Goal: Task Accomplishment & Management: Manage account settings

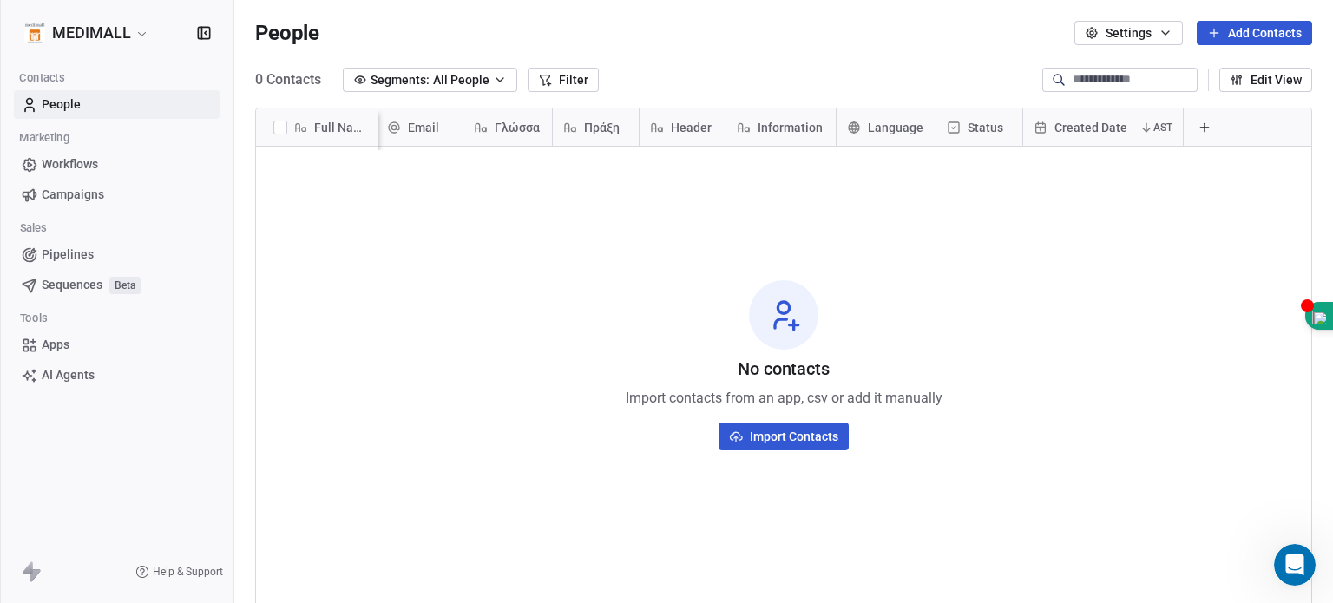
scroll to position [457, 0]
click at [1198, 125] on icon at bounding box center [1205, 128] width 14 height 14
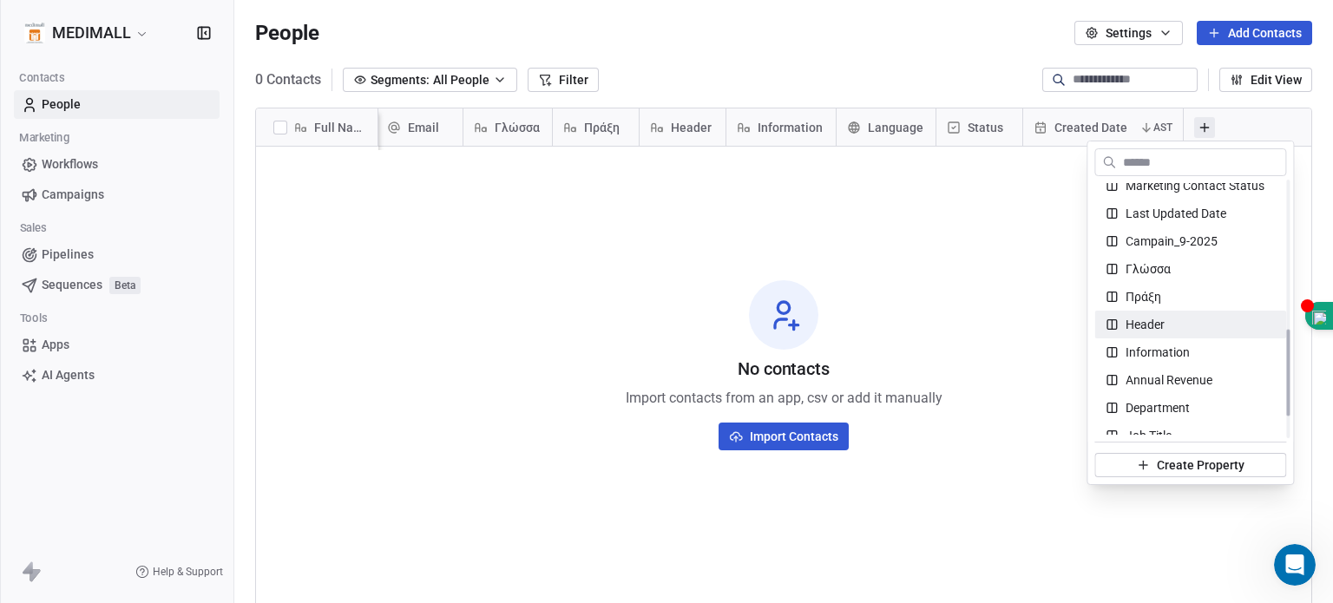
scroll to position [434, 0]
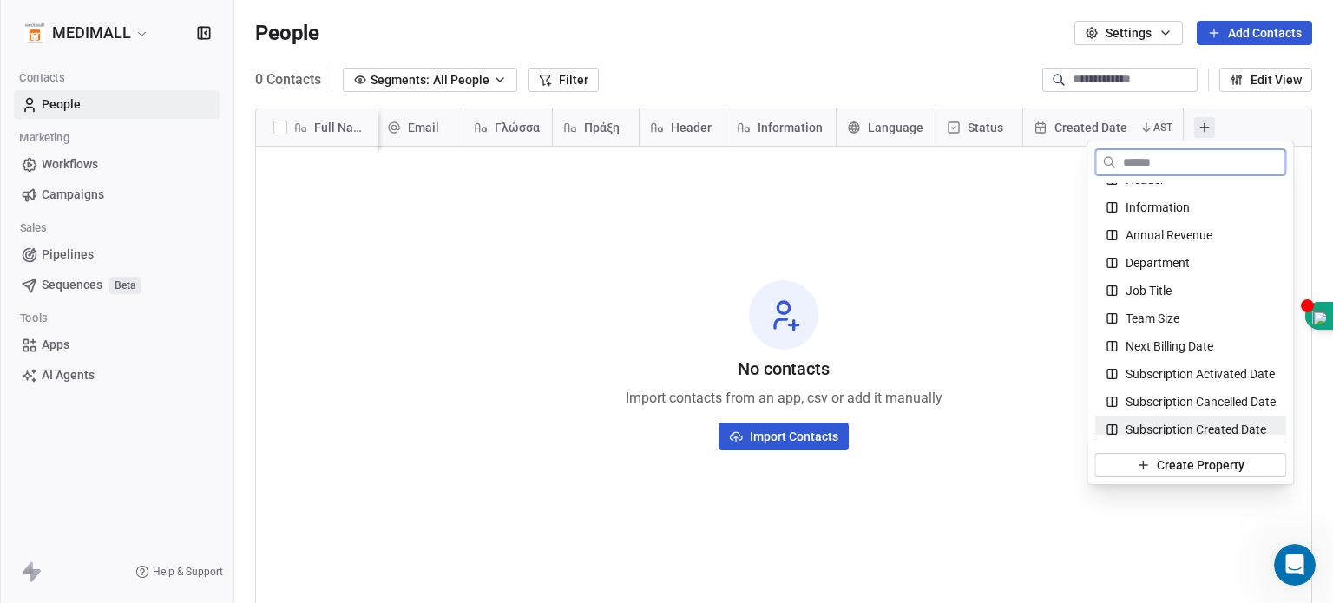
click at [1234, 466] on span "Create Property" at bounding box center [1201, 465] width 88 height 17
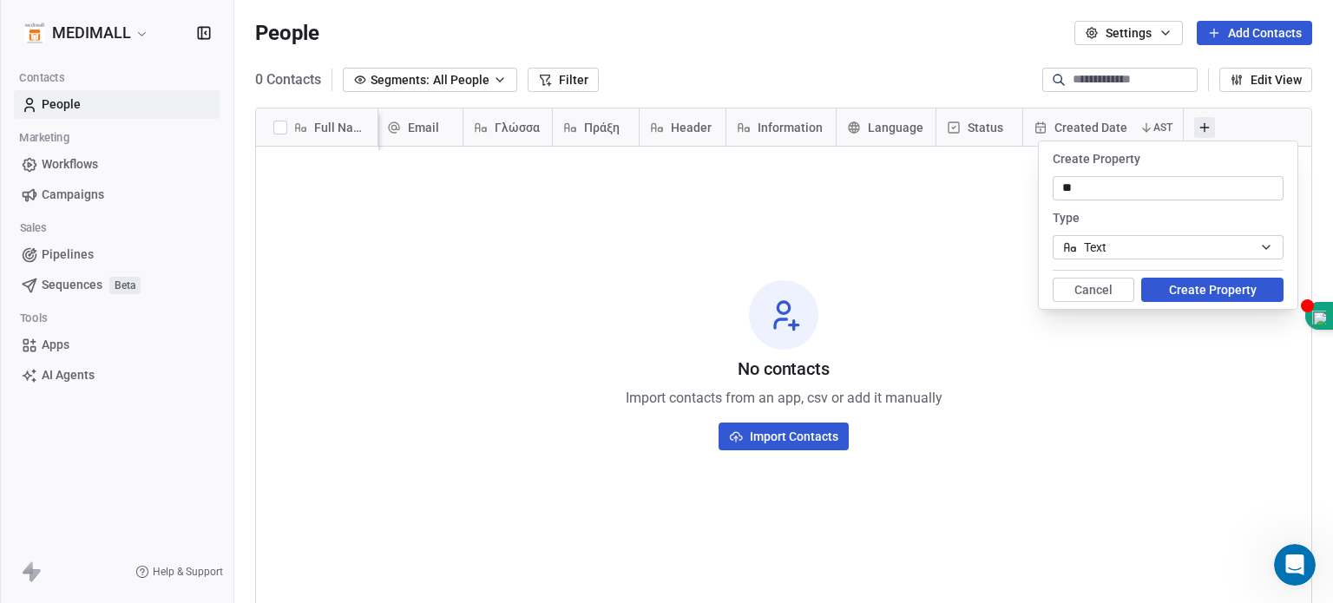
type input "*"
type input "**********"
click at [1273, 243] on icon "button" at bounding box center [1267, 247] width 14 height 14
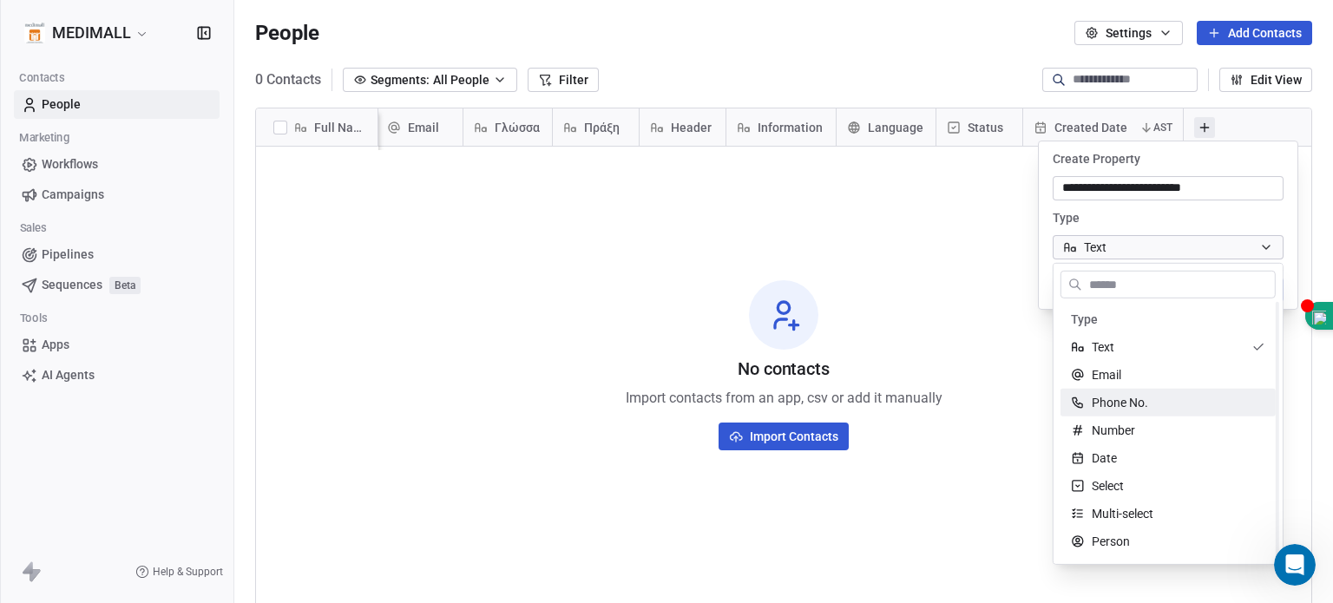
scroll to position [109, 0]
click at [1219, 287] on input "text" at bounding box center [1180, 284] width 189 height 25
click at [1230, 238] on html "**********" at bounding box center [666, 301] width 1333 height 603
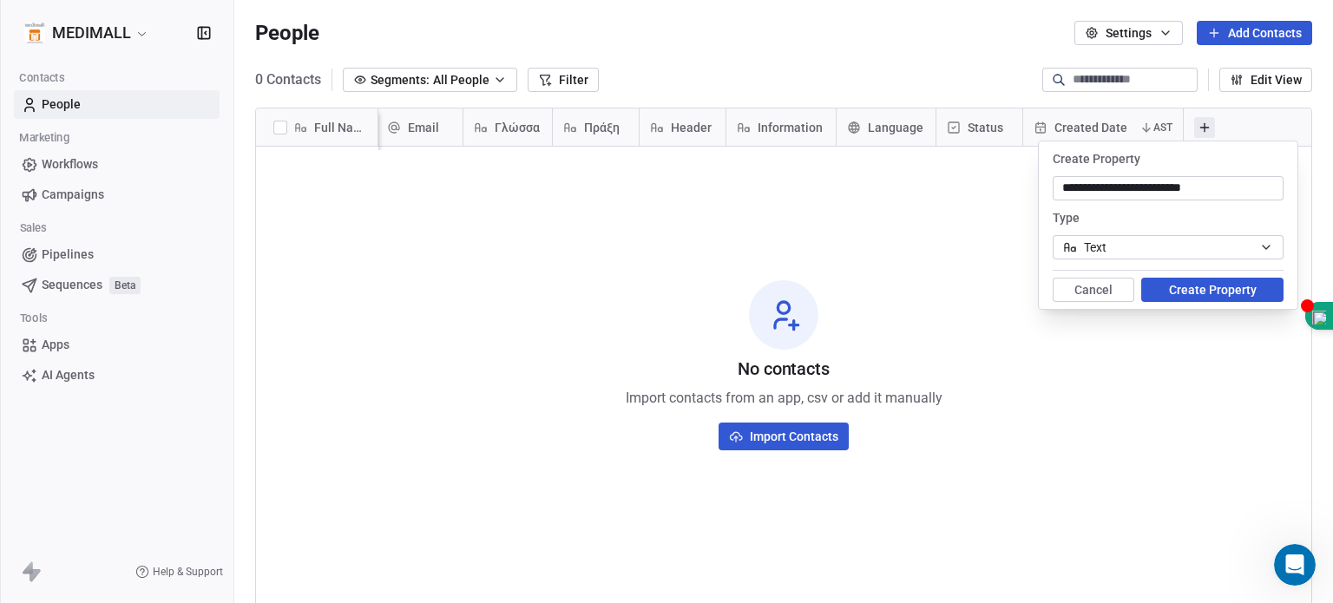
click at [1227, 284] on button "Create Property" at bounding box center [1213, 290] width 142 height 24
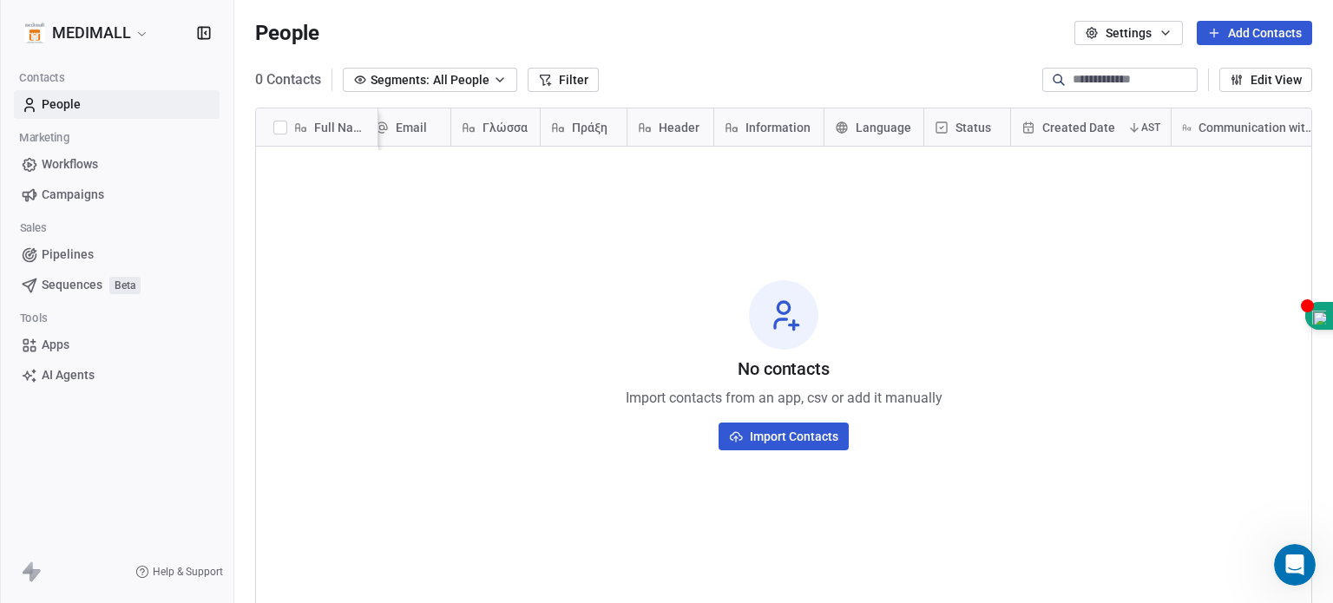
click at [1122, 24] on button "Settings" at bounding box center [1129, 33] width 109 height 24
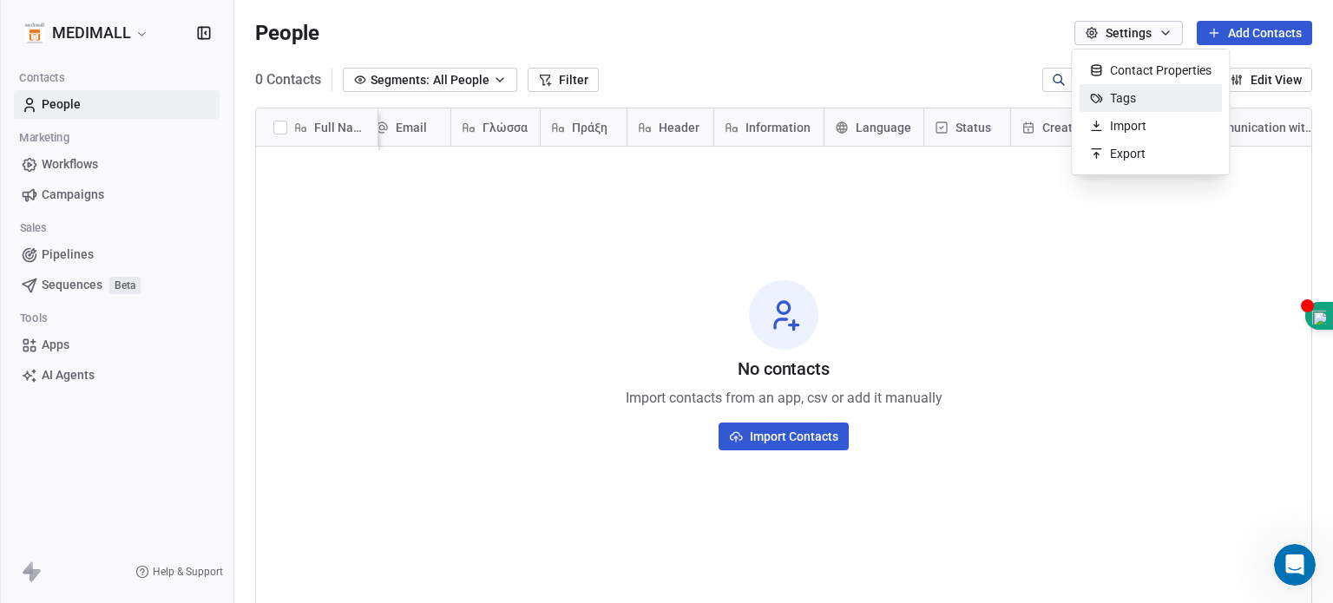
click at [1132, 103] on span "Tags" at bounding box center [1123, 98] width 26 height 18
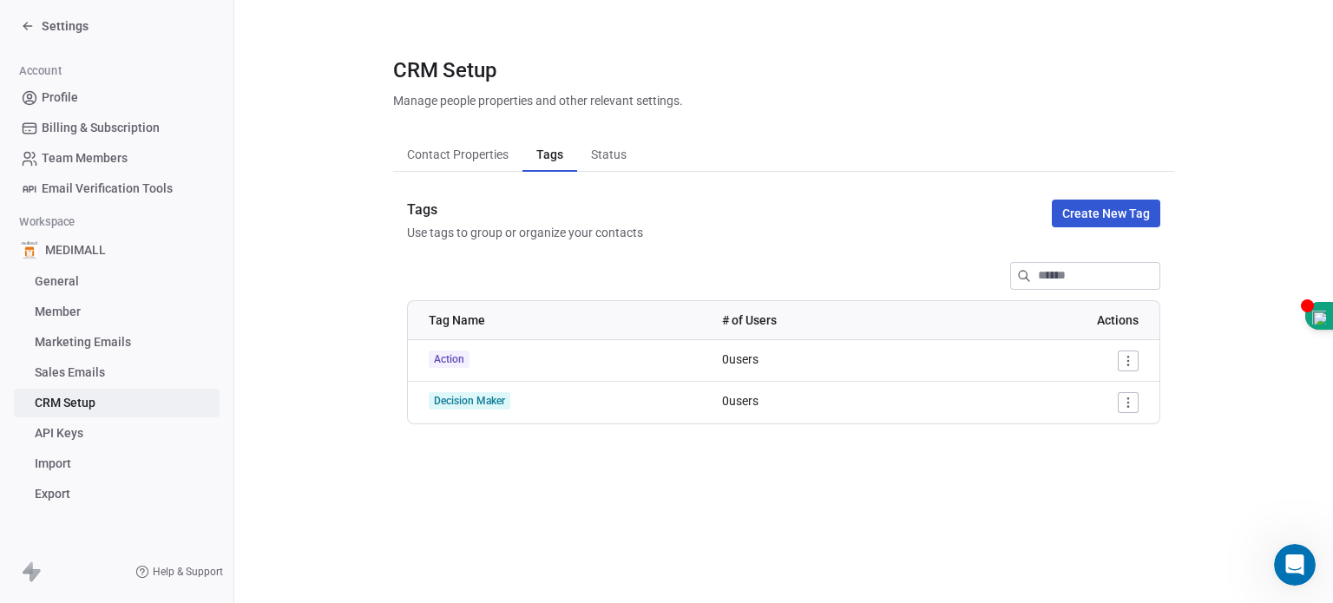
click at [1112, 218] on button "Create New Tag" at bounding box center [1106, 214] width 109 height 28
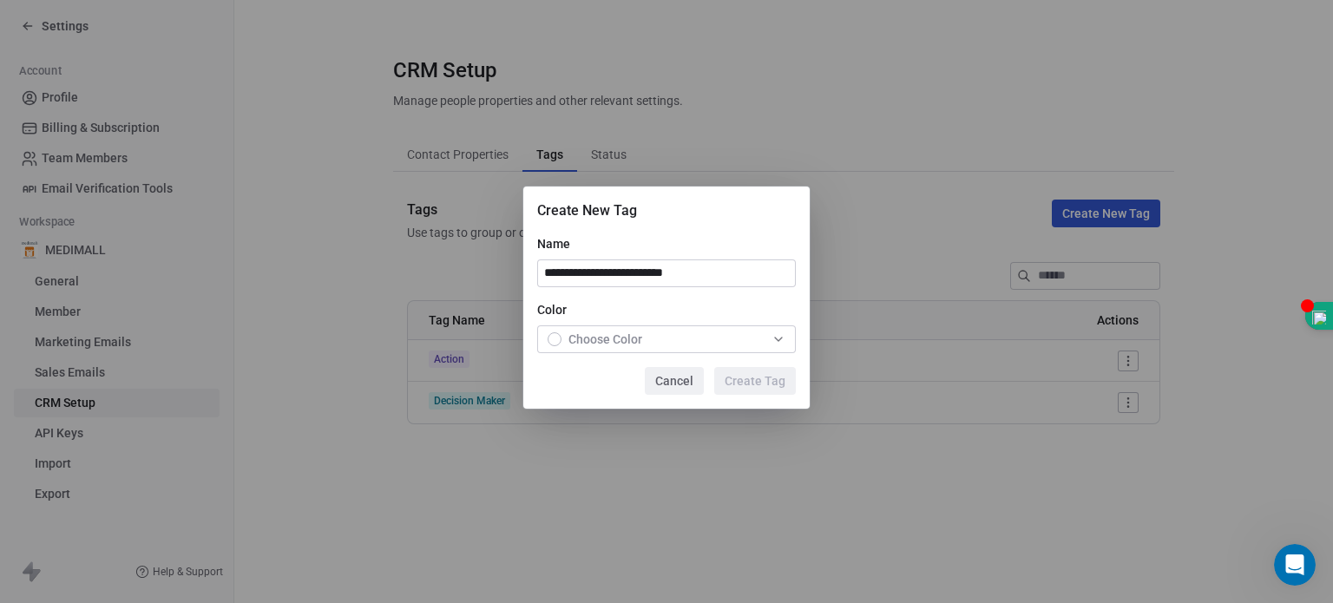
type input "**********"
click at [776, 341] on icon "button" at bounding box center [779, 339] width 14 height 14
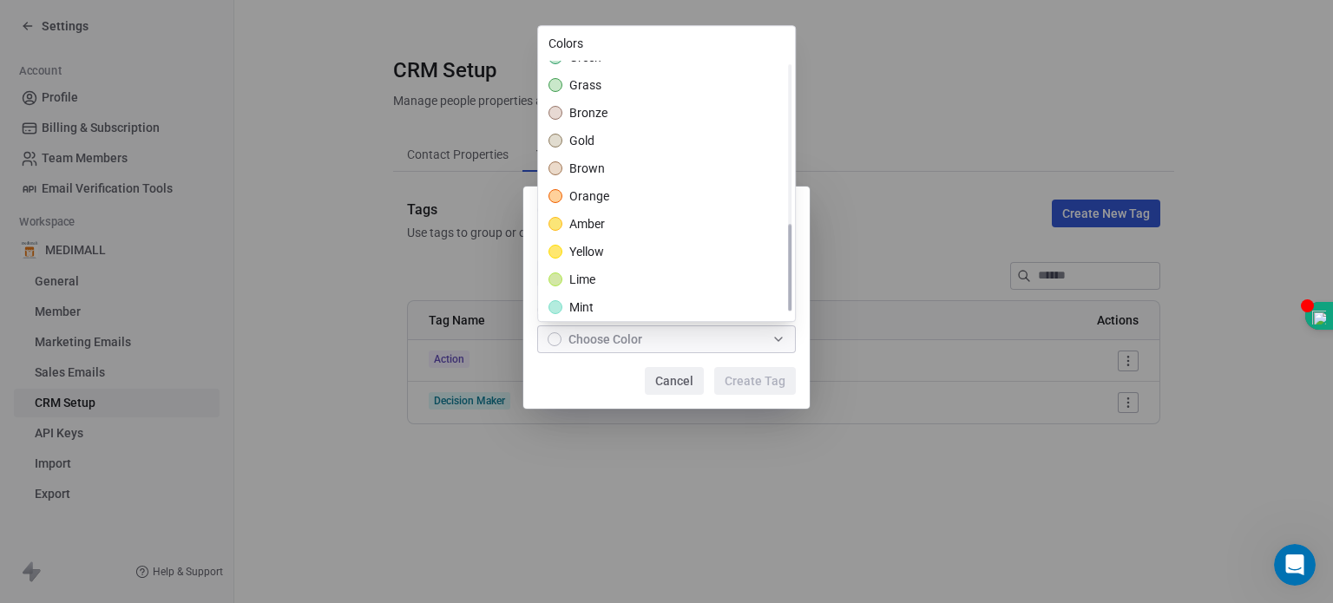
scroll to position [469, 0]
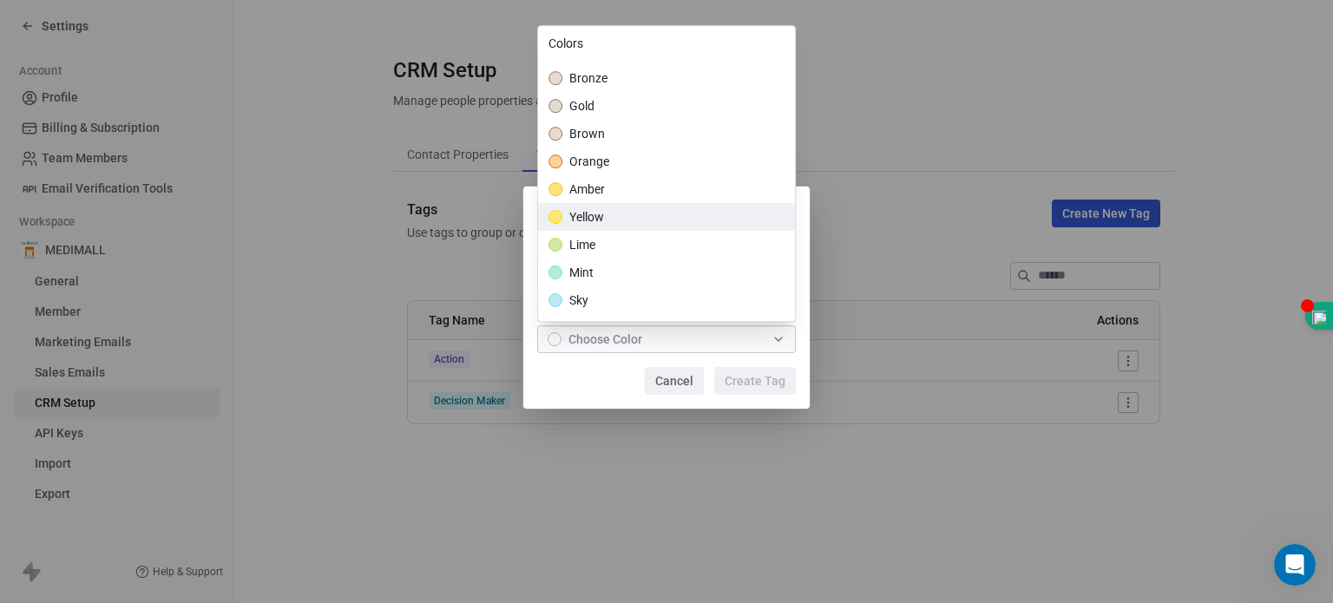
click at [595, 214] on span "yellow" at bounding box center [586, 216] width 35 height 17
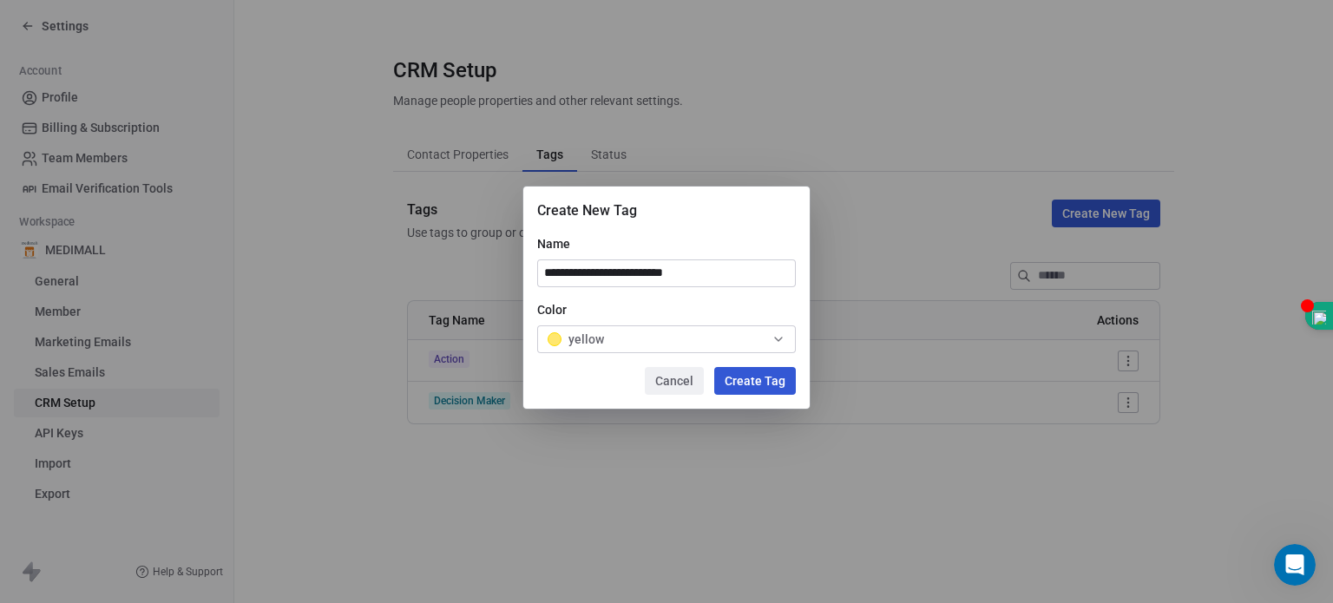
click at [781, 374] on div "**********" at bounding box center [666, 302] width 1333 height 286
click at [783, 385] on button "Create Tag" at bounding box center [755, 381] width 82 height 28
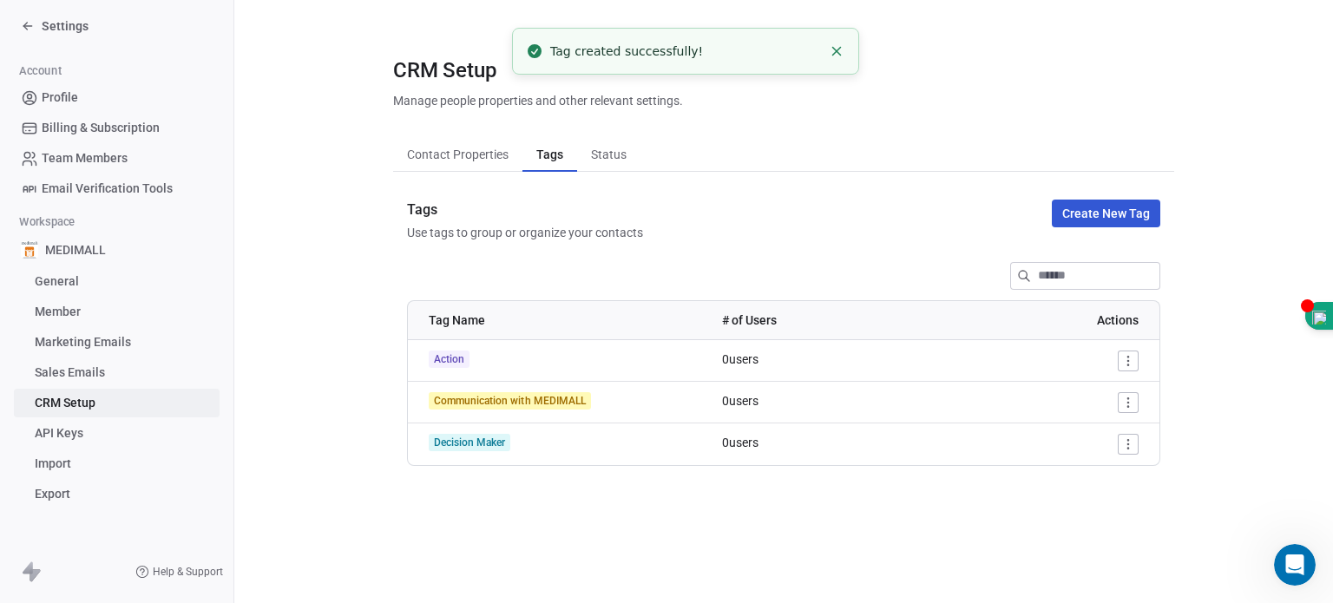
click at [464, 164] on span "Contact Properties" at bounding box center [457, 154] width 115 height 24
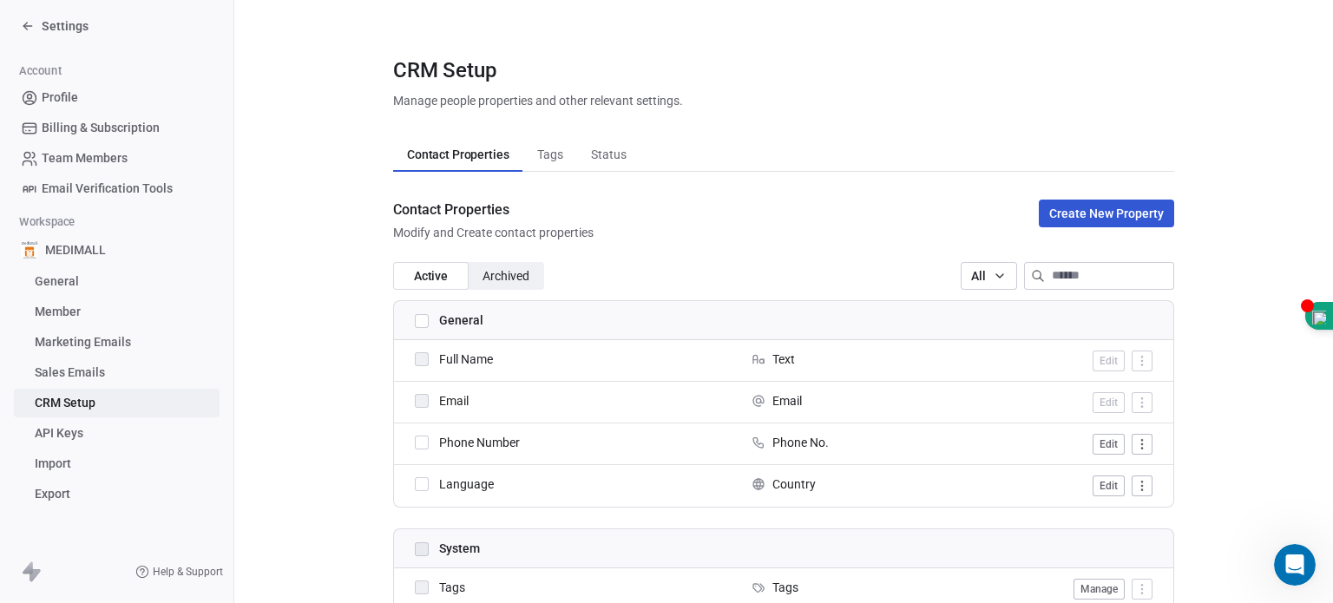
click at [1063, 147] on div "Contact Properties Contact Properties Tags Tags Status Status" at bounding box center [783, 154] width 781 height 35
click at [92, 286] on link "General" at bounding box center [117, 281] width 206 height 29
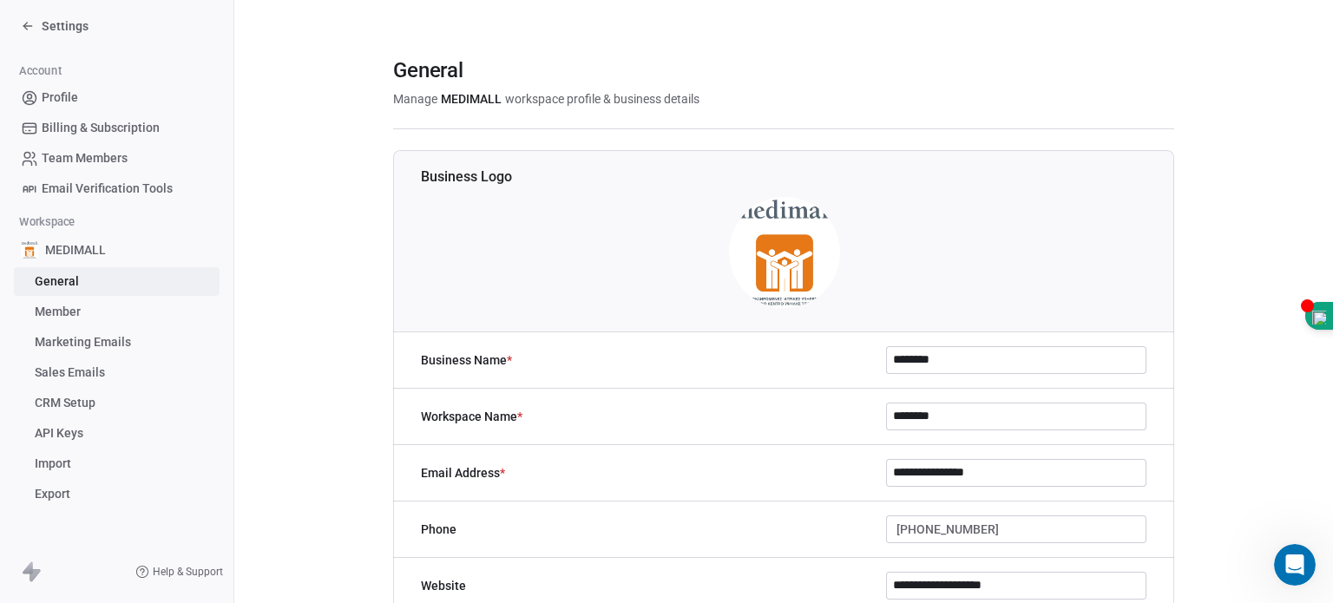
click at [92, 404] on span "CRM Setup" at bounding box center [65, 403] width 61 height 18
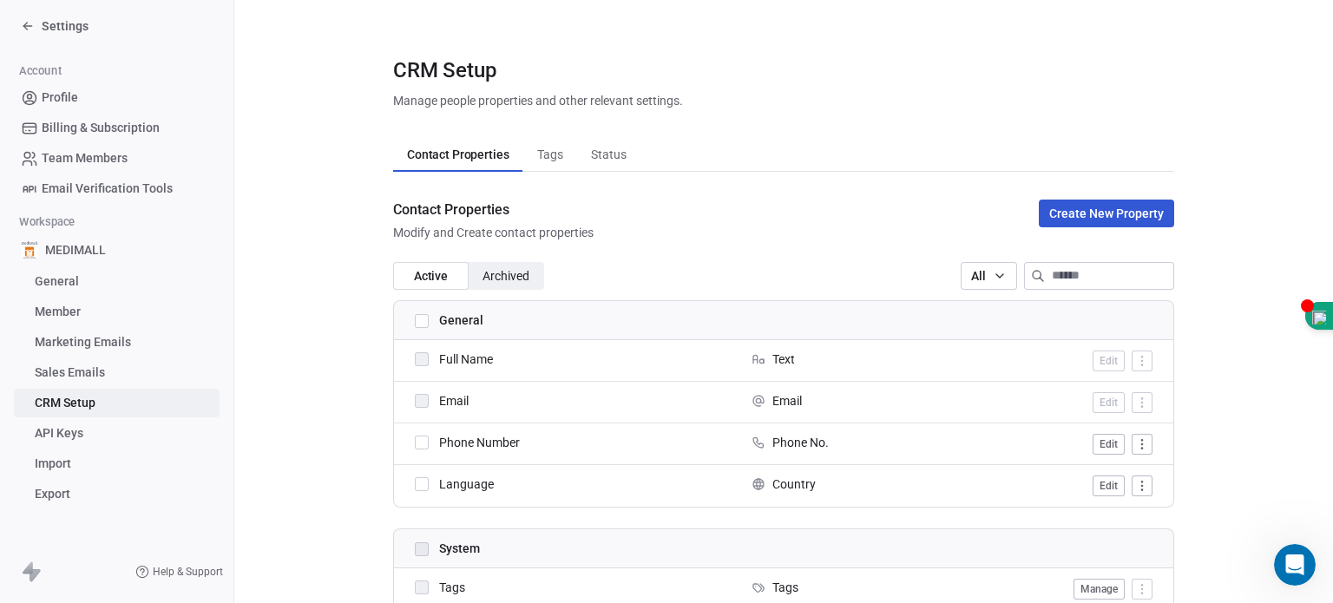
click at [92, 404] on span "CRM Setup" at bounding box center [65, 403] width 61 height 18
click at [75, 404] on span "CRM Setup" at bounding box center [65, 403] width 61 height 18
click at [600, 161] on span "Status" at bounding box center [608, 154] width 49 height 24
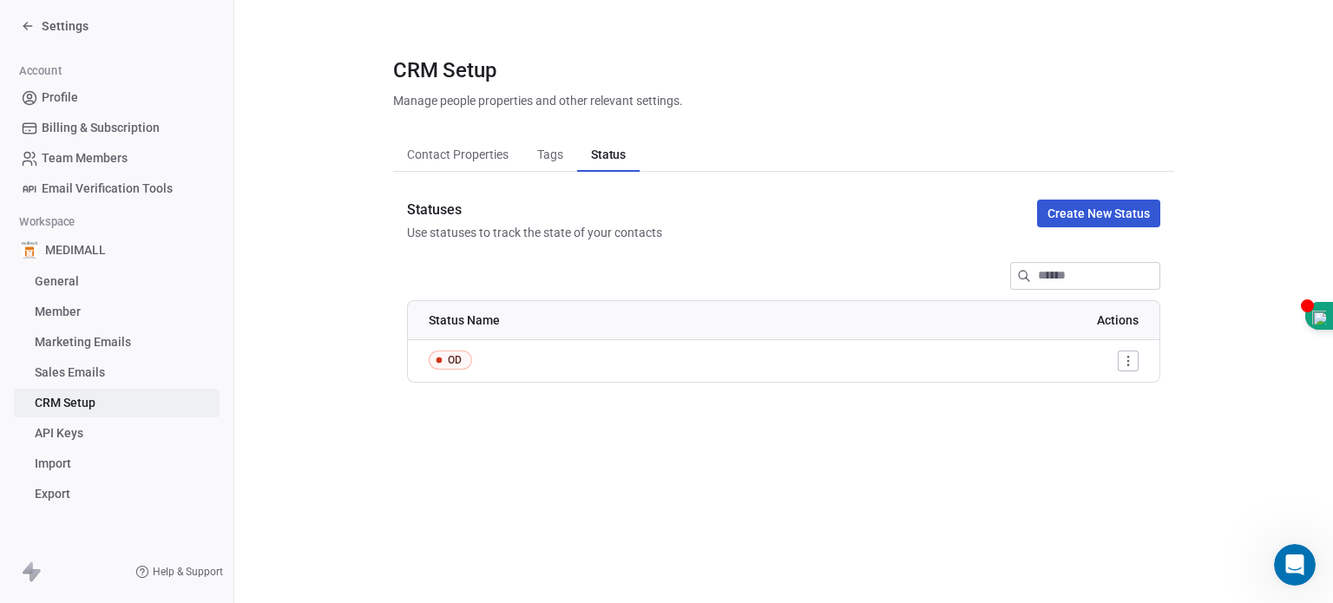
click at [427, 159] on span "Contact Properties" at bounding box center [457, 154] width 115 height 24
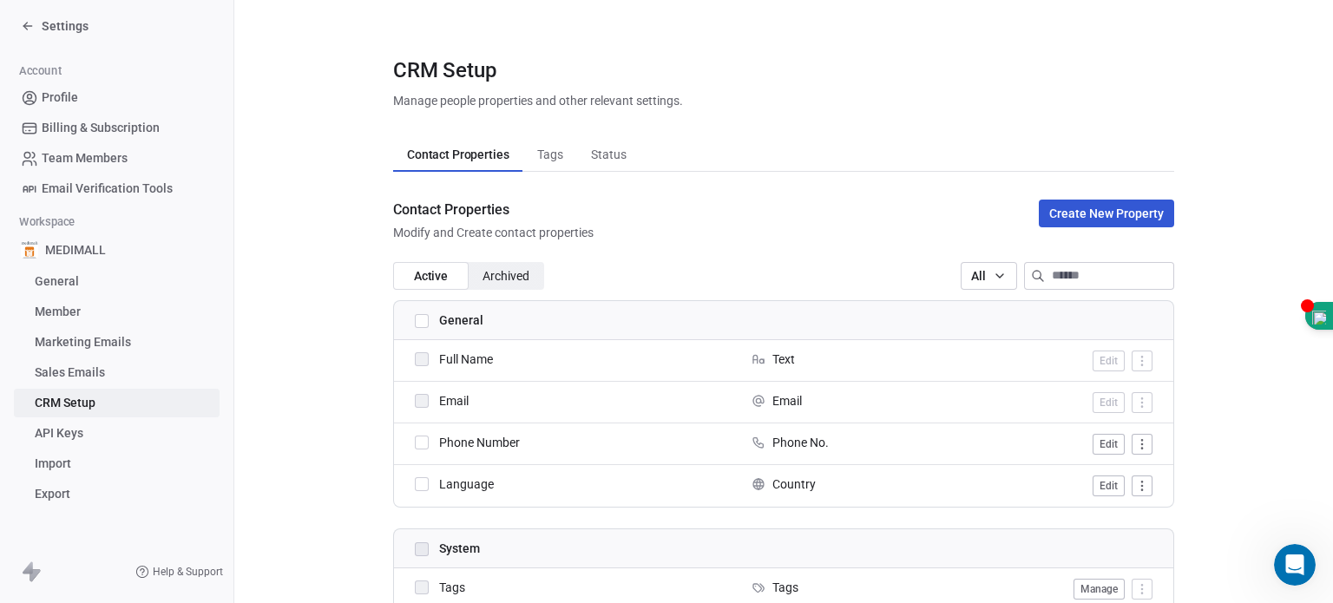
click at [83, 403] on span "CRM Setup" at bounding box center [65, 403] width 61 height 18
click at [42, 22] on span "Settings" at bounding box center [65, 25] width 47 height 17
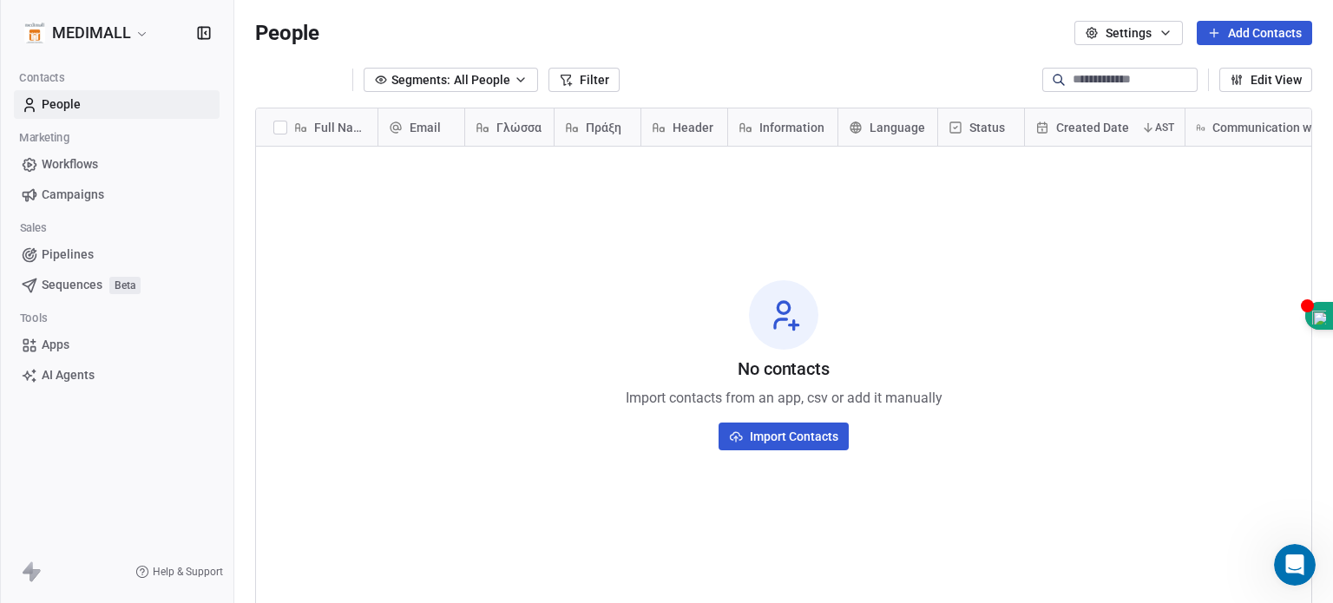
scroll to position [517, 1085]
click at [1059, 128] on span "Created Date" at bounding box center [1092, 127] width 73 height 17
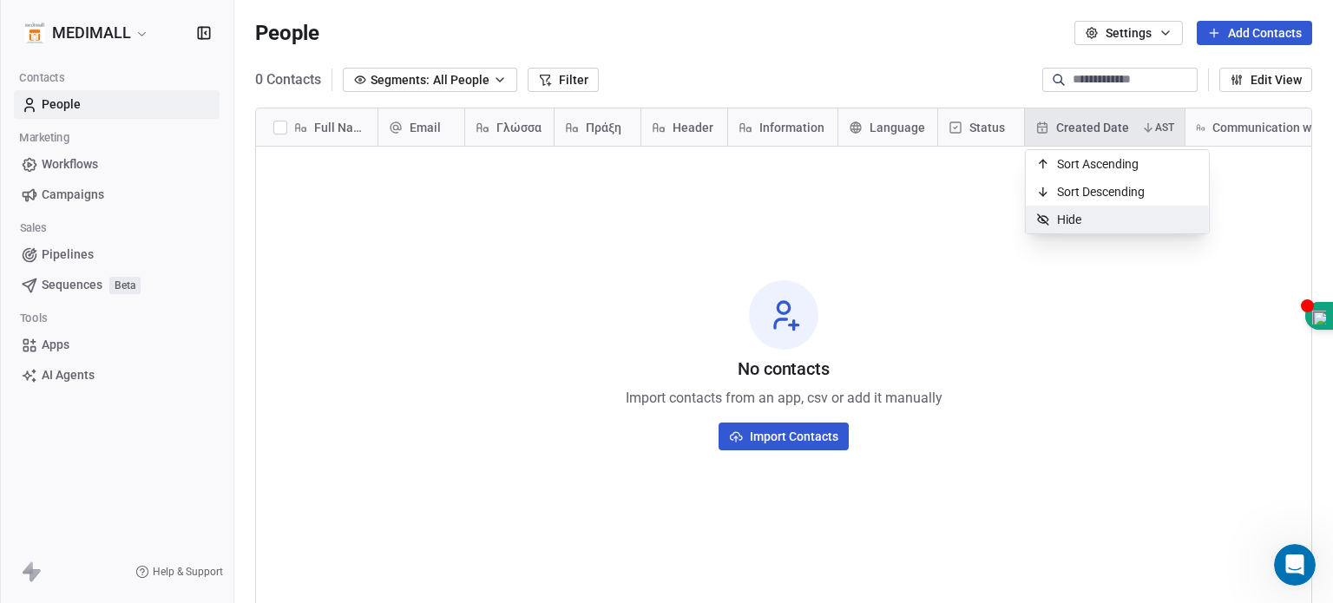
click at [1245, 393] on html "MEDIMALL Contacts People Marketing Workflows Campaigns Sales Pipelines Sequence…" at bounding box center [666, 301] width 1333 height 603
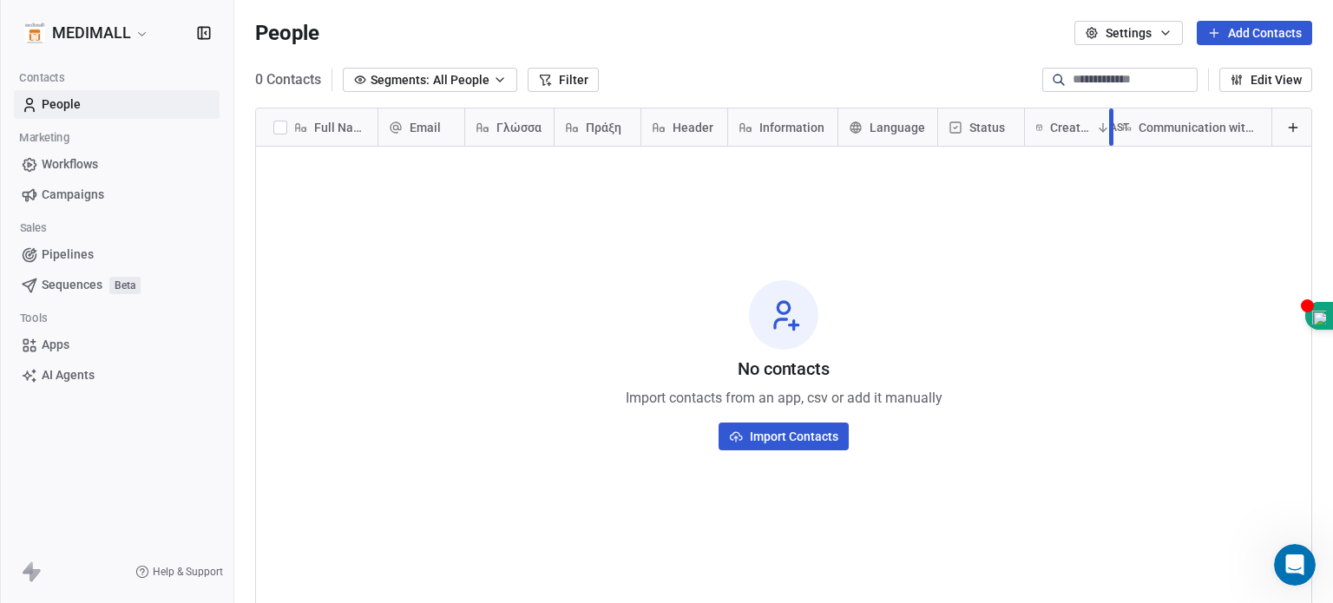
drag, startPoint x: 1184, startPoint y: 129, endPoint x: 1109, endPoint y: 139, distance: 75.3
click at [1109, 139] on div at bounding box center [1111, 127] width 4 height 37
drag, startPoint x: 1271, startPoint y: 132, endPoint x: 1224, endPoint y: 131, distance: 46.9
click at [1224, 131] on div at bounding box center [1225, 127] width 4 height 37
click at [1252, 131] on icon at bounding box center [1247, 128] width 14 height 14
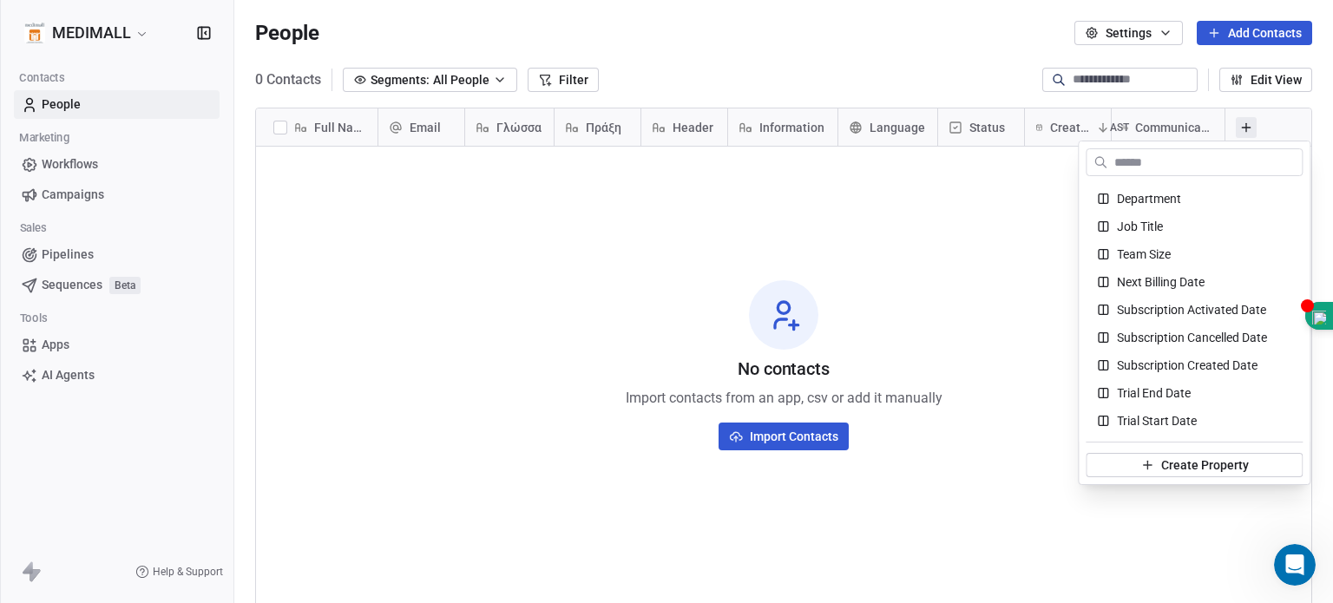
scroll to position [0, 0]
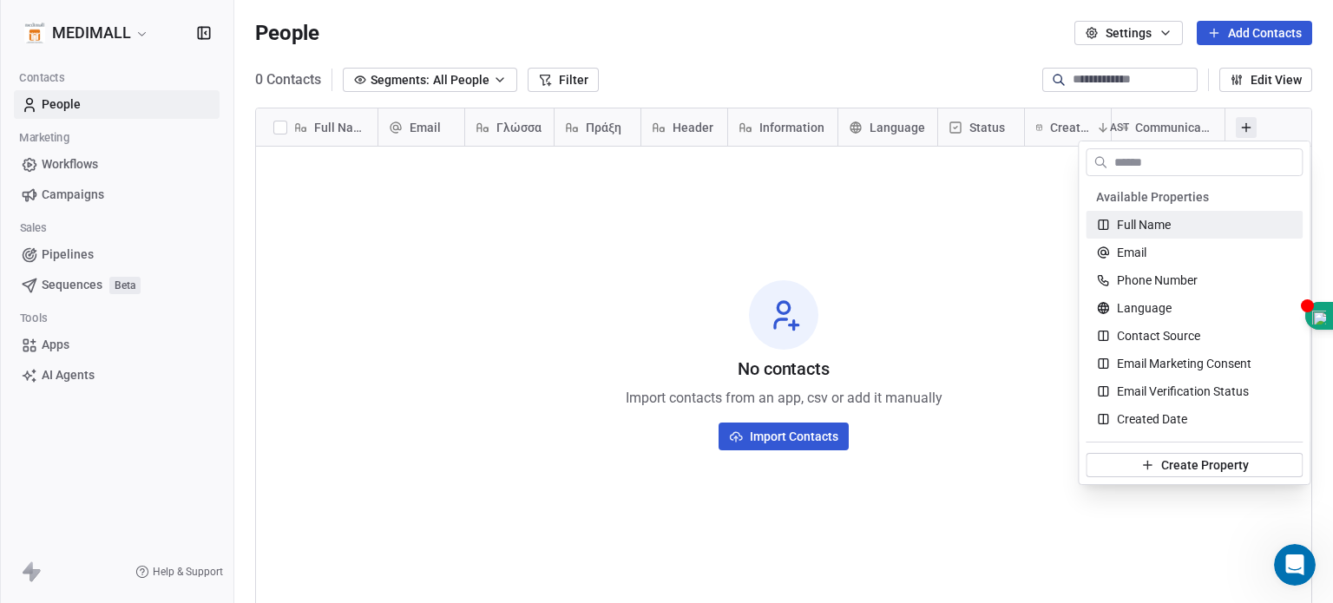
click at [974, 232] on html "MEDIMALL Contacts People Marketing Workflows Campaigns Sales Pipelines Sequence…" at bounding box center [666, 301] width 1333 height 603
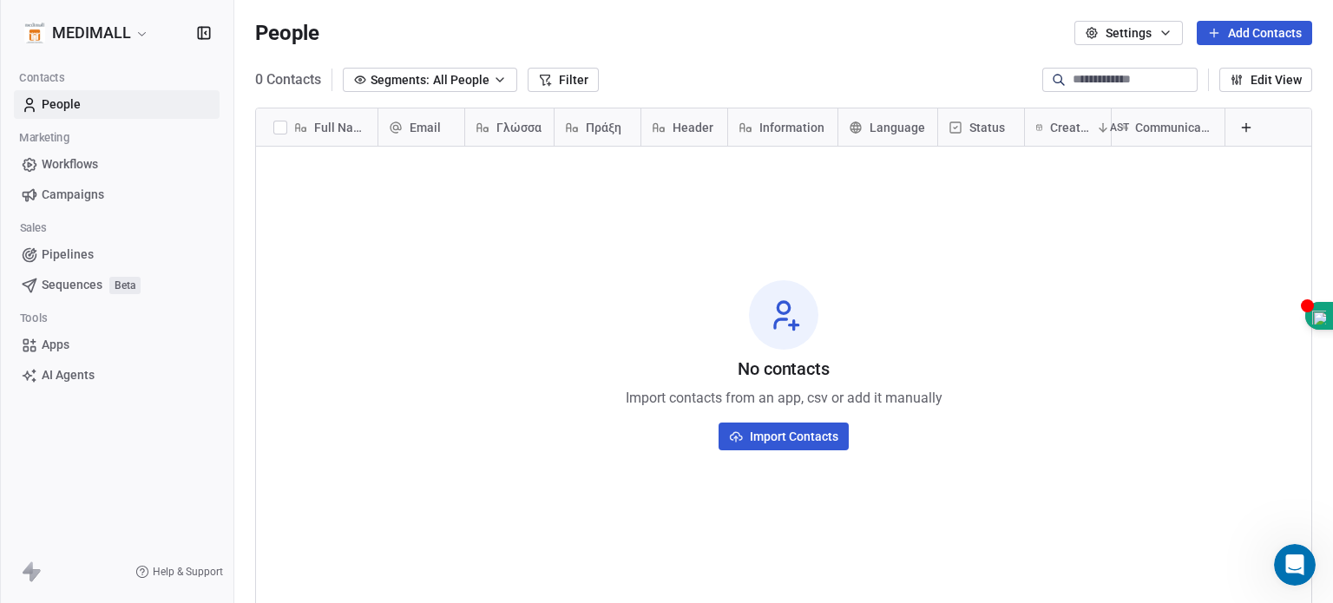
click at [1226, 80] on button "Edit View" at bounding box center [1266, 80] width 93 height 24
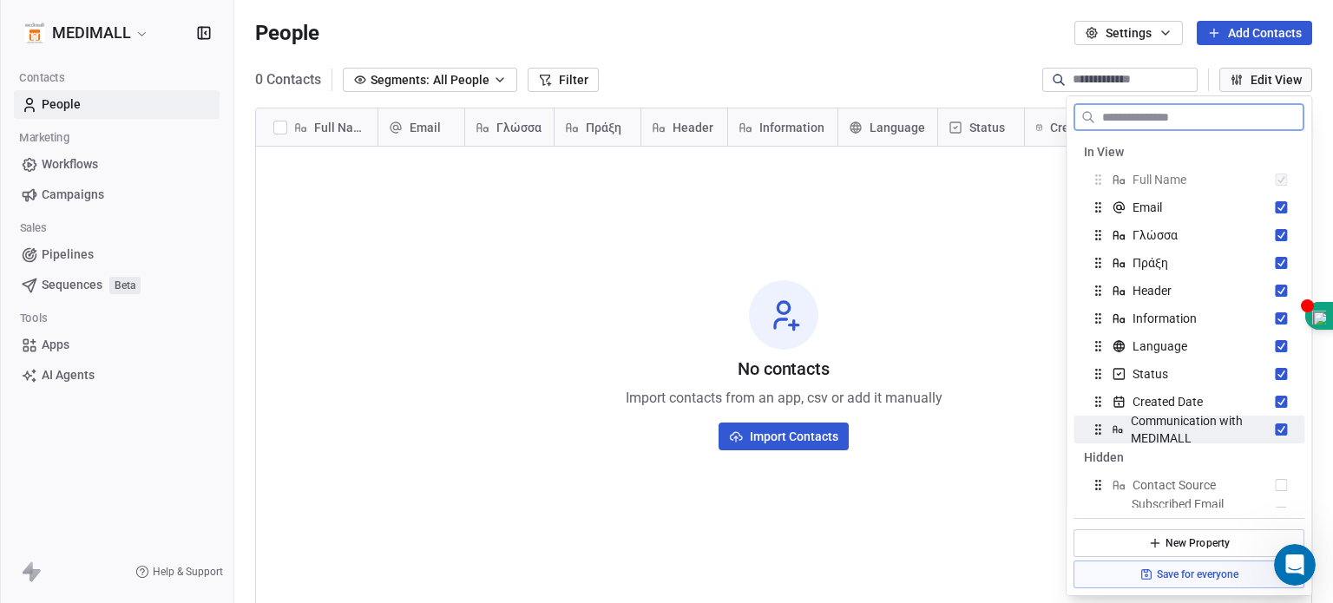
click at [1187, 418] on span "Communication with MEDIMALL" at bounding box center [1203, 429] width 145 height 35
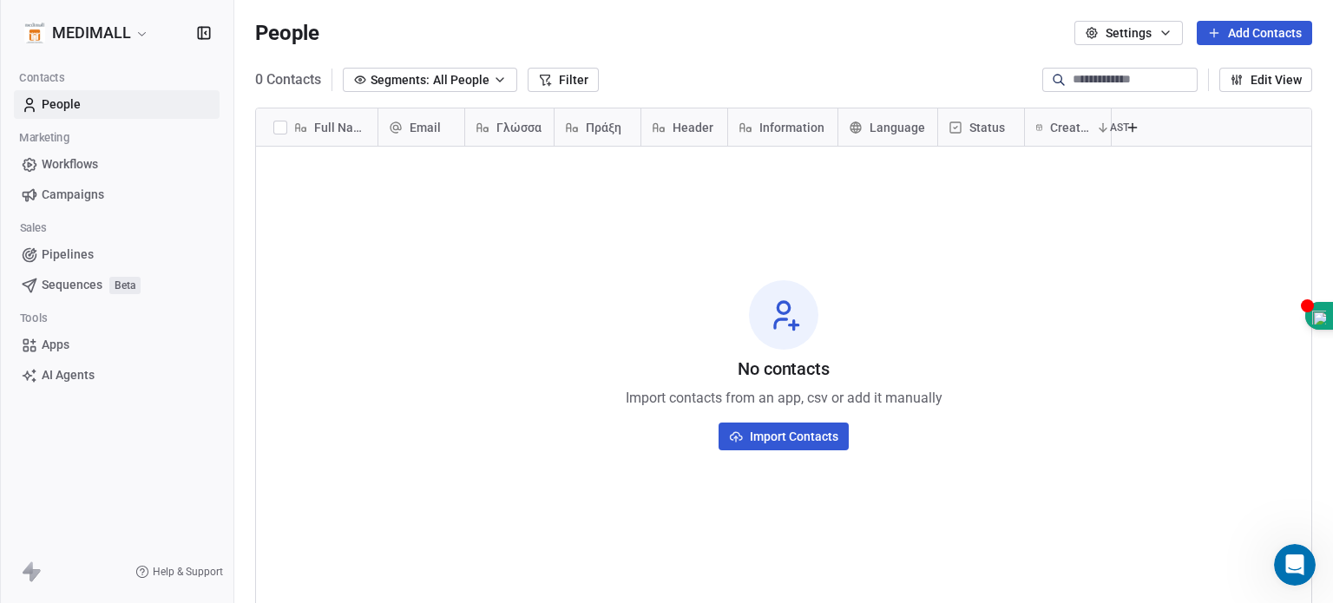
click at [686, 231] on div "No contacts Import contacts from an app, csv or add it manually Import Contacts" at bounding box center [784, 365] width 1056 height 430
click at [1248, 115] on div at bounding box center [1212, 127] width 201 height 37
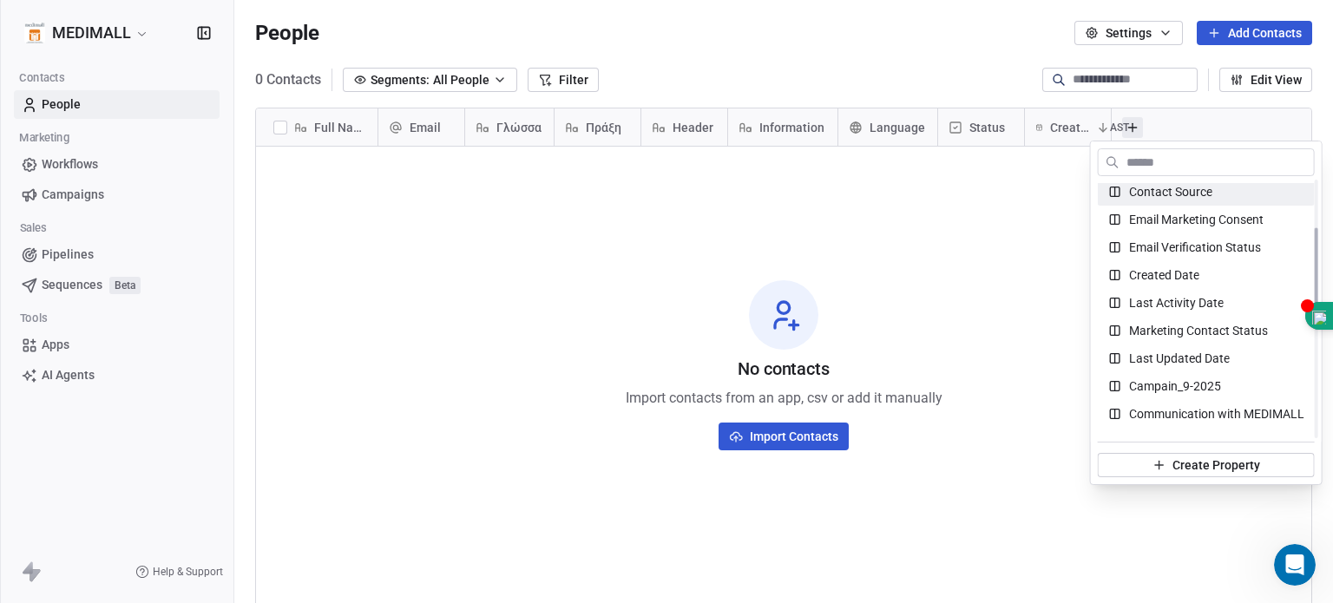
scroll to position [289, 0]
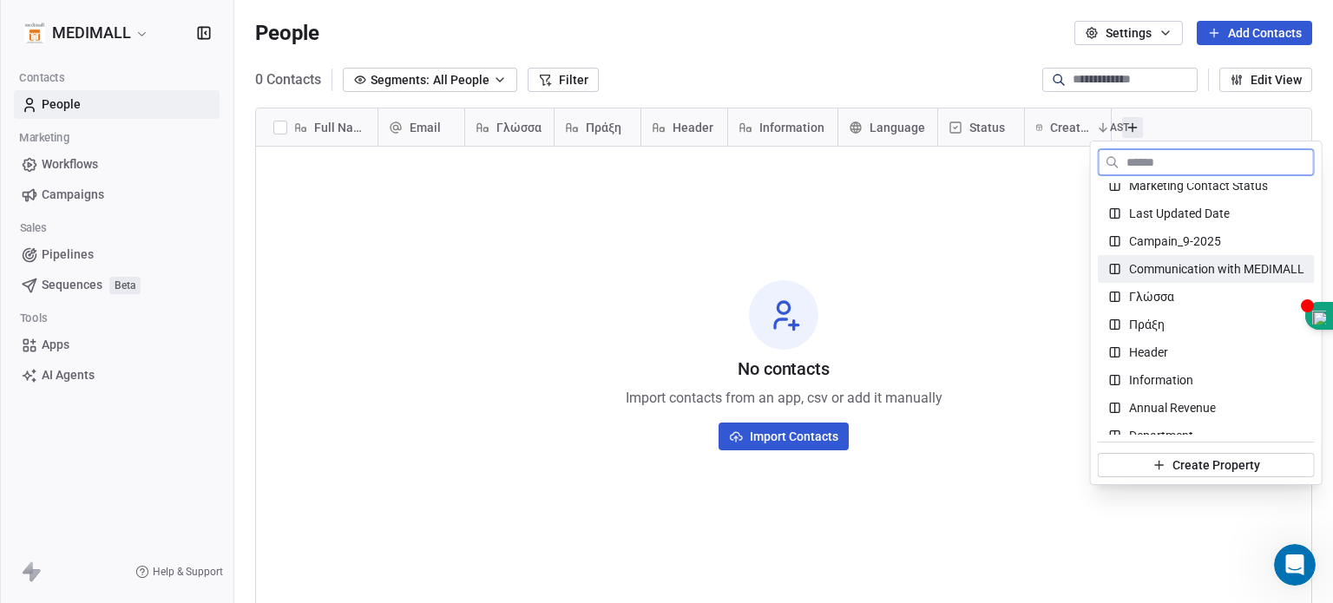
click at [1254, 272] on span "Communication with MEDIMALL" at bounding box center [1216, 268] width 175 height 17
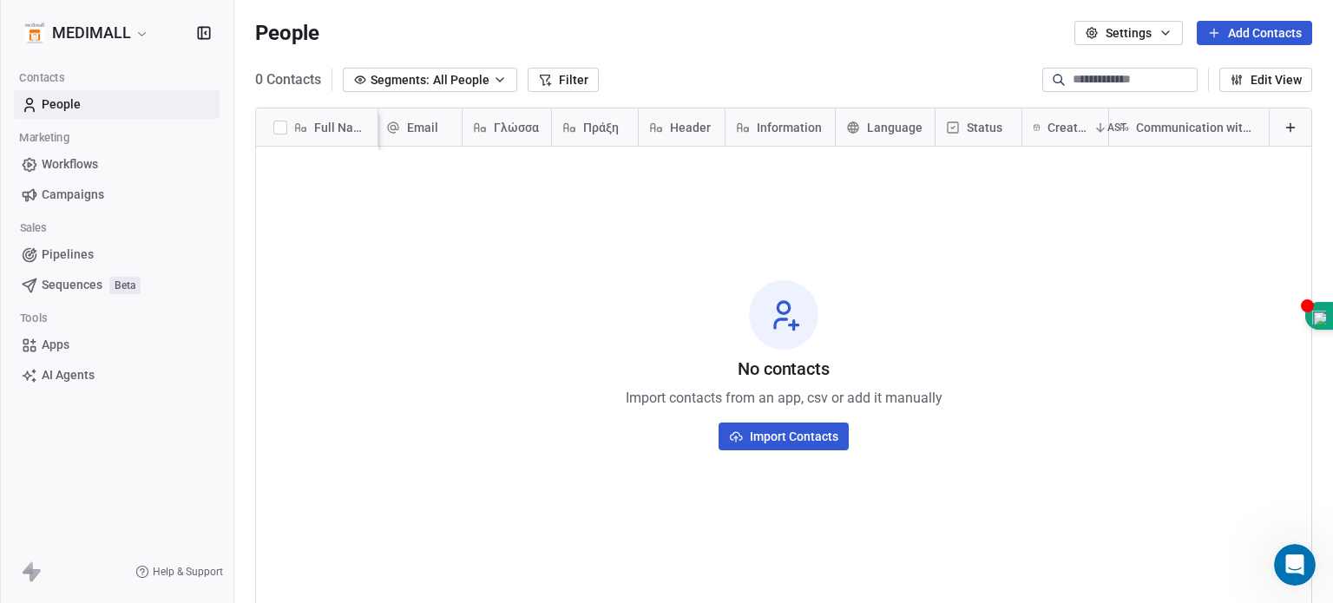
click at [1182, 128] on span "Communication with MEDIMALL" at bounding box center [1197, 127] width 122 height 17
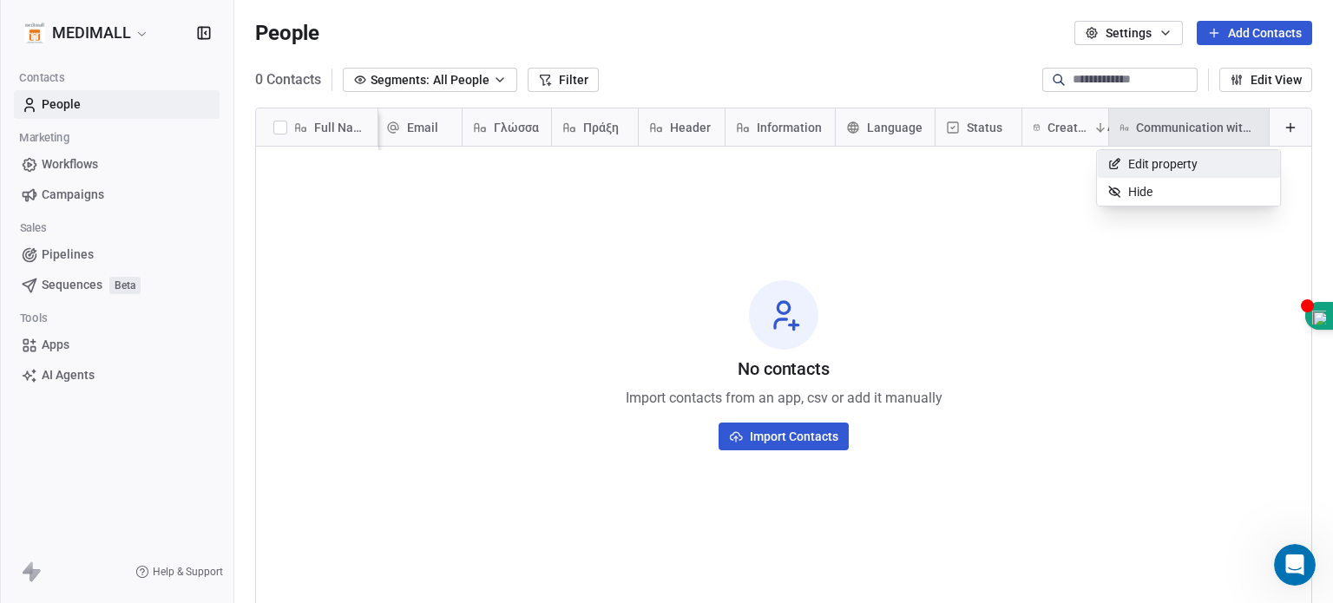
click at [1180, 169] on span "Edit property" at bounding box center [1162, 163] width 69 height 17
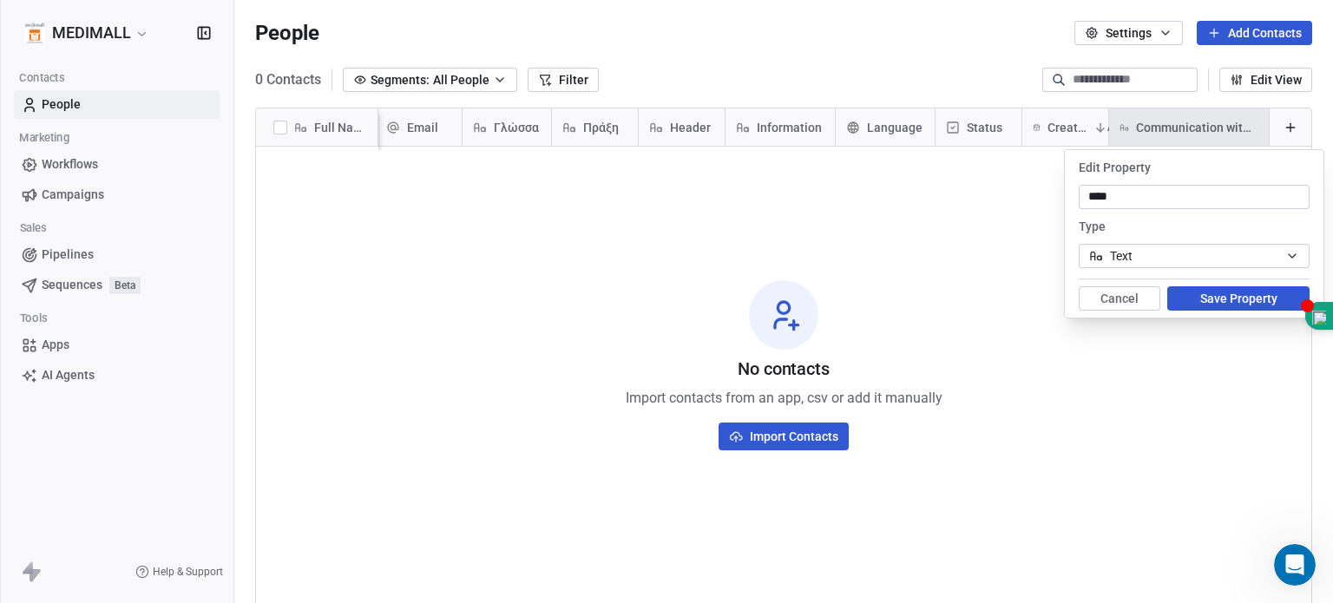
type input "****"
click at [1211, 307] on button "Save Property" at bounding box center [1239, 298] width 142 height 24
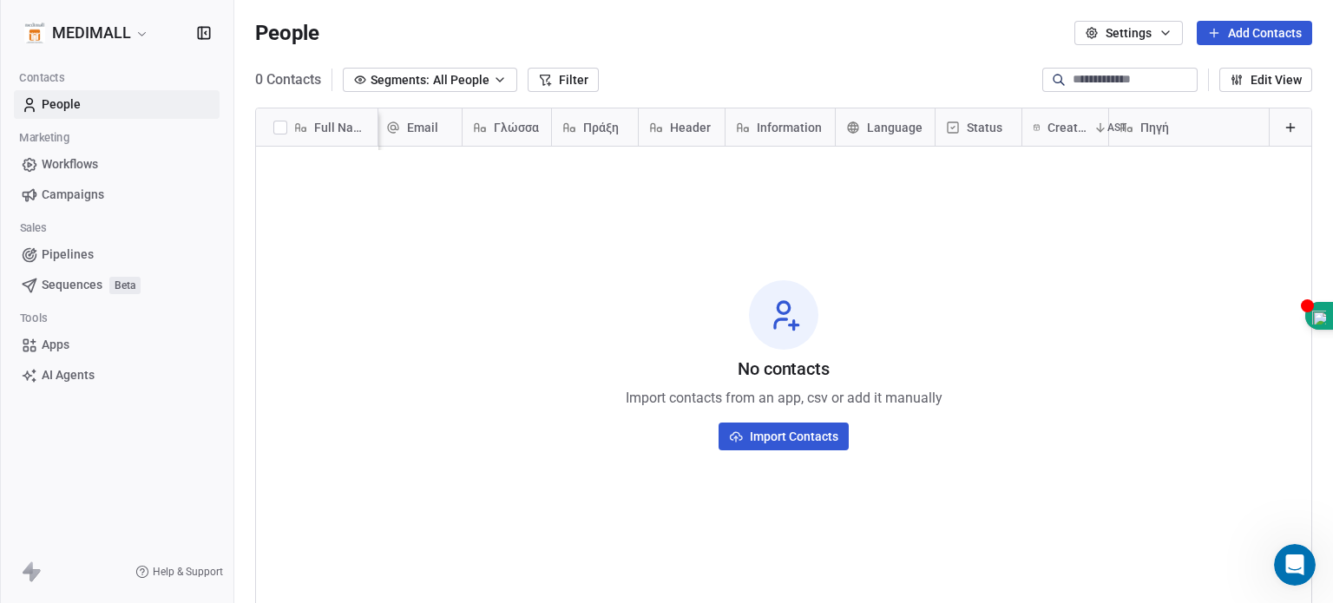
click at [1122, 129] on icon at bounding box center [1124, 127] width 4 height 8
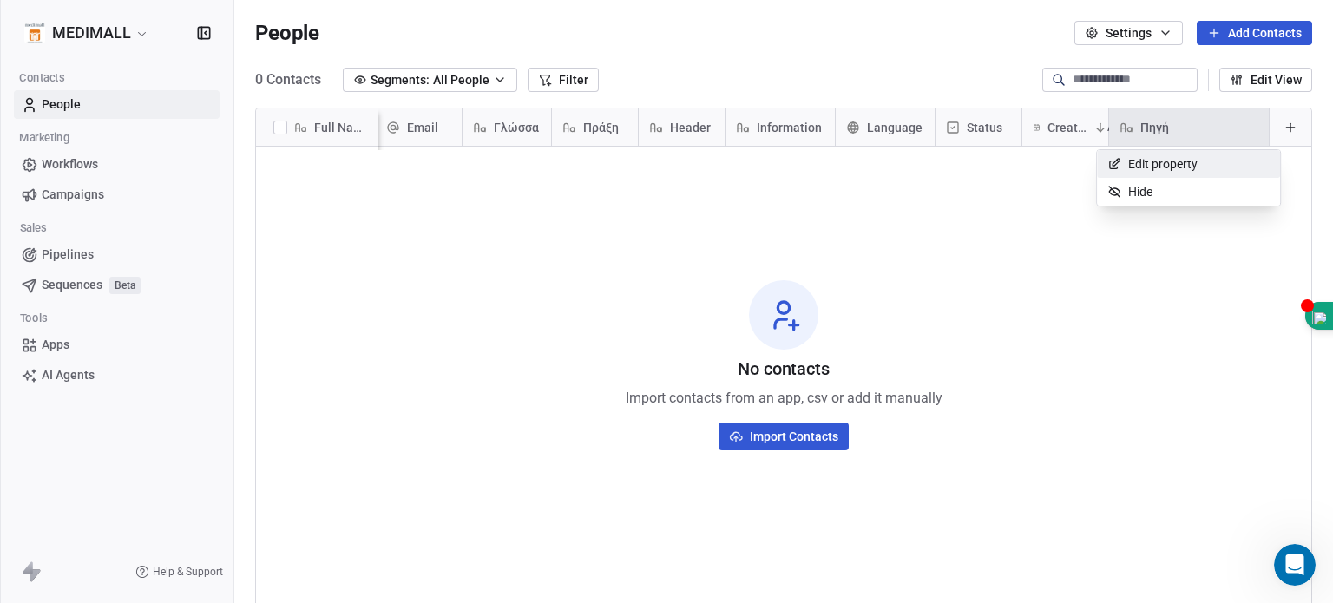
click at [1128, 157] on span "Edit property" at bounding box center [1162, 163] width 69 height 17
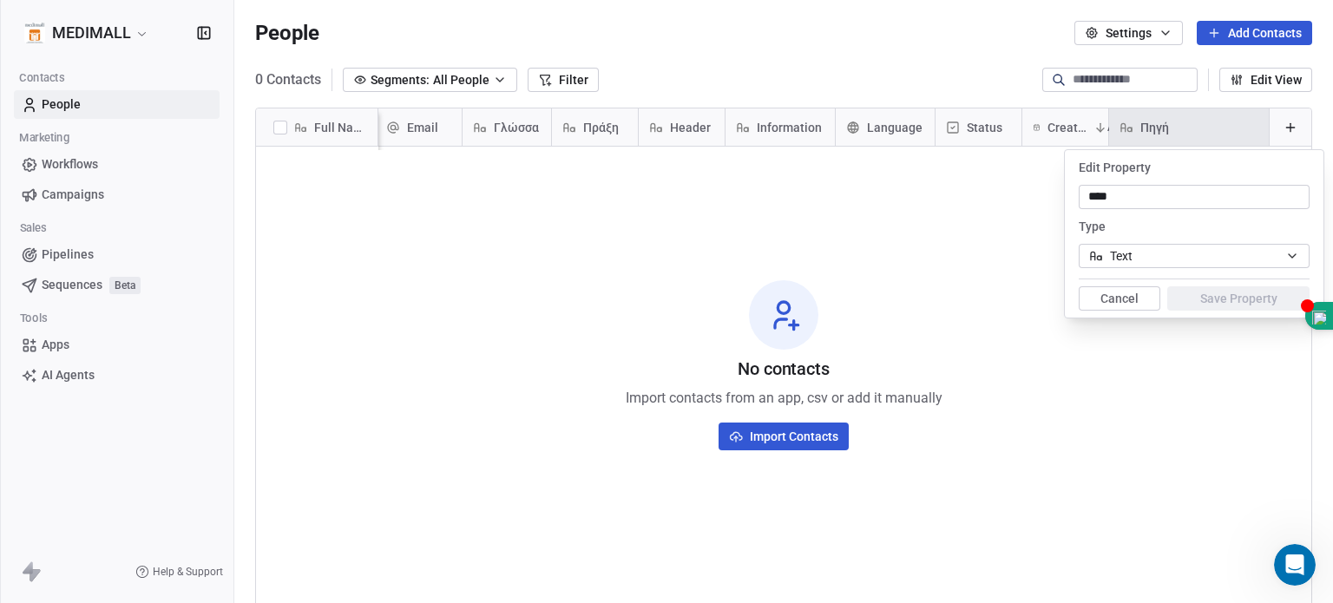
click at [1182, 404] on html "MEDIMALL Contacts People Marketing Workflows Campaigns Sales Pipelines Sequence…" at bounding box center [666, 301] width 1333 height 603
click at [950, 299] on html "MEDIMALL Contacts People Marketing Workflows Campaigns Sales Pipelines Sequence…" at bounding box center [666, 301] width 1333 height 603
click at [965, 260] on html "MEDIMALL Contacts People Marketing Workflows Campaigns Sales Pipelines Sequence…" at bounding box center [666, 301] width 1333 height 603
click at [1139, 310] on button "Cancel" at bounding box center [1120, 298] width 82 height 24
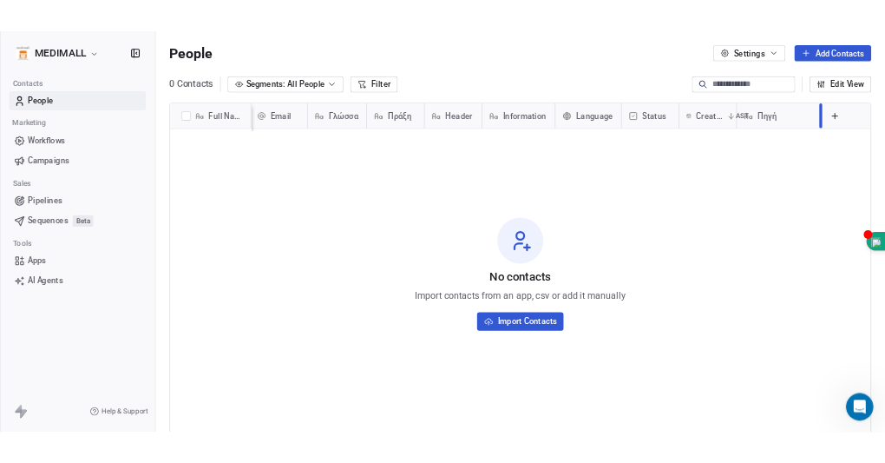
scroll to position [0, 14]
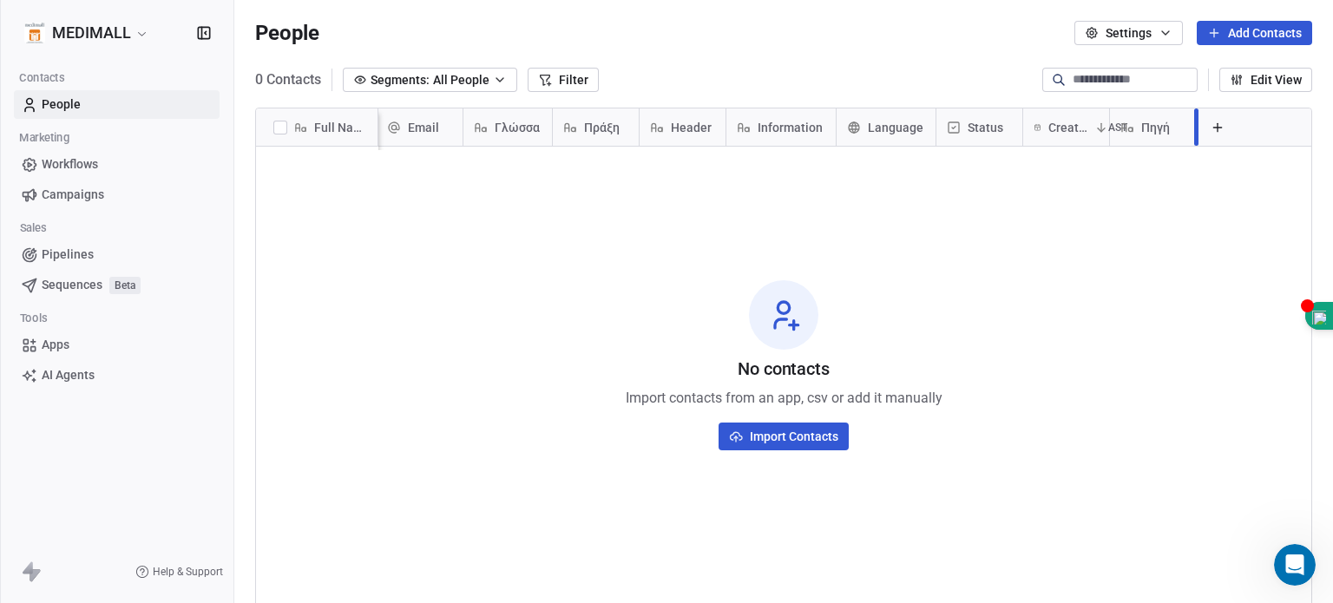
drag, startPoint x: 1256, startPoint y: 128, endPoint x: 1181, endPoint y: 133, distance: 74.8
click at [1194, 133] on div at bounding box center [1196, 127] width 4 height 37
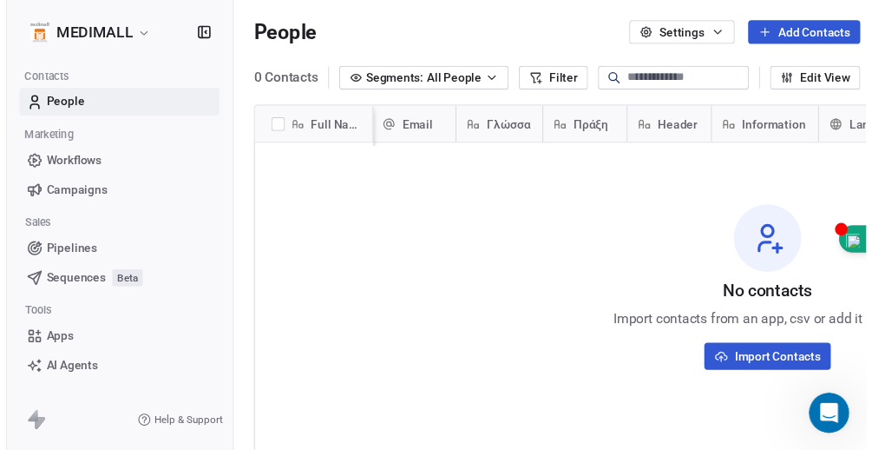
scroll to position [598, 0]
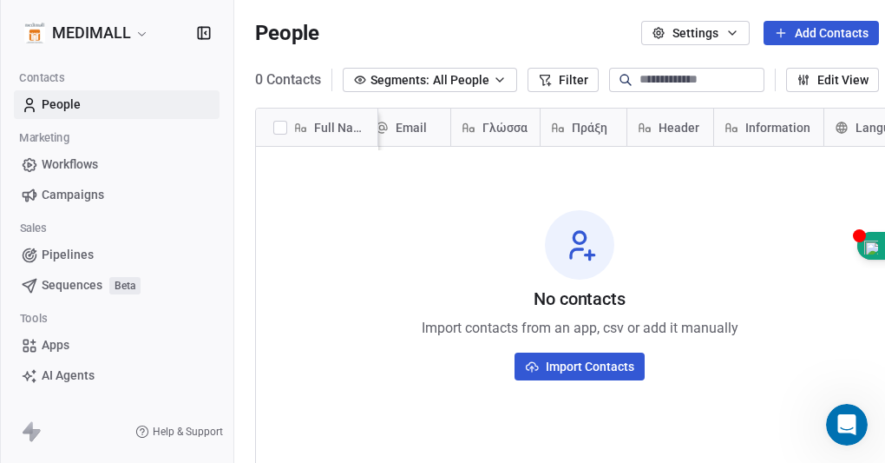
click at [612, 365] on button "Import Contacts" at bounding box center [580, 366] width 130 height 28
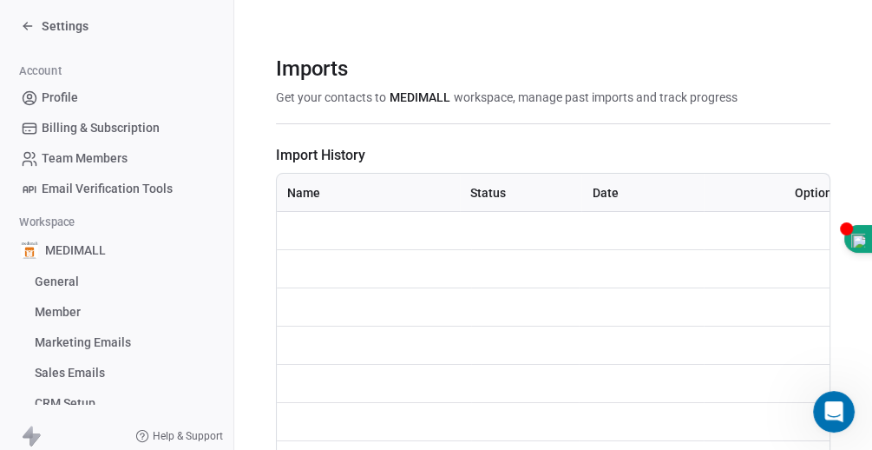
scroll to position [611, 0]
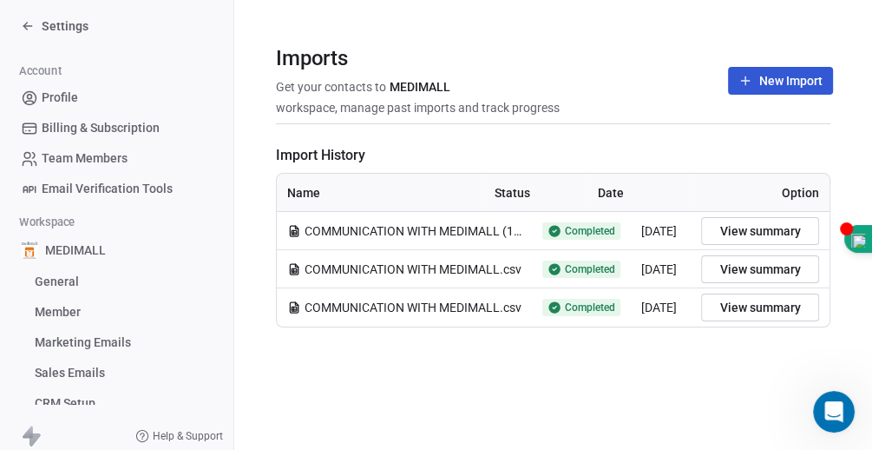
click at [806, 77] on button "New Import" at bounding box center [780, 81] width 105 height 28
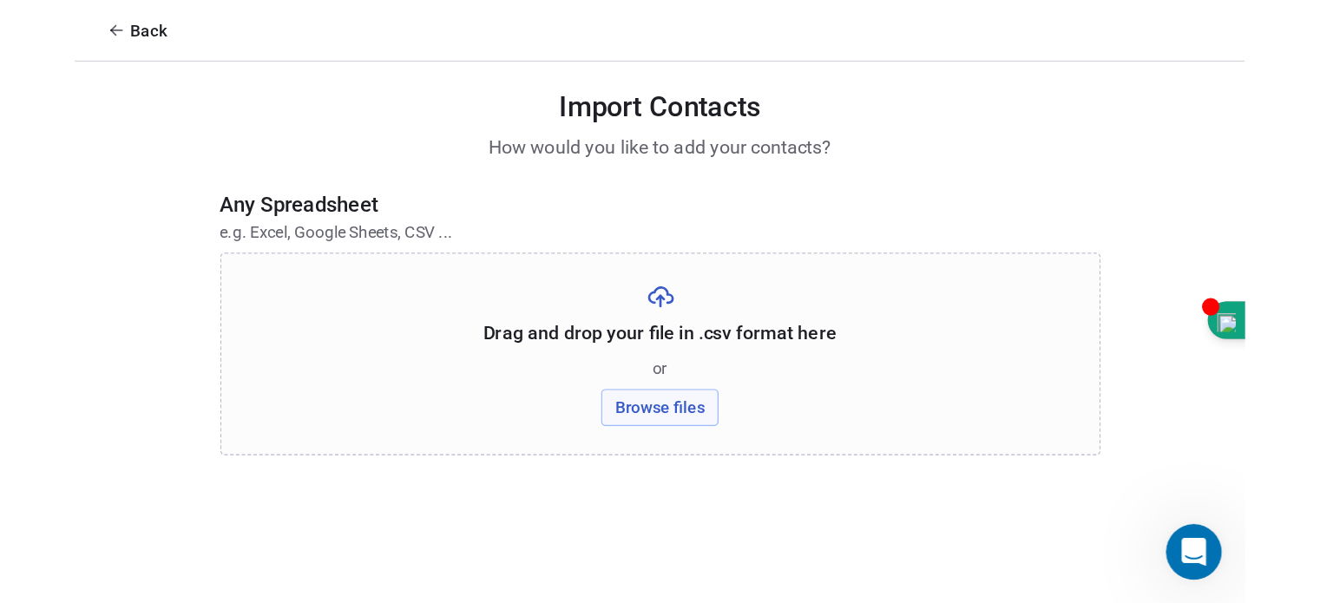
scroll to position [598, 0]
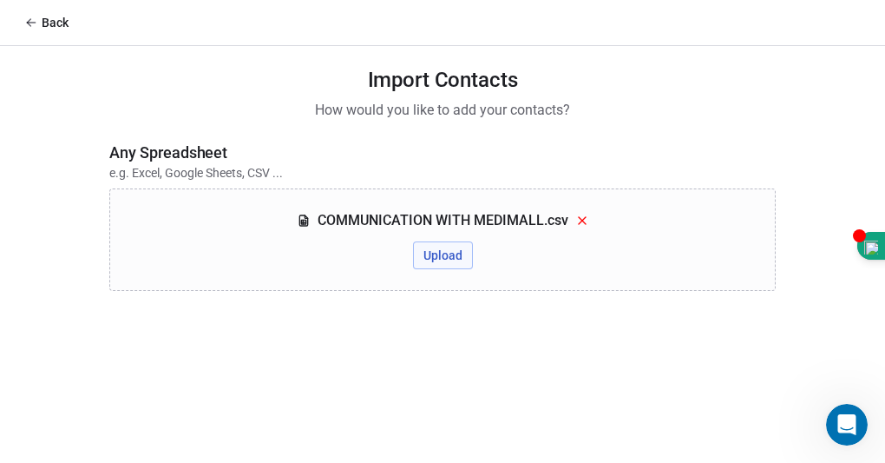
click at [443, 248] on button "Upload" at bounding box center [443, 255] width 60 height 28
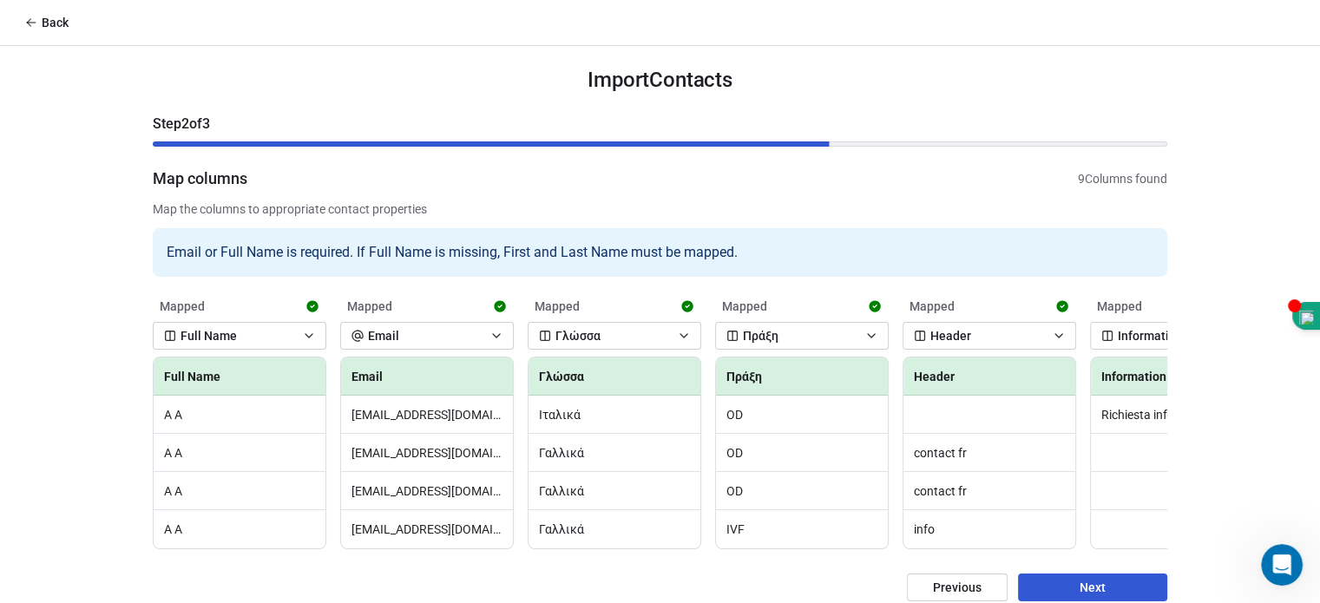
scroll to position [31, 0]
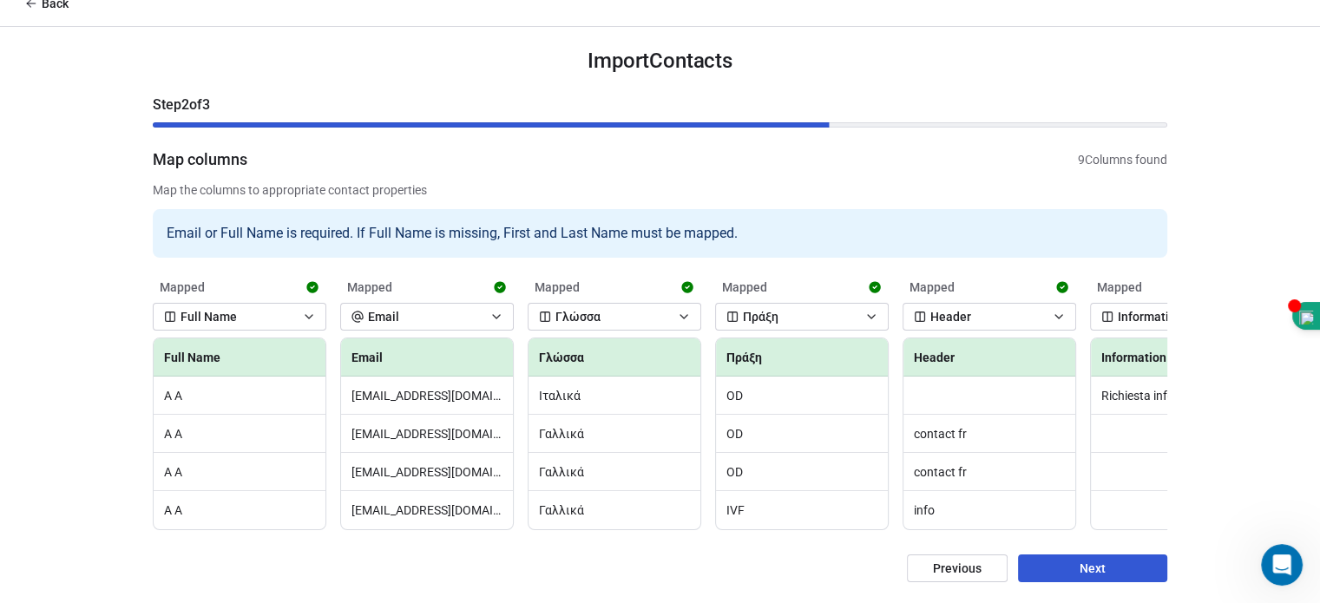
click at [1112, 572] on button "Next" at bounding box center [1092, 569] width 149 height 28
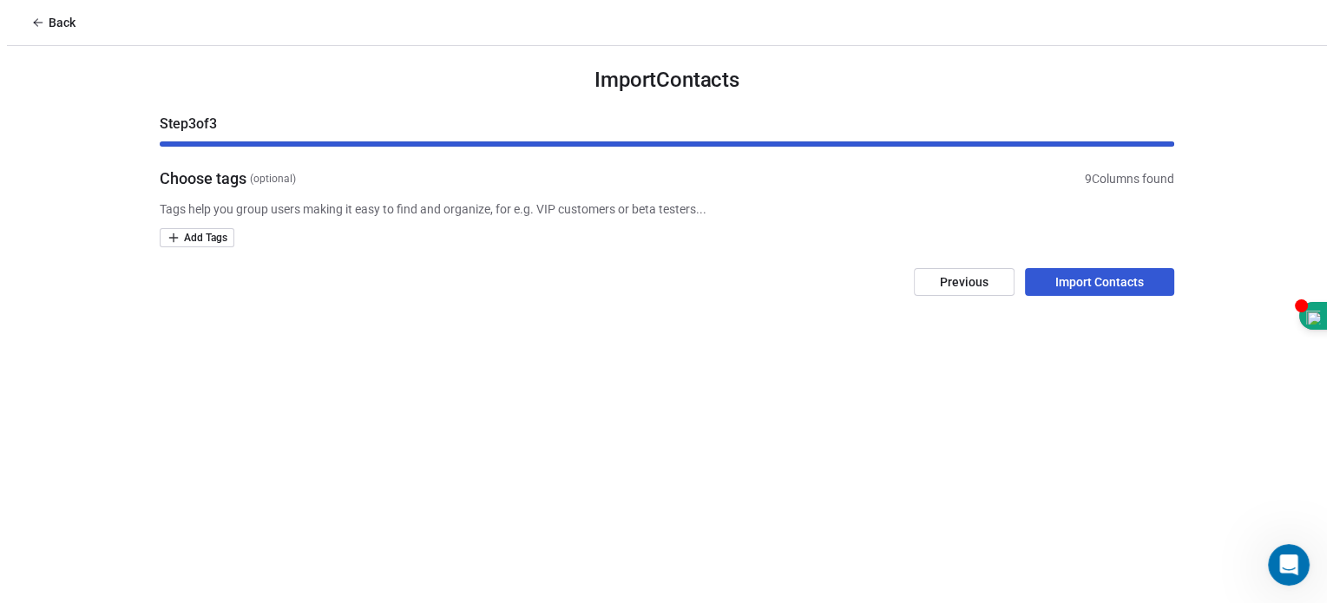
scroll to position [0, 0]
click at [194, 236] on html "Back Import Contacts Step 3 of 3 Choose tags (optional) 9 Columns found Tags he…" at bounding box center [666, 301] width 1333 height 603
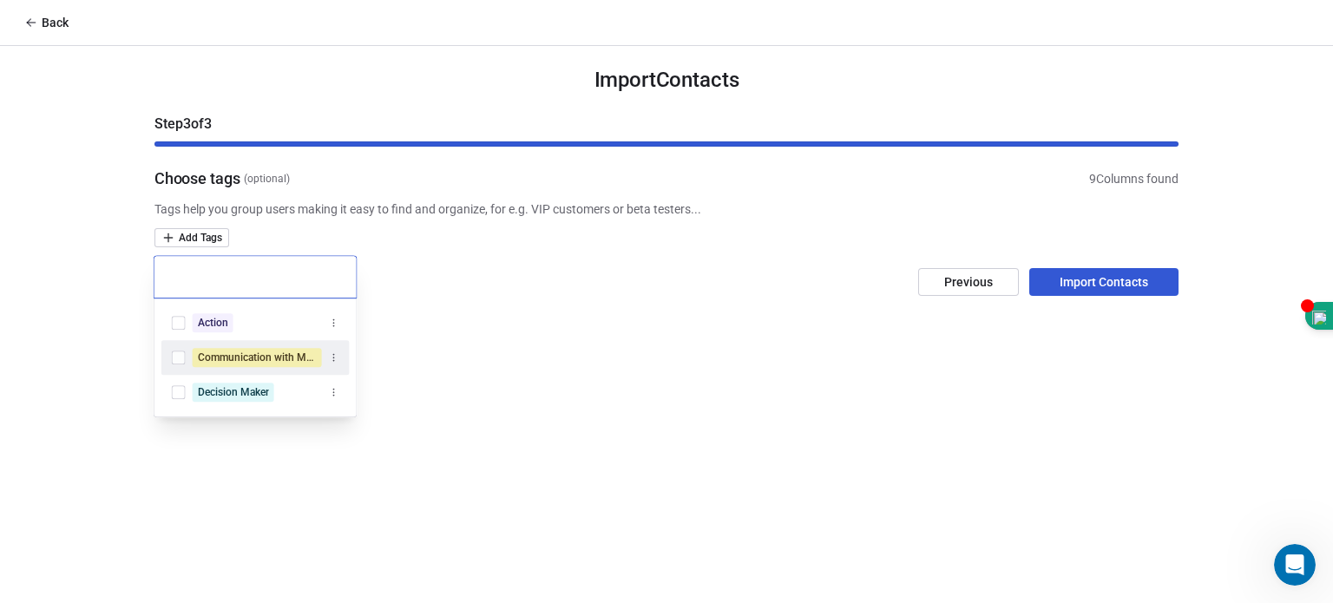
click at [181, 359] on button "Suggestions" at bounding box center [179, 358] width 14 height 14
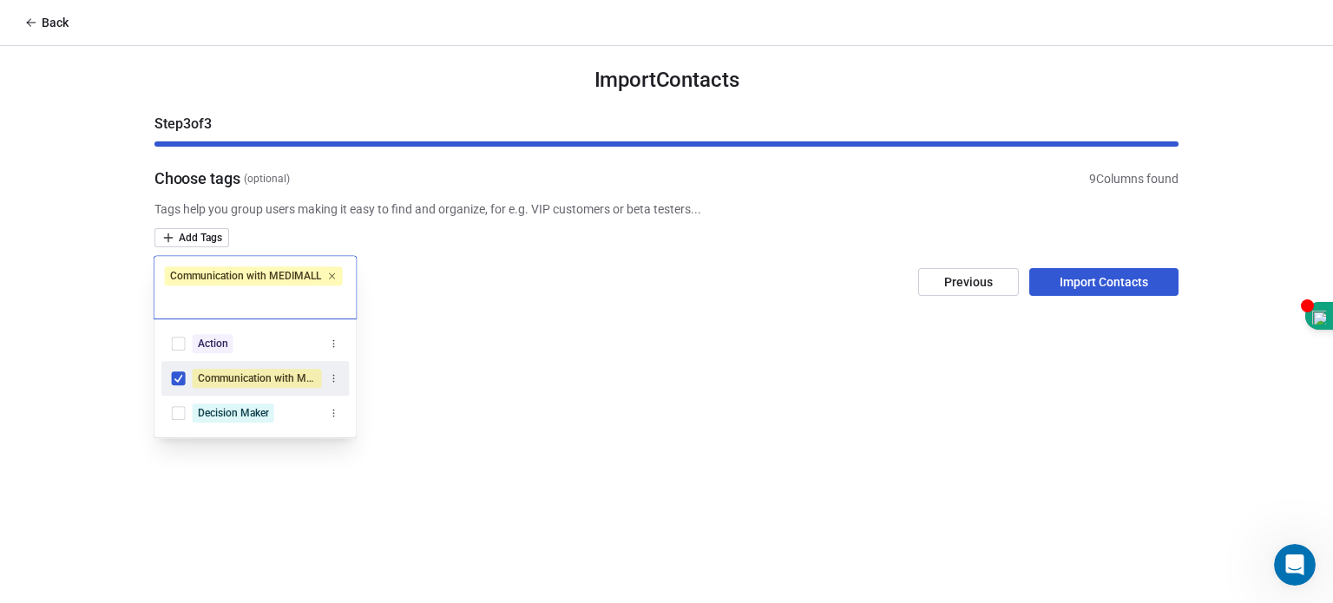
click at [929, 381] on html "Back Import Contacts Step 3 of 3 Choose tags (optional) 9 Columns found Tags he…" at bounding box center [666, 301] width 1333 height 603
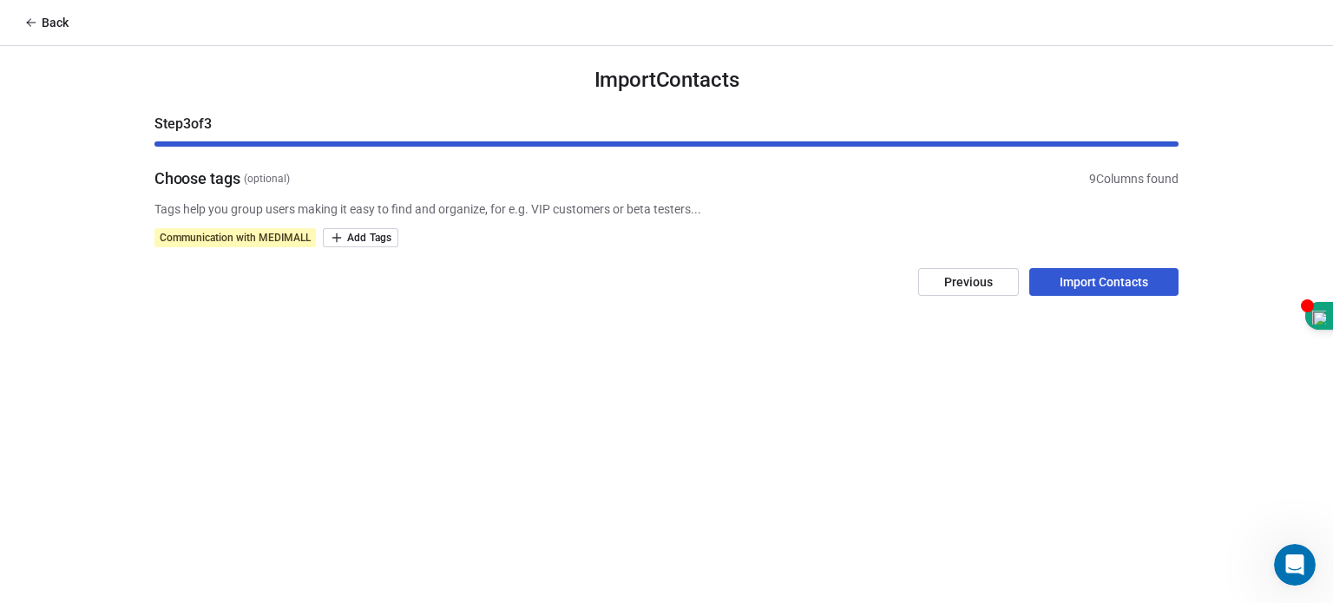
click at [1119, 281] on button "Import Contacts" at bounding box center [1104, 282] width 149 height 28
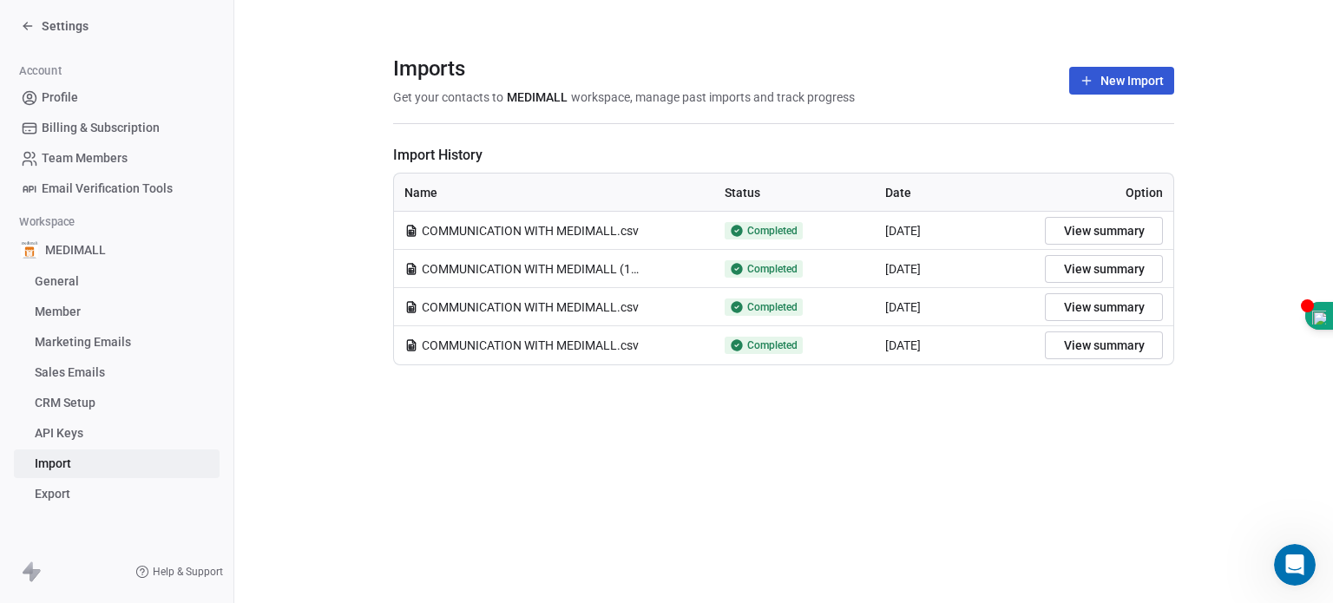
click at [66, 30] on span "Settings" at bounding box center [65, 25] width 47 height 17
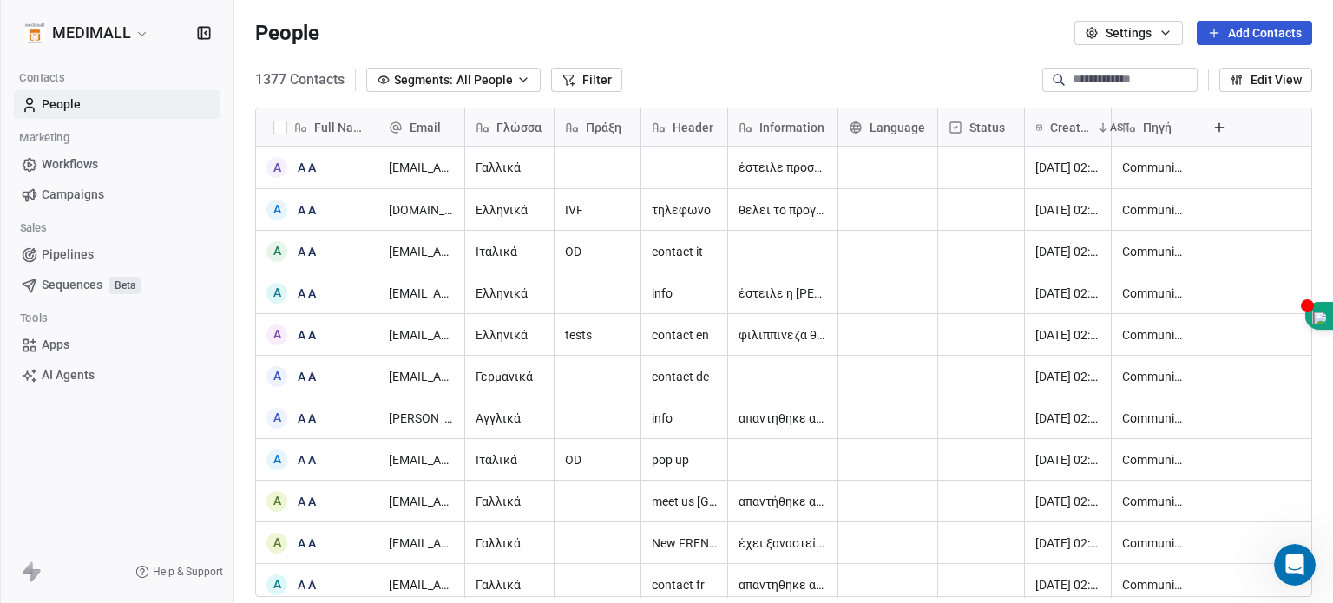
click at [502, 122] on span "Γλώσσα" at bounding box center [519, 127] width 45 height 17
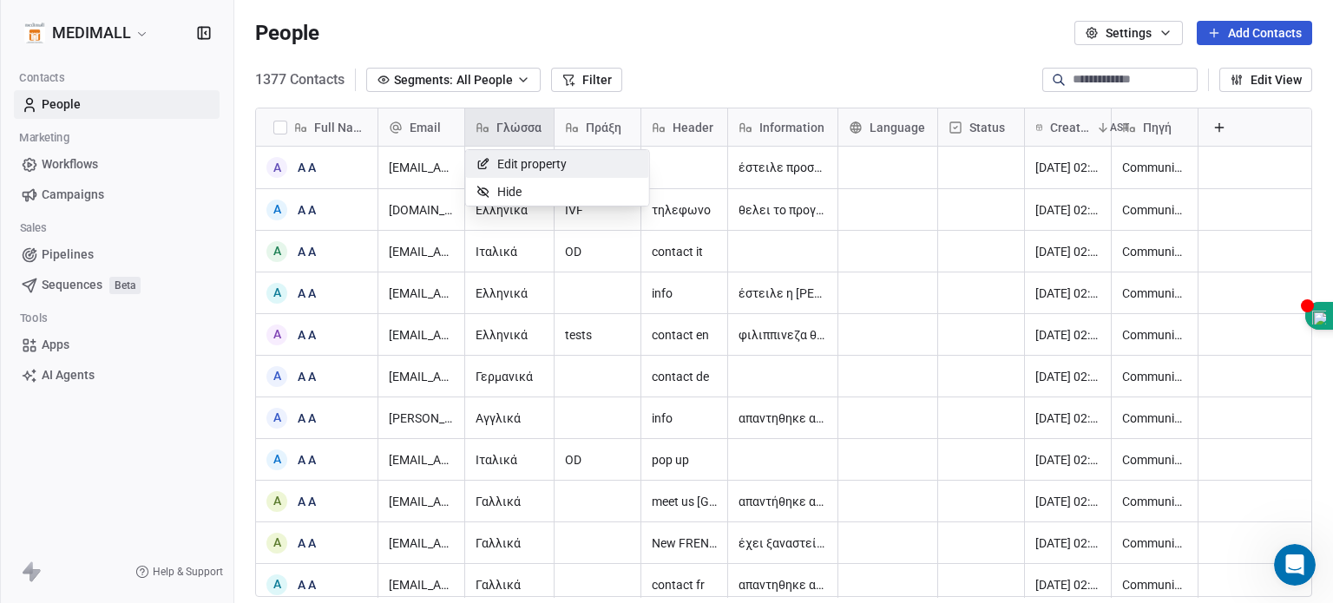
click at [502, 122] on html "MEDIMALL Contacts People Marketing Workflows Campaigns Sales Pipelines Sequence…" at bounding box center [666, 301] width 1333 height 603
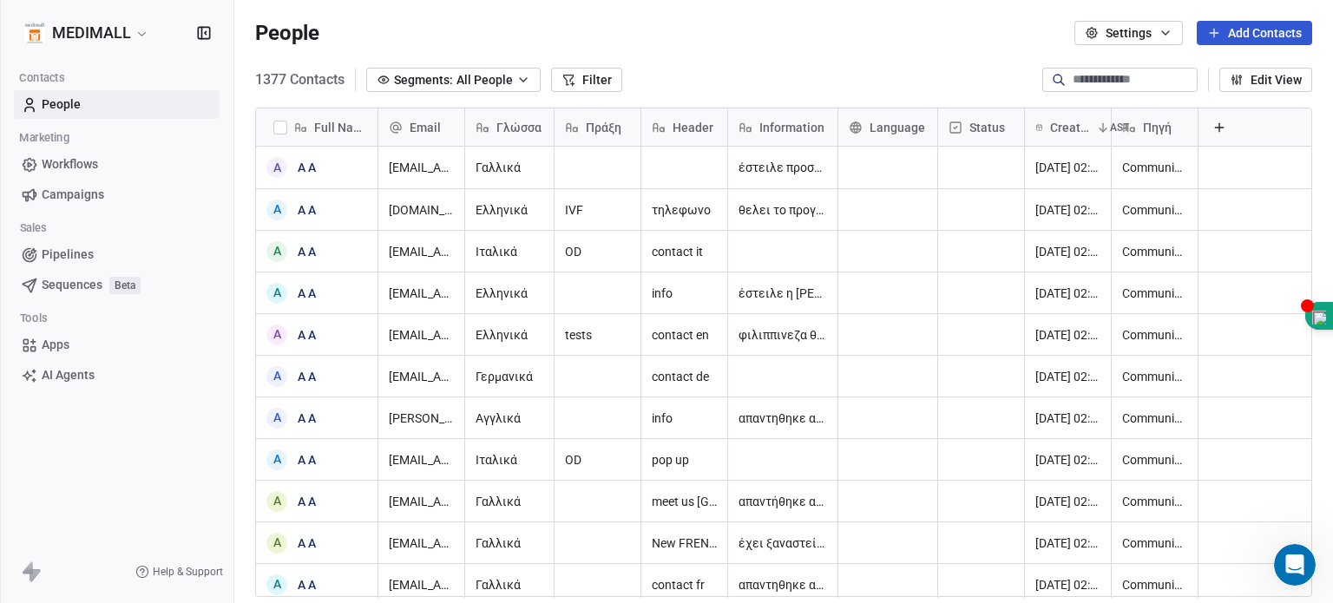
click at [578, 78] on button "Filter" at bounding box center [586, 80] width 71 height 24
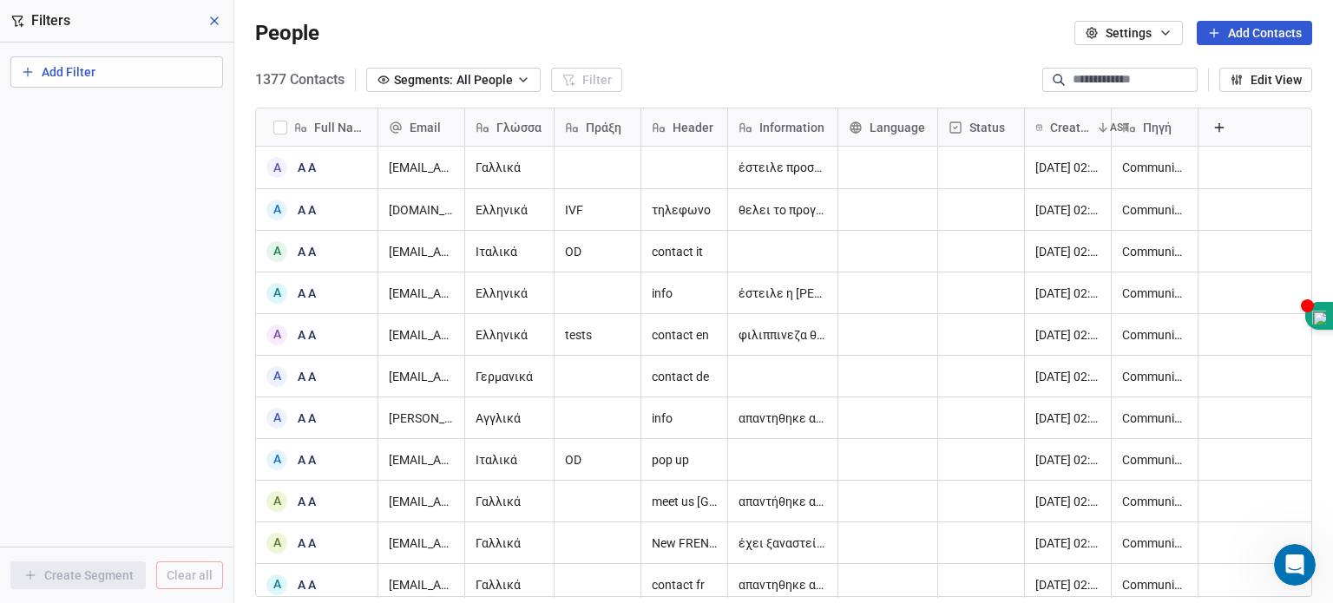
click at [130, 70] on button "Add Filter" at bounding box center [116, 71] width 213 height 31
click at [107, 342] on html "MEDIMALL Contacts People Marketing Workflows Campaigns Sales Pipelines Sequence…" at bounding box center [666, 301] width 1333 height 603
click at [1157, 166] on span "Communication with MEDIMALL" at bounding box center [1210, 167] width 175 height 17
click at [786, 162] on span "έστειλε προσφορά η Αφροδίτη [DATE]" at bounding box center [843, 172] width 207 height 35
click at [284, 128] on button "button" at bounding box center [280, 128] width 14 height 14
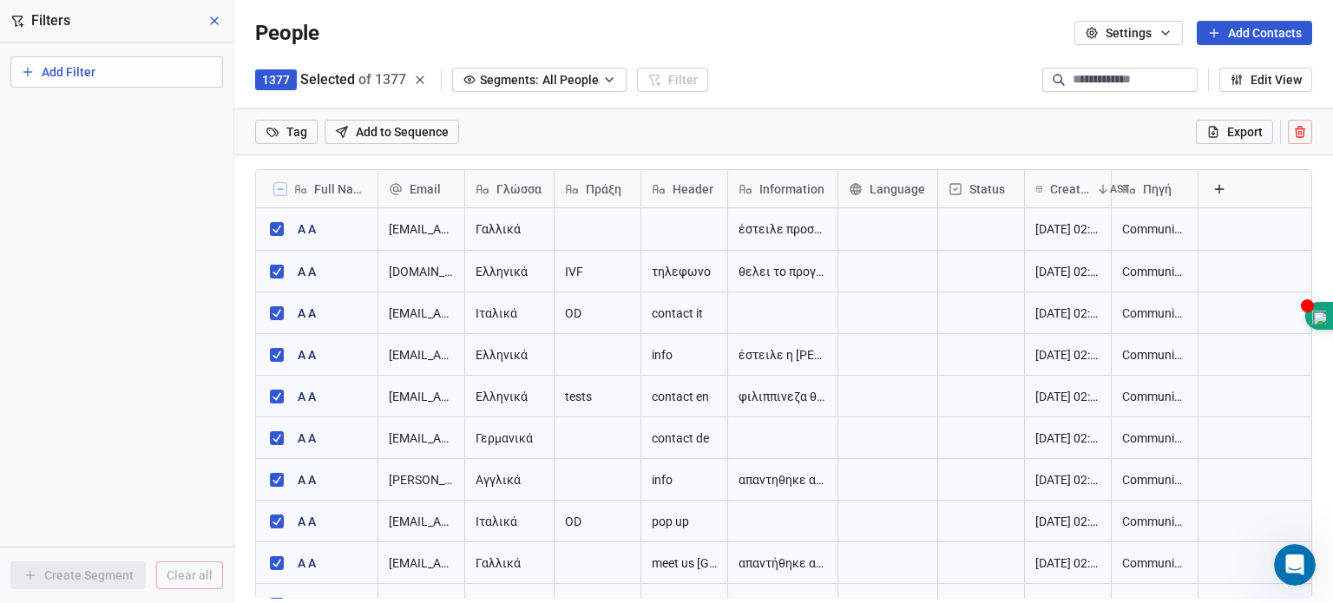
scroll to position [457, 1085]
click at [809, 76] on div "1377 Selected of 1377 Segments: All People Filter Edit View" at bounding box center [783, 80] width 1099 height 28
click at [916, 231] on div "grid" at bounding box center [888, 229] width 99 height 42
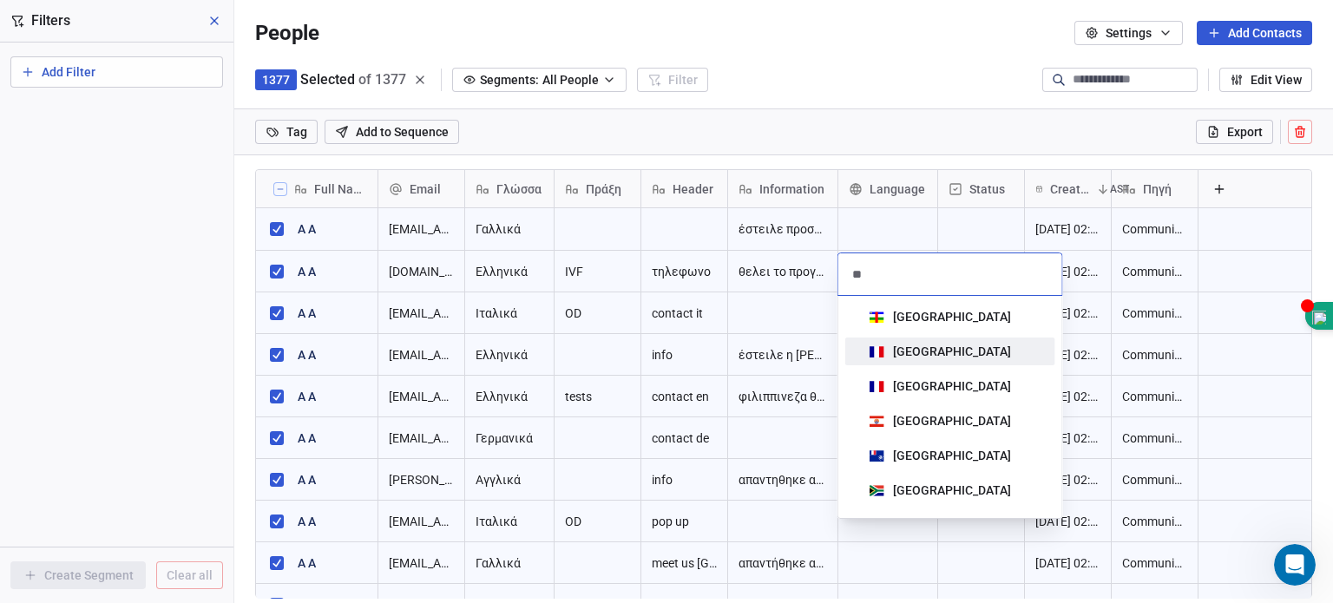
type input "**"
click at [920, 354] on div "[GEOGRAPHIC_DATA]" at bounding box center [952, 351] width 118 height 17
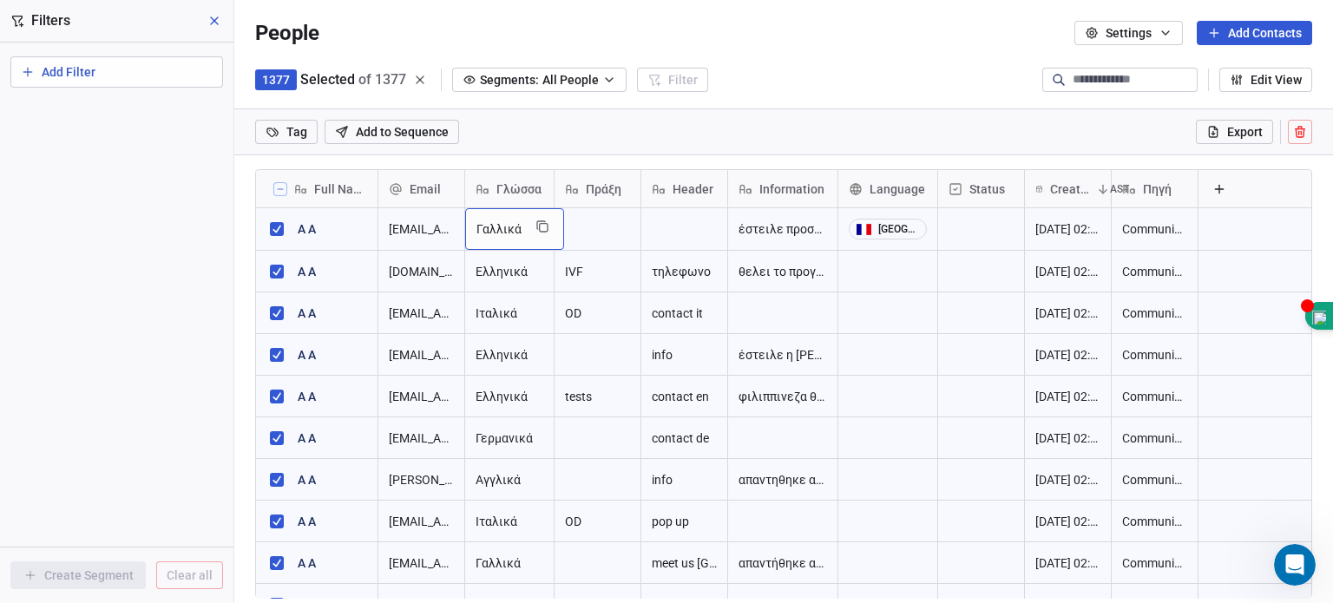
click at [505, 227] on span "Γαλλικά" at bounding box center [499, 228] width 45 height 17
click at [799, 77] on div "1377 Selected of 1377 Segments: All People Filter Edit View" at bounding box center [783, 80] width 1099 height 28
click at [547, 223] on icon "grid" at bounding box center [543, 227] width 14 height 14
click at [743, 72] on div "1377 Selected of 1377 Segments: All People Filter Edit View" at bounding box center [783, 80] width 1099 height 28
click at [1135, 30] on button "Settings" at bounding box center [1129, 33] width 109 height 24
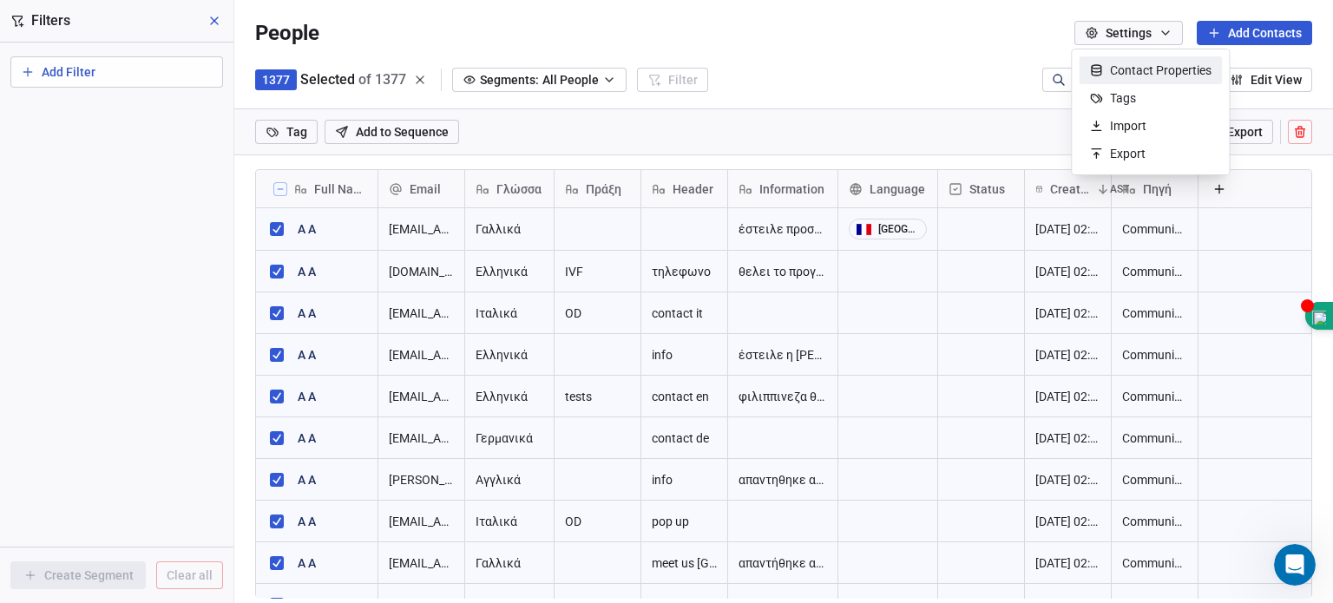
click at [1135, 30] on html "MEDIMALL Contacts People Marketing Workflows Campaigns Sales Pipelines Sequence…" at bounding box center [666, 301] width 1333 height 603
click at [536, 194] on span "Γλώσσα" at bounding box center [519, 189] width 45 height 17
click at [538, 192] on html "MEDIMALL Contacts People Marketing Workflows Campaigns Sales Pipelines Sequence…" at bounding box center [666, 301] width 1333 height 603
click at [287, 193] on div "Full Name" at bounding box center [316, 189] width 101 height 17
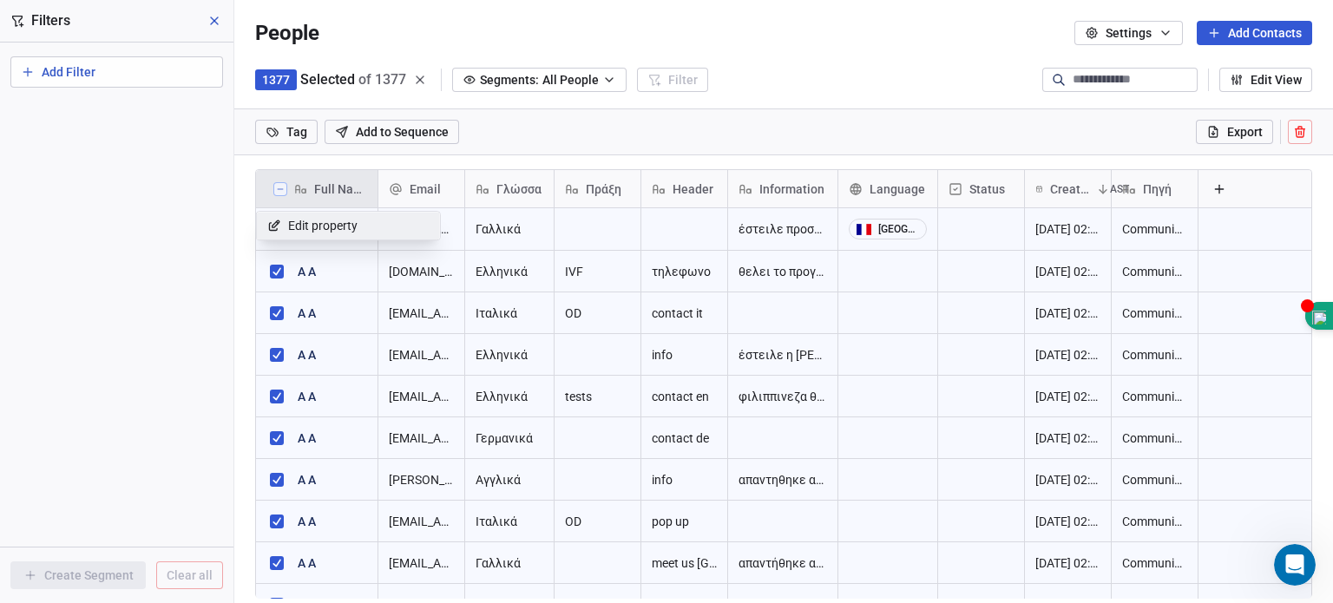
click at [280, 194] on html "MEDIMALL Contacts People Marketing Workflows Campaigns Sales Pipelines Sequence…" at bounding box center [666, 301] width 1333 height 603
click at [280, 194] on button at bounding box center [280, 189] width 14 height 14
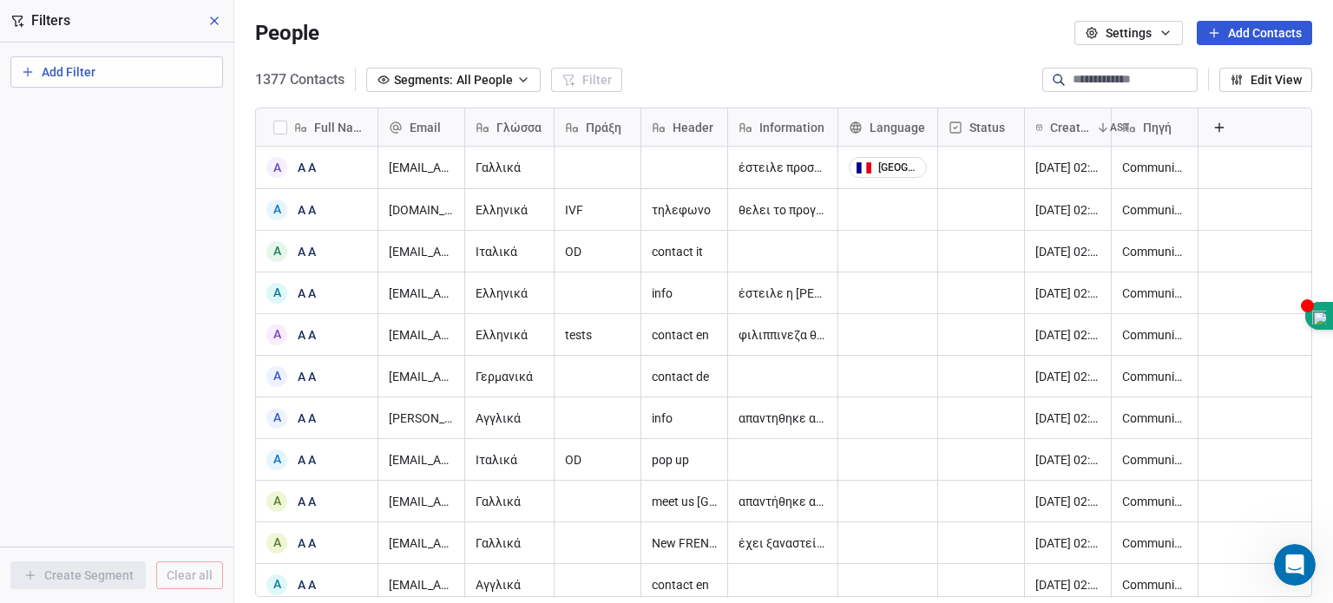
scroll to position [517, 1085]
click at [1109, 79] on input at bounding box center [1134, 79] width 122 height 17
click at [902, 62] on div "People Settings Add Contacts" at bounding box center [783, 33] width 1099 height 66
click at [500, 86] on span "All People" at bounding box center [485, 80] width 56 height 18
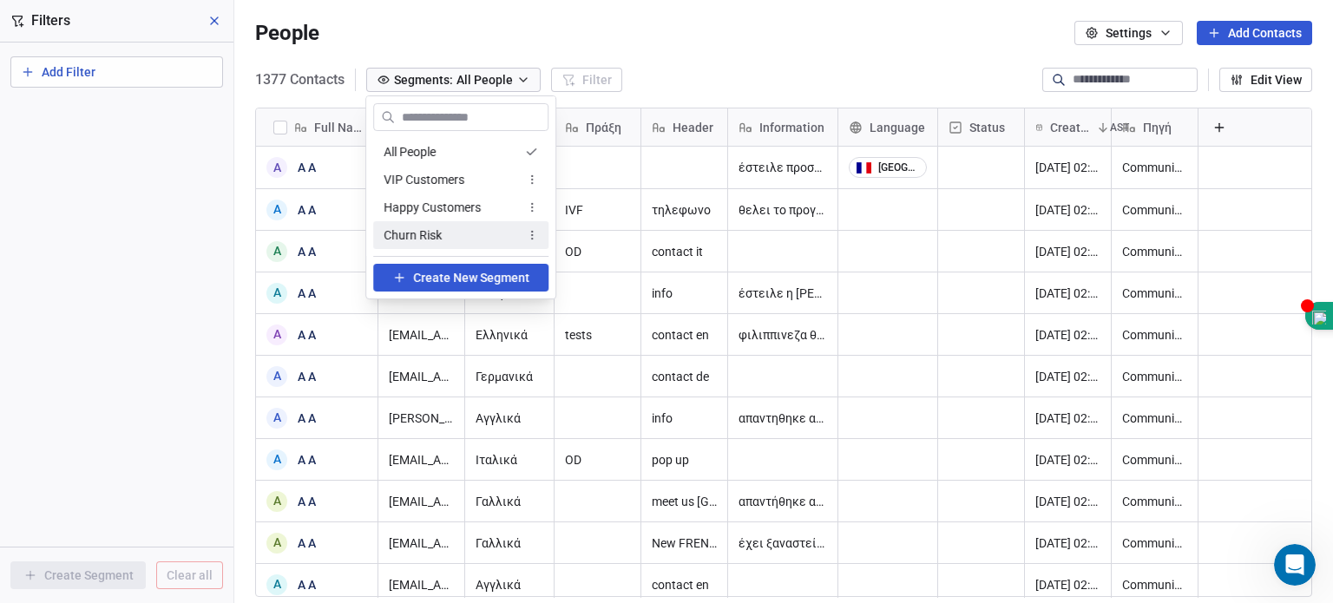
click at [1168, 161] on html "MEDIMALL Contacts People Marketing Workflows Campaigns Sales Pipelines Sequence…" at bounding box center [666, 301] width 1333 height 603
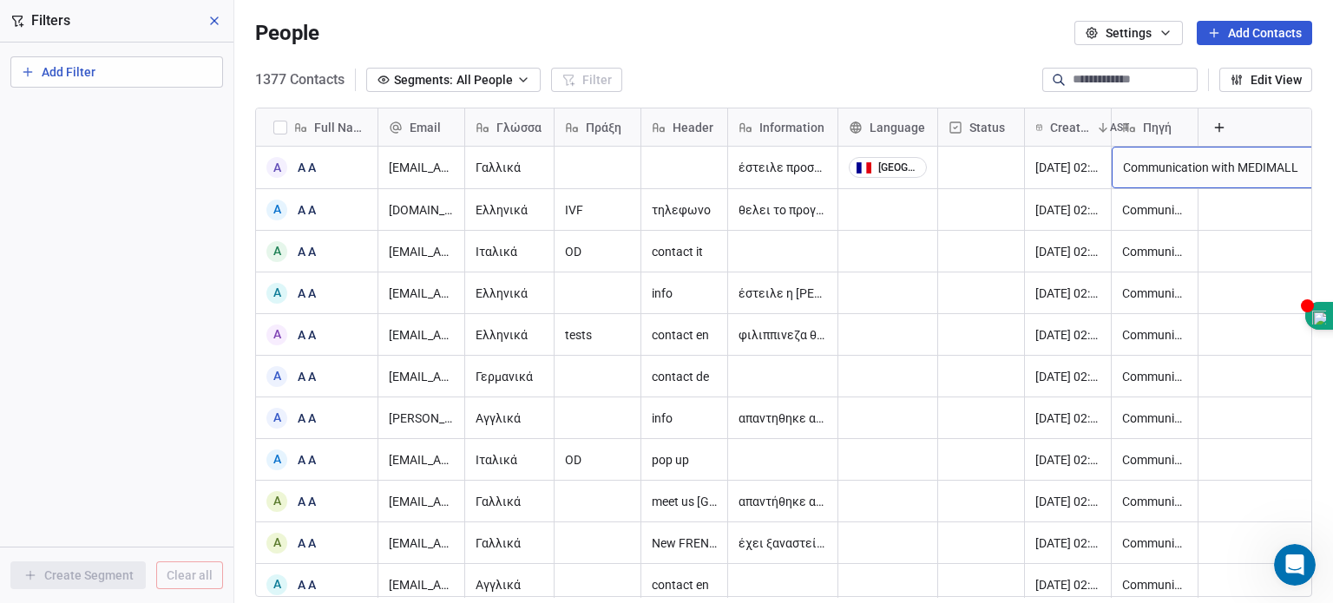
click at [1168, 161] on span "Communication with MEDIMALL" at bounding box center [1210, 167] width 175 height 17
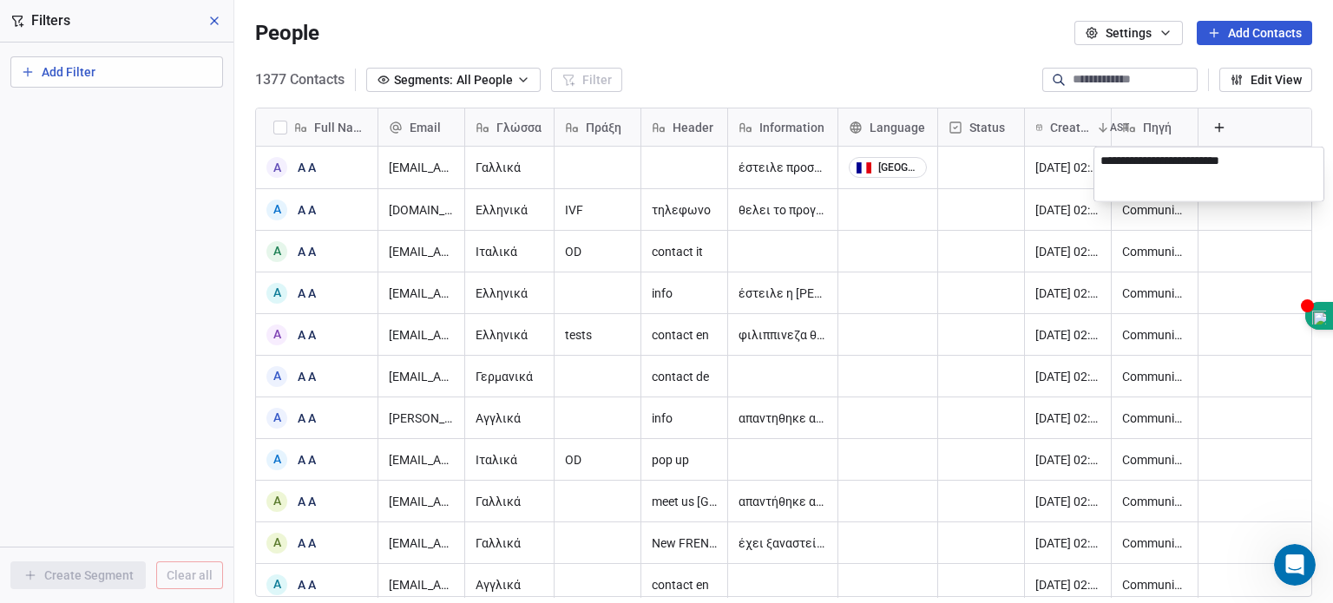
click at [521, 81] on html "MEDIMALL Contacts People Marketing Workflows Campaigns Sales Pipelines Sequence…" at bounding box center [666, 301] width 1333 height 603
click at [521, 81] on icon "button" at bounding box center [523, 80] width 14 height 14
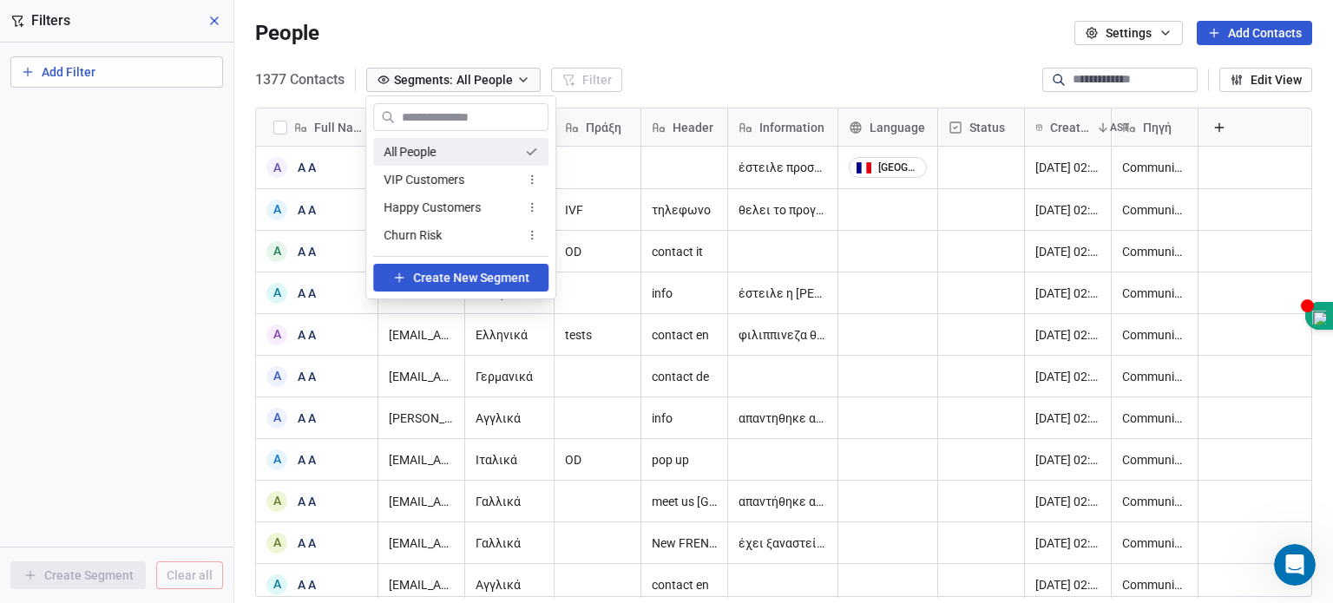
click at [461, 282] on span "Create New Segment" at bounding box center [471, 278] width 116 height 18
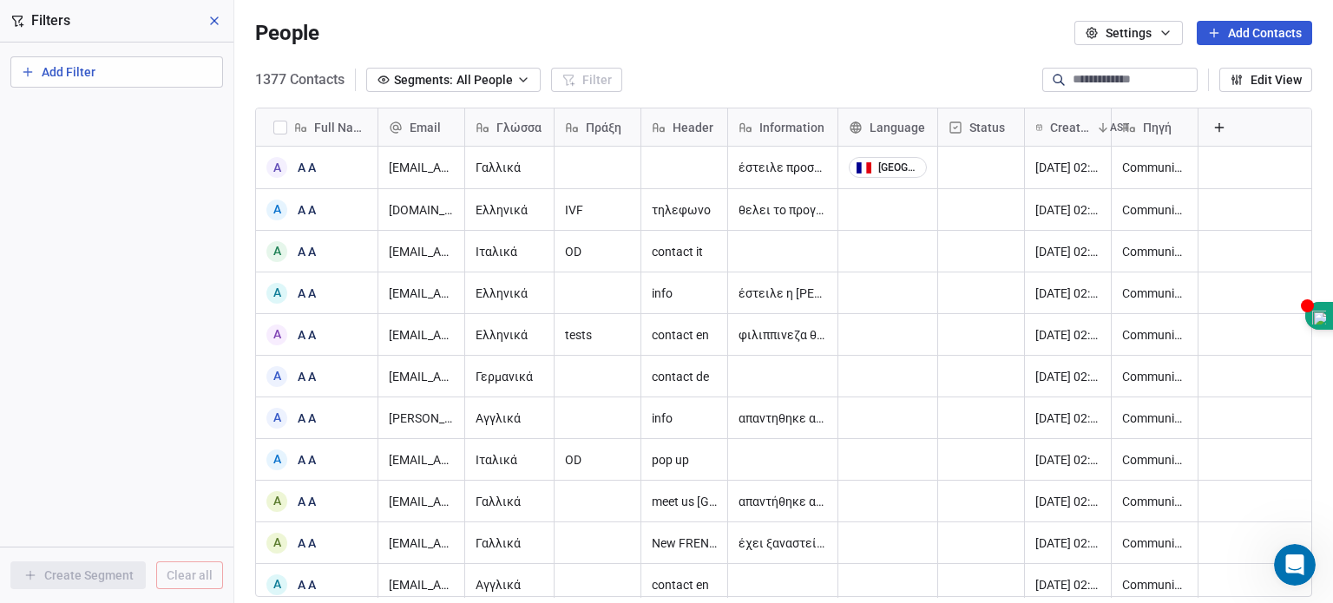
click at [531, 76] on button "Segments: All People" at bounding box center [453, 80] width 174 height 24
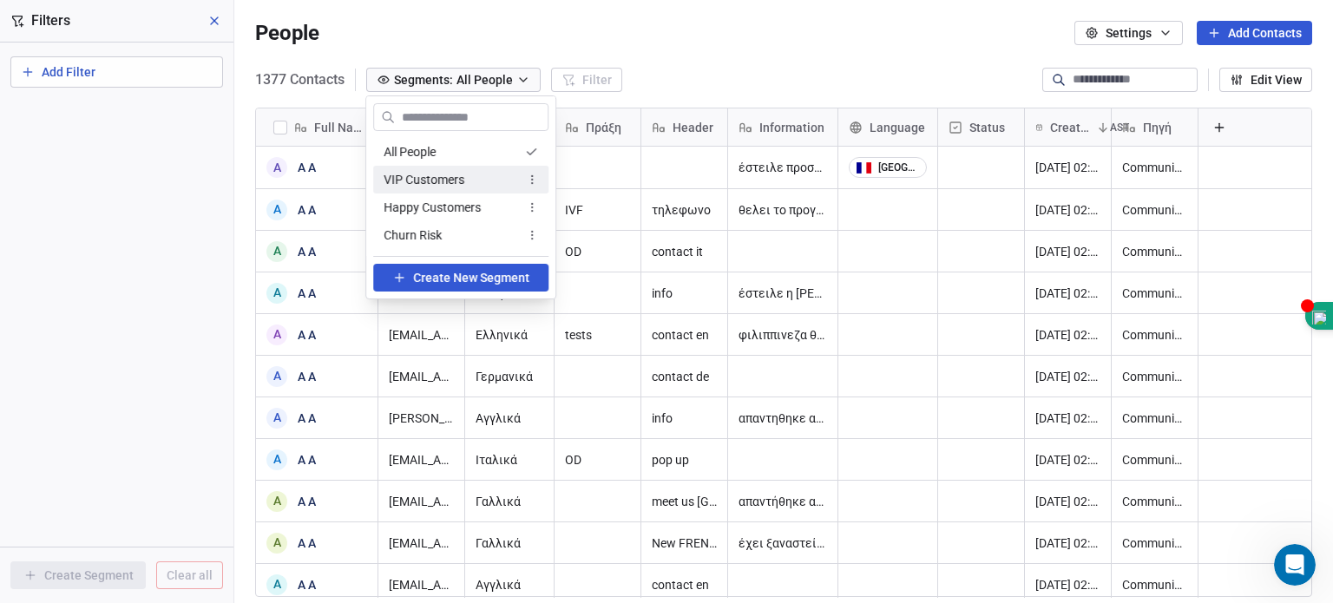
click at [448, 277] on span "Create New Segment" at bounding box center [471, 278] width 116 height 18
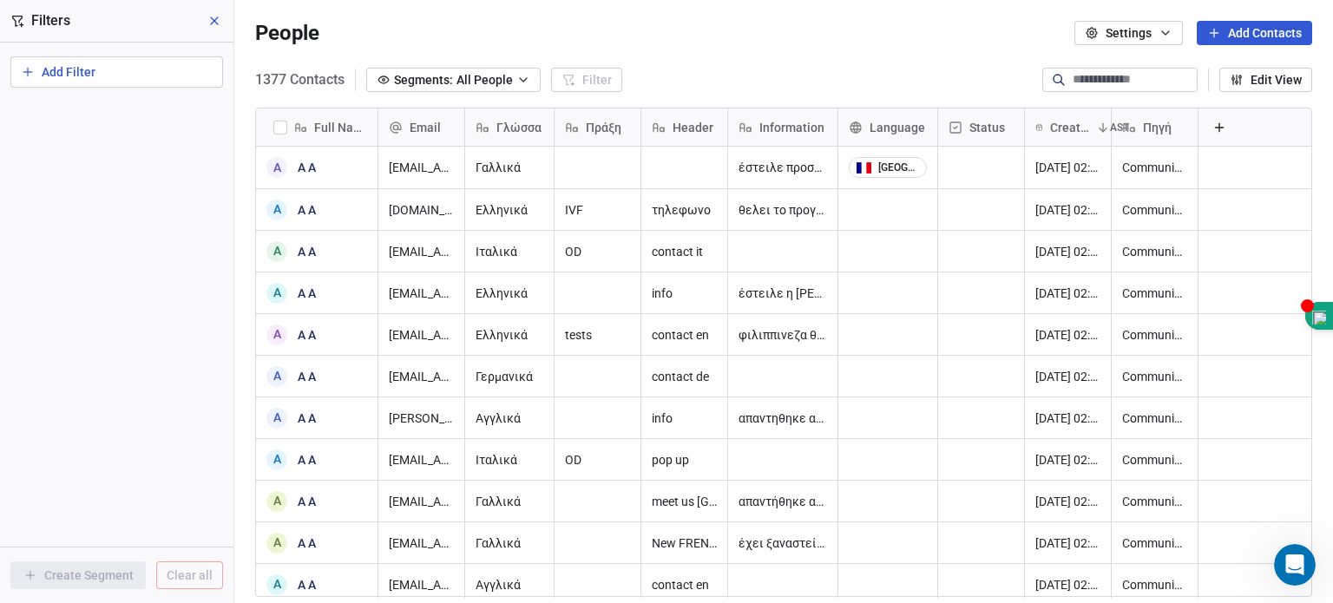
click at [524, 81] on icon "button" at bounding box center [523, 79] width 7 height 3
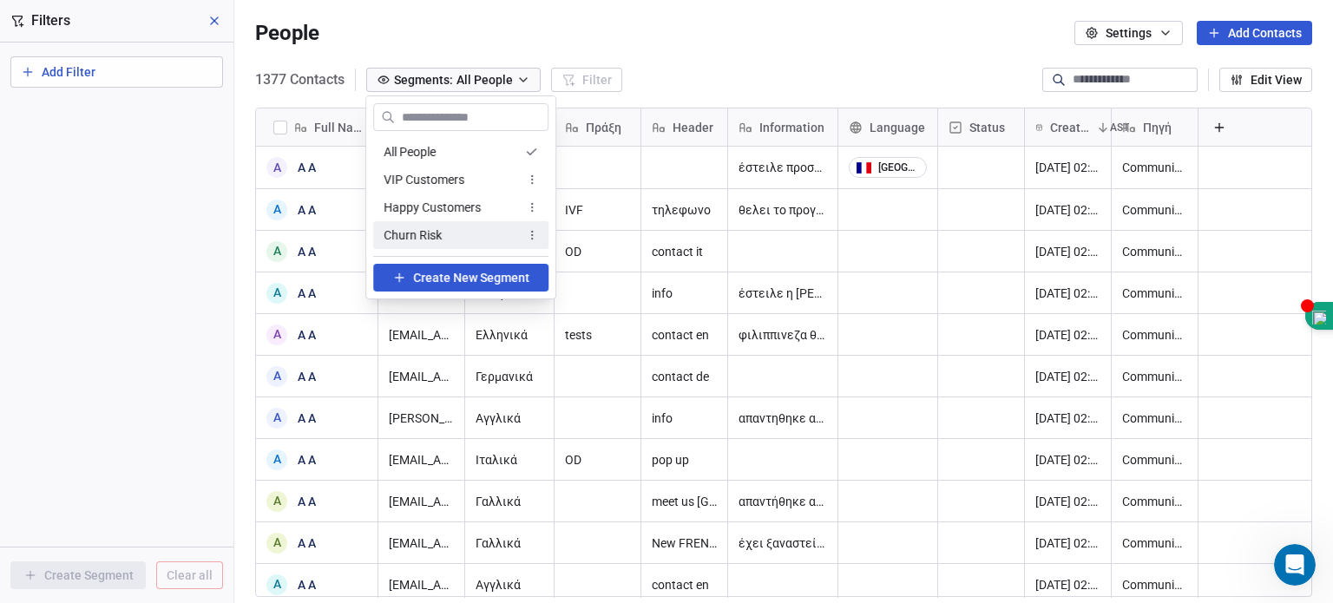
click at [471, 276] on span "Create New Segment" at bounding box center [471, 278] width 116 height 18
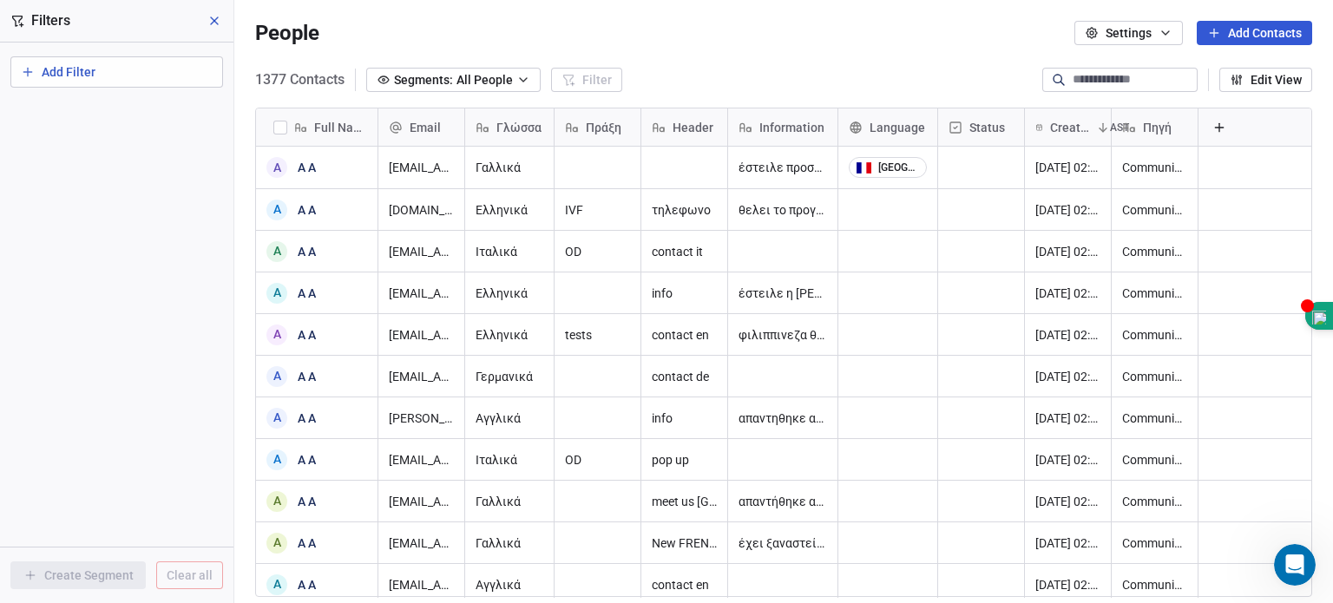
click at [753, 49] on div "People Settings Add Contacts" at bounding box center [783, 33] width 1099 height 66
click at [961, 199] on div "grid" at bounding box center [981, 209] width 86 height 41
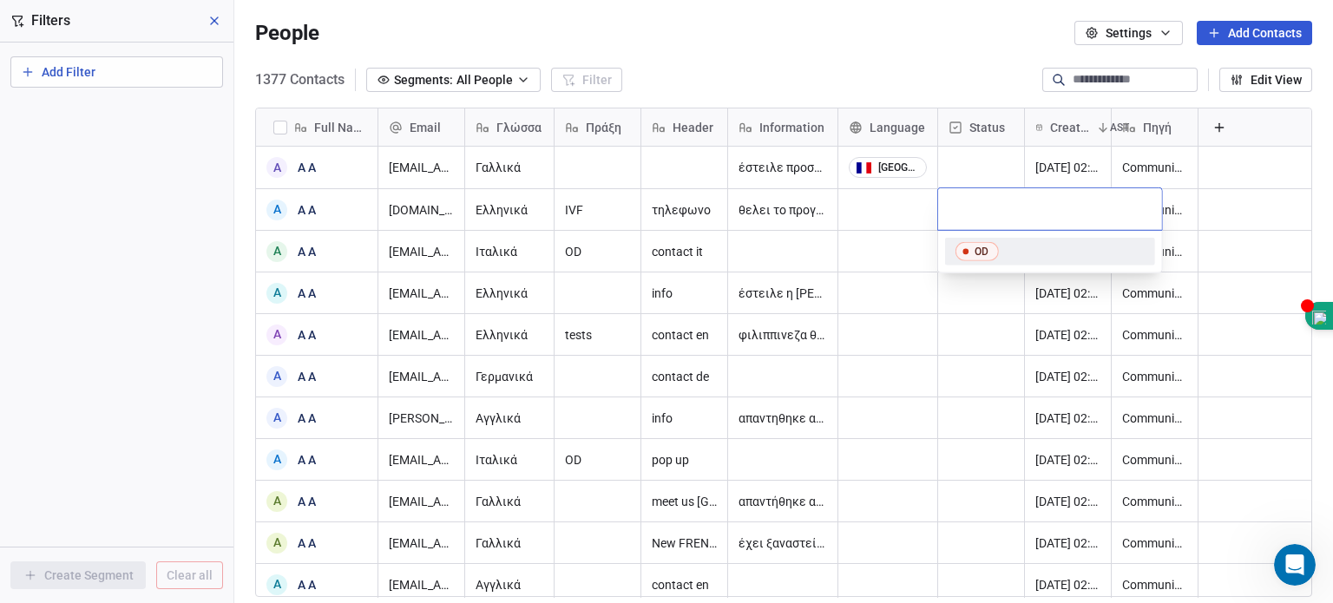
click at [961, 200] on input "text" at bounding box center [1050, 209] width 203 height 19
click at [982, 214] on input "text" at bounding box center [1050, 209] width 203 height 19
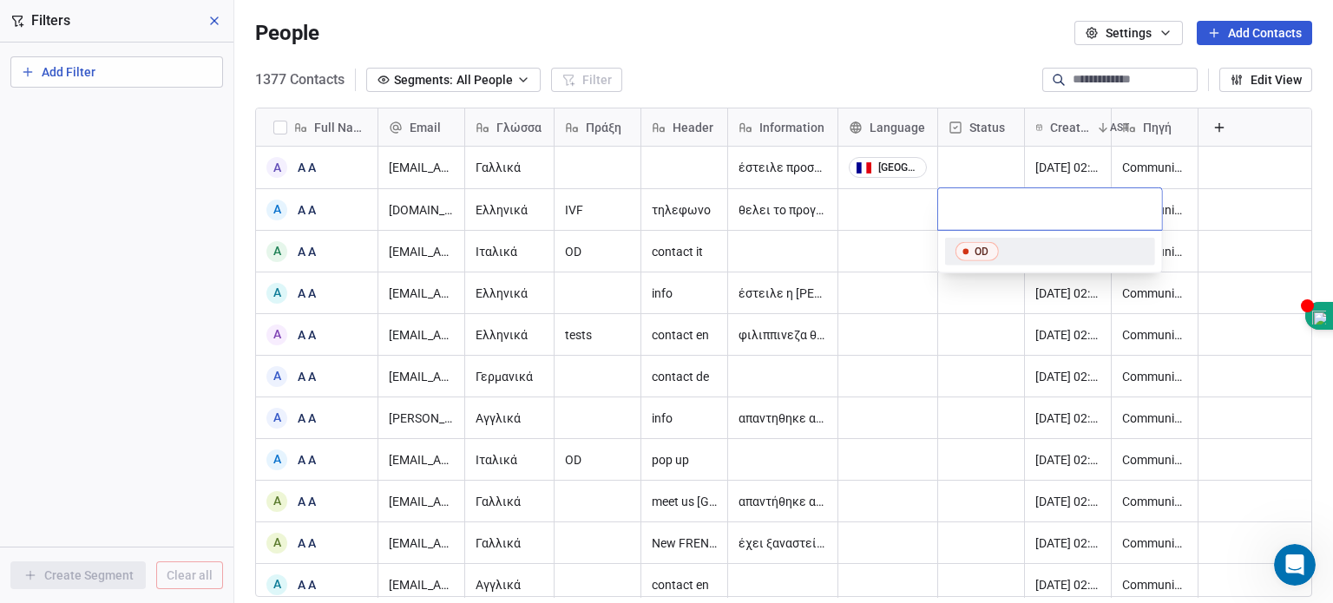
click at [982, 214] on input "text" at bounding box center [1050, 209] width 203 height 19
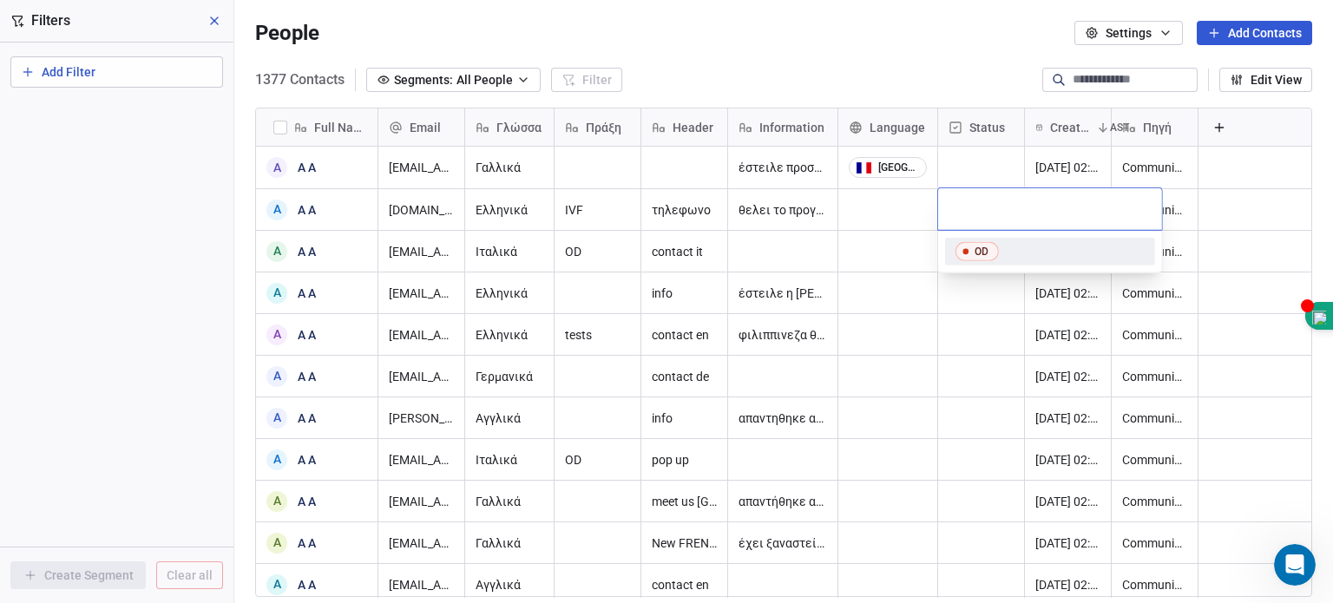
click at [982, 214] on input "text" at bounding box center [1050, 209] width 203 height 19
click at [893, 50] on html "MEDIMALL Contacts People Marketing Workflows Campaigns Sales Pipelines Sequence…" at bounding box center [666, 301] width 1333 height 603
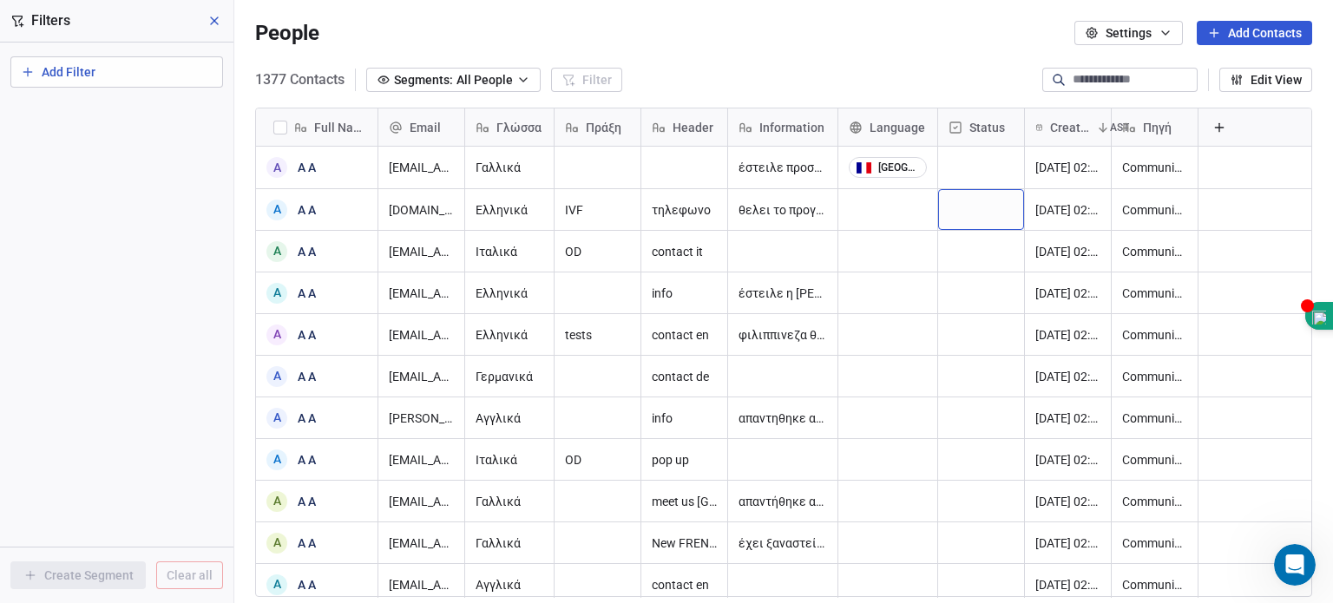
click at [194, 82] on button "Add Filter" at bounding box center [116, 71] width 213 height 31
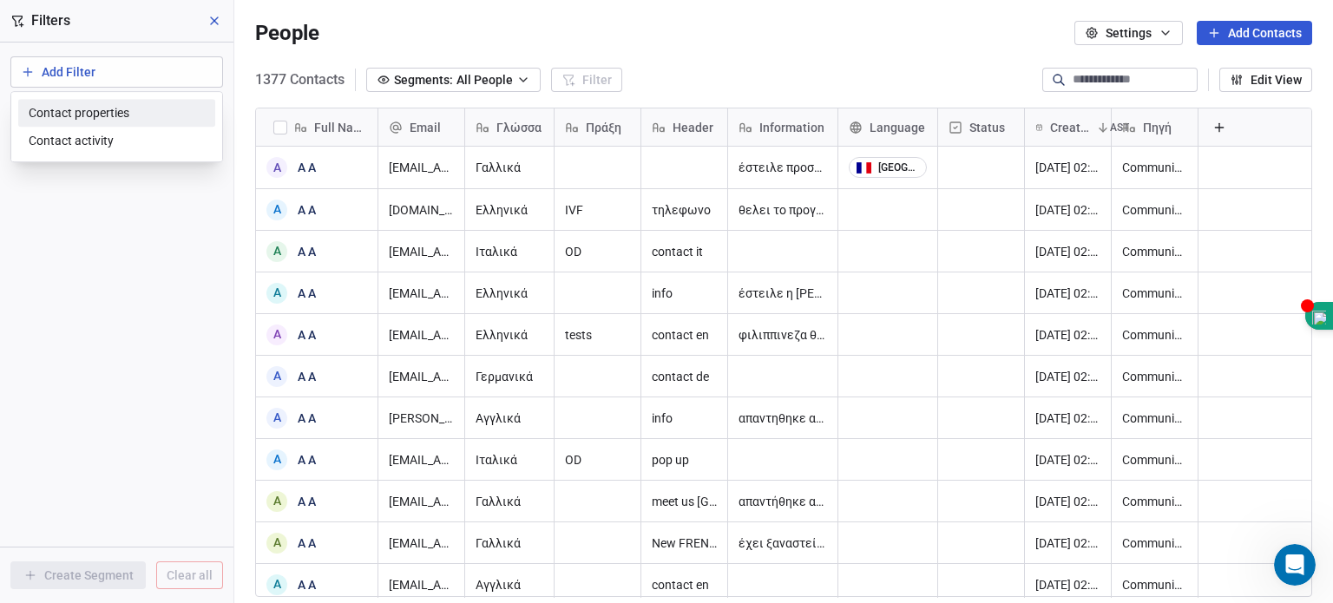
click at [141, 109] on div "Contact properties" at bounding box center [117, 113] width 176 height 18
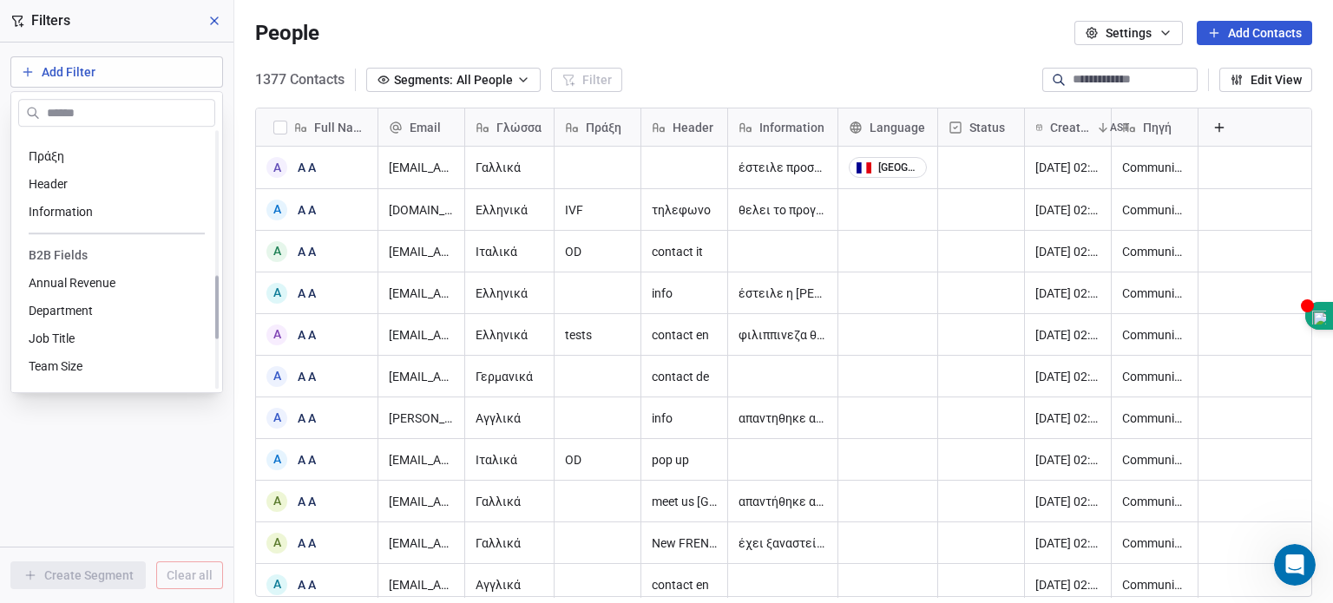
scroll to position [434, 0]
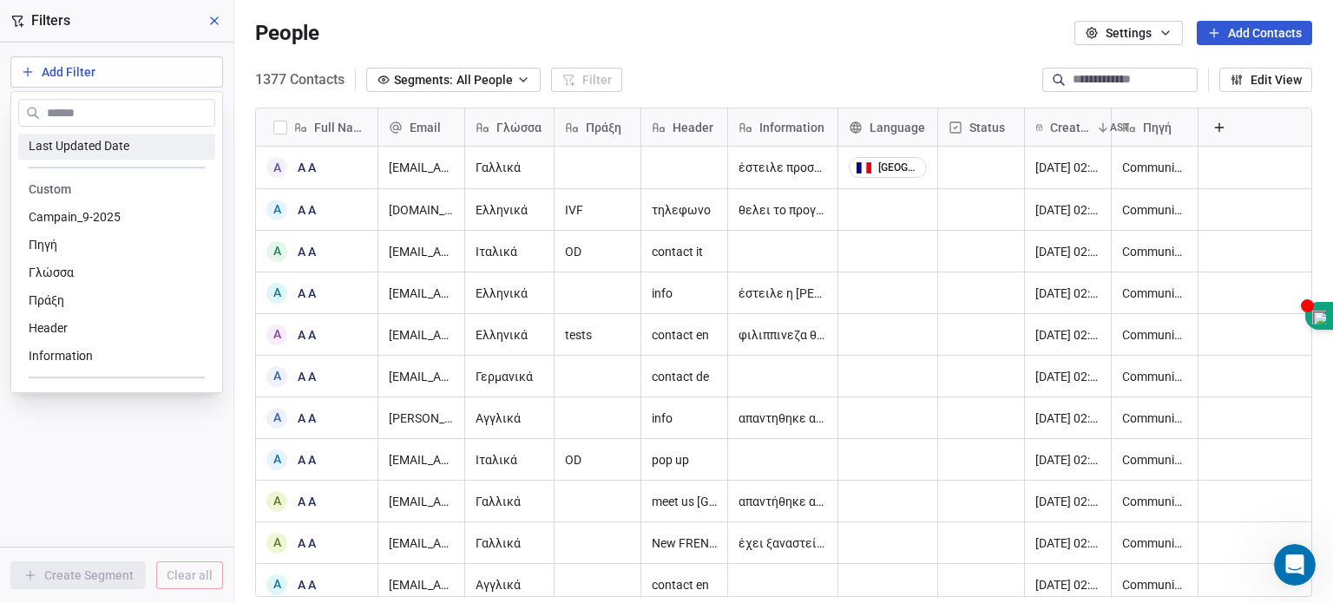
click at [536, 30] on html "MEDIMALL Contacts People Marketing Workflows Campaigns Sales Pipelines Sequence…" at bounding box center [666, 301] width 1333 height 603
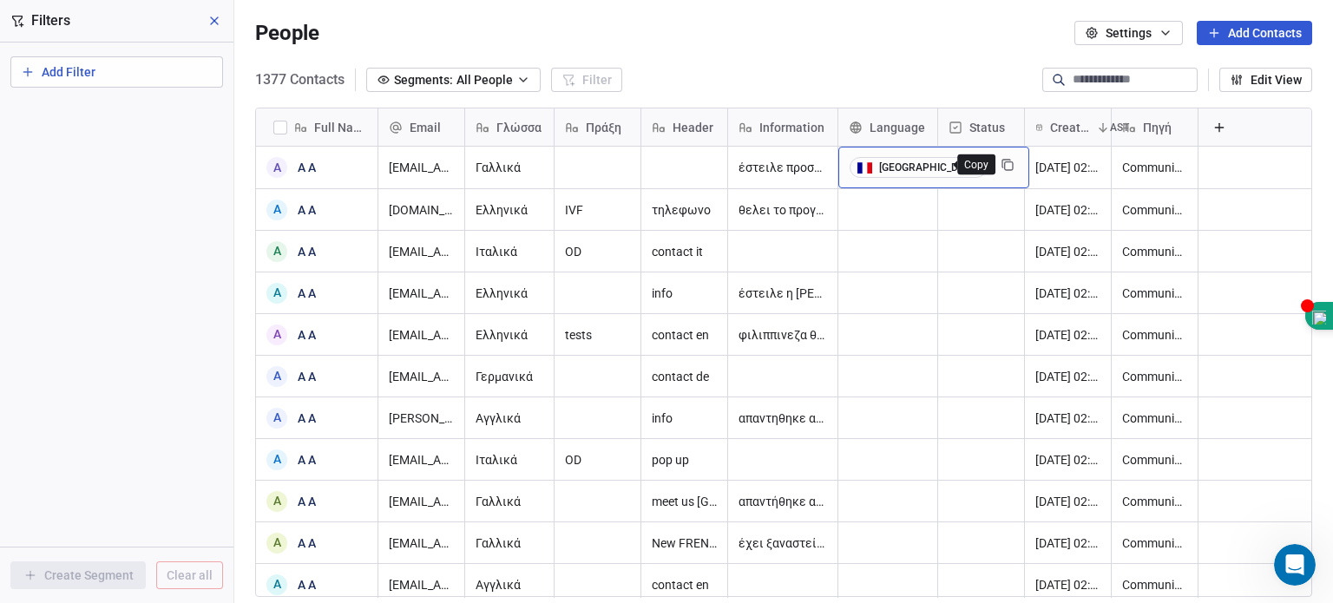
click at [1005, 162] on icon "grid" at bounding box center [1009, 166] width 8 height 8
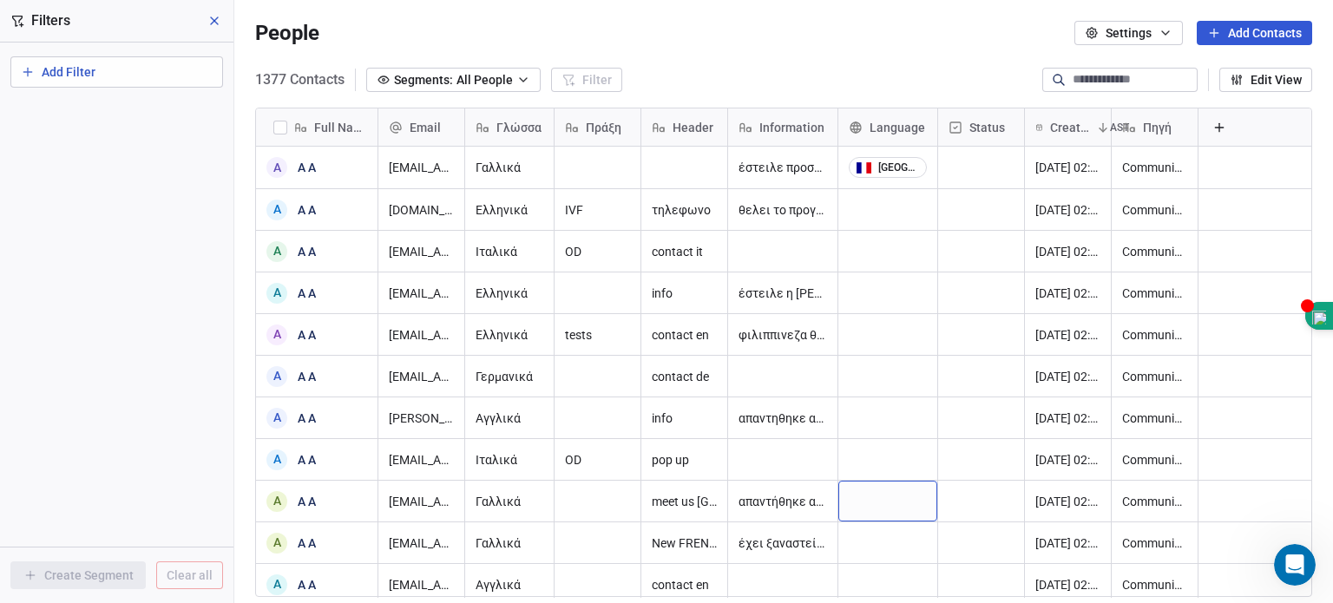
click at [882, 504] on div "grid" at bounding box center [888, 501] width 99 height 41
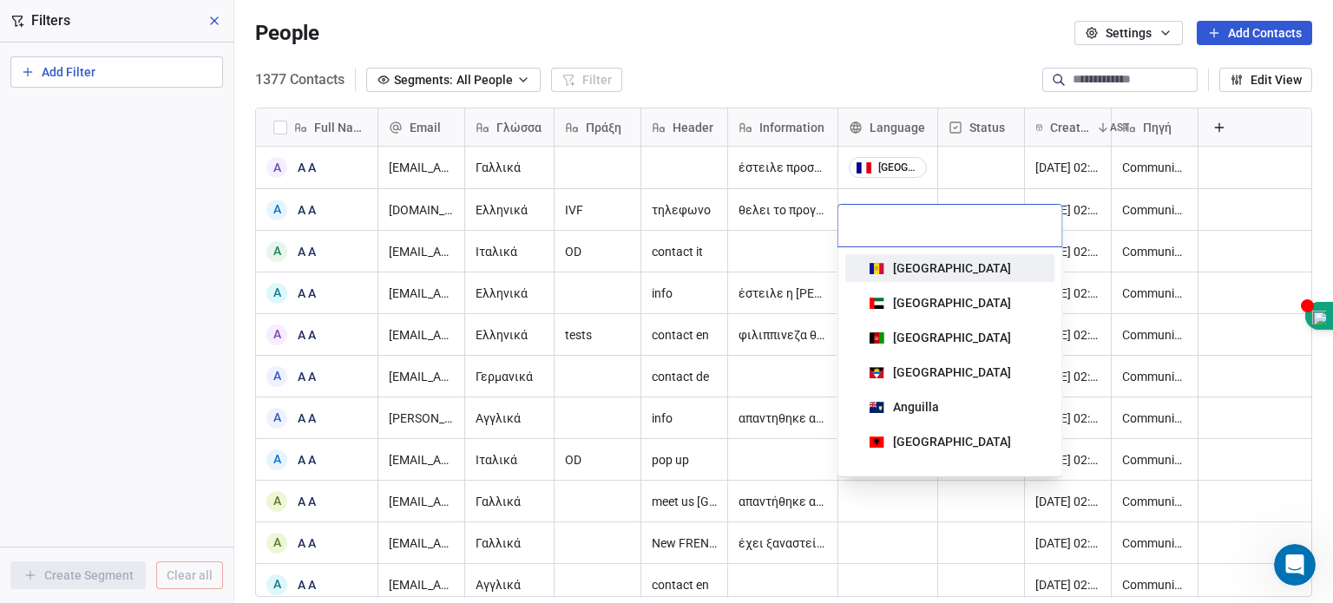
click at [872, 35] on html "MEDIMALL Contacts People Marketing Workflows Campaigns Sales Pipelines Sequence…" at bounding box center [666, 301] width 1333 height 603
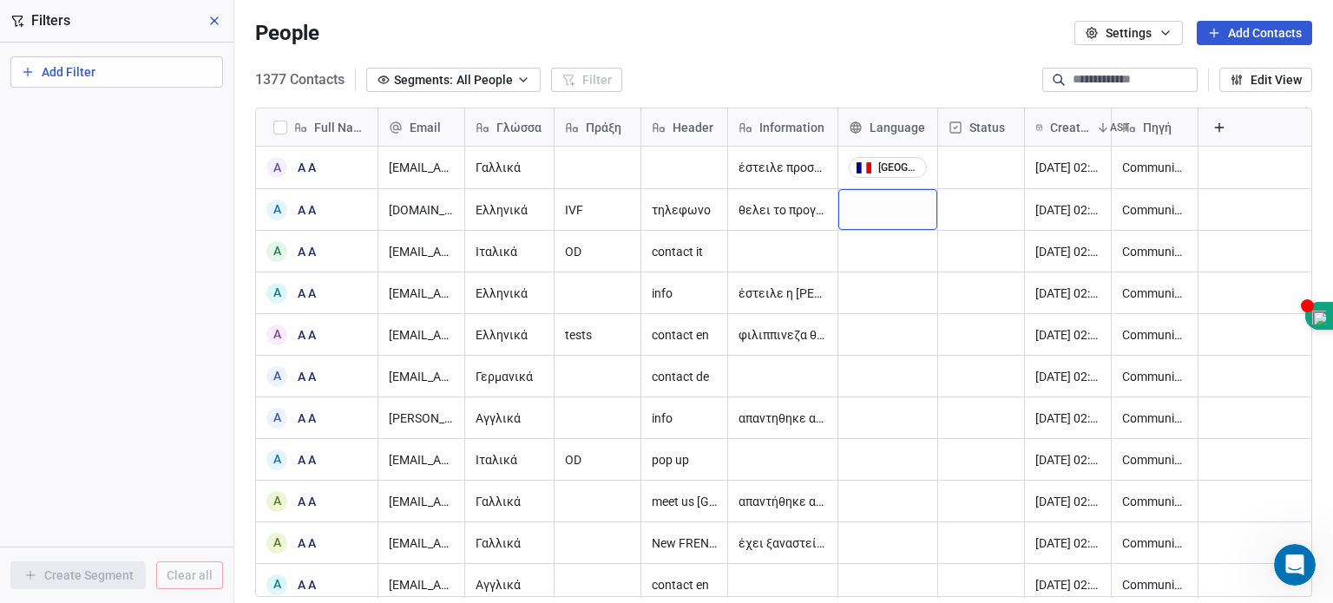
click at [923, 214] on div "grid" at bounding box center [888, 209] width 99 height 41
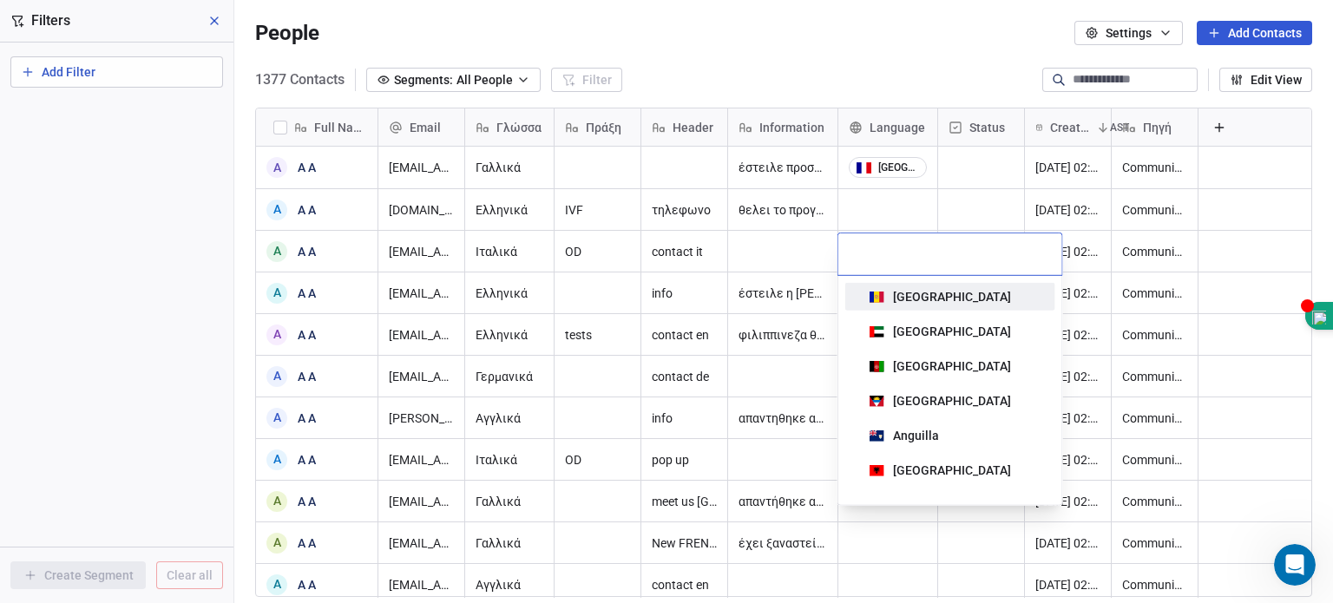
click at [923, 214] on html "MEDIMALL Contacts People Marketing Workflows Campaigns Sales Pipelines Sequence…" at bounding box center [666, 301] width 1333 height 603
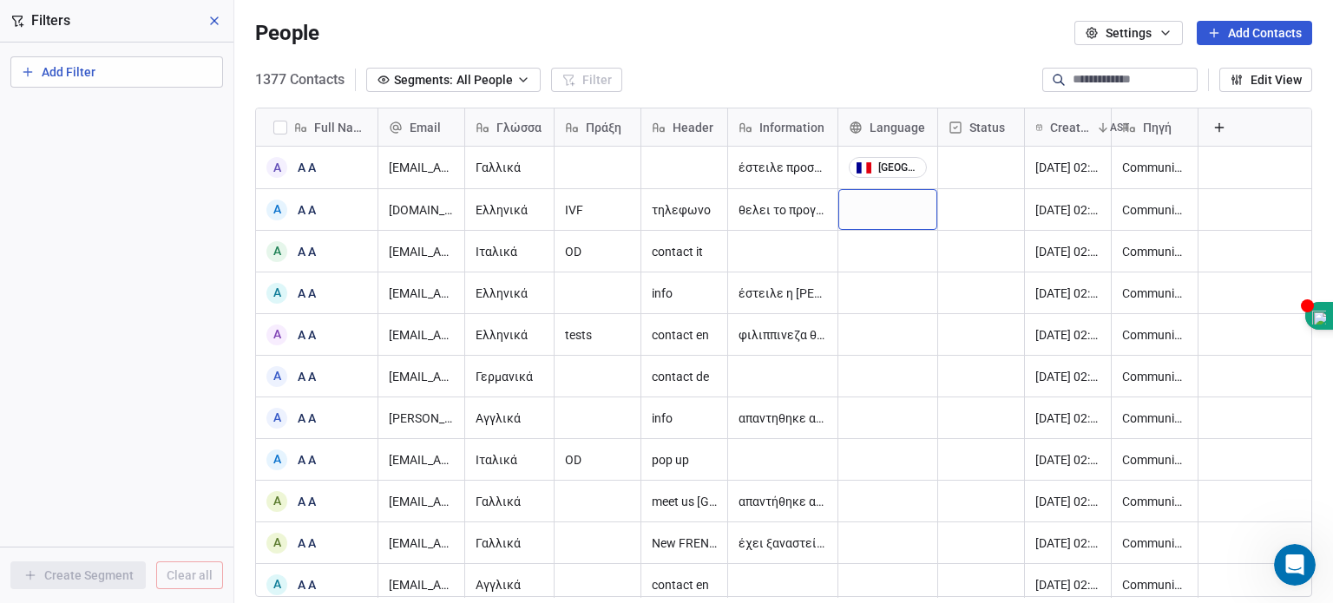
click at [923, 214] on div "grid" at bounding box center [888, 209] width 99 height 41
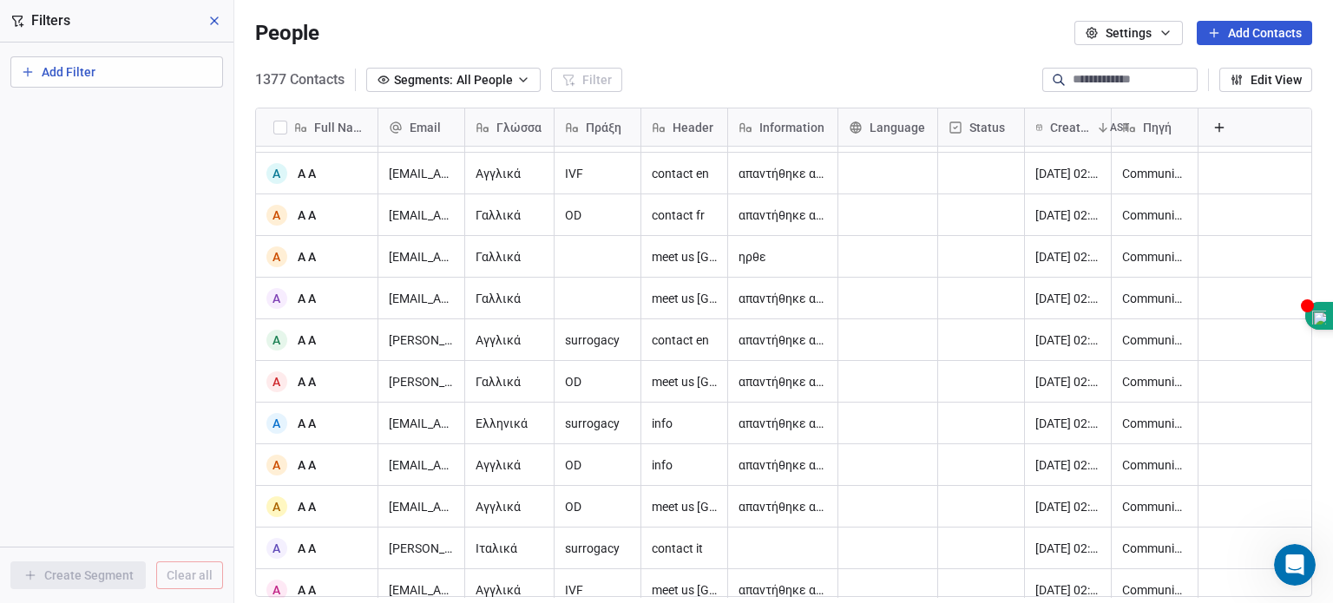
scroll to position [0, 0]
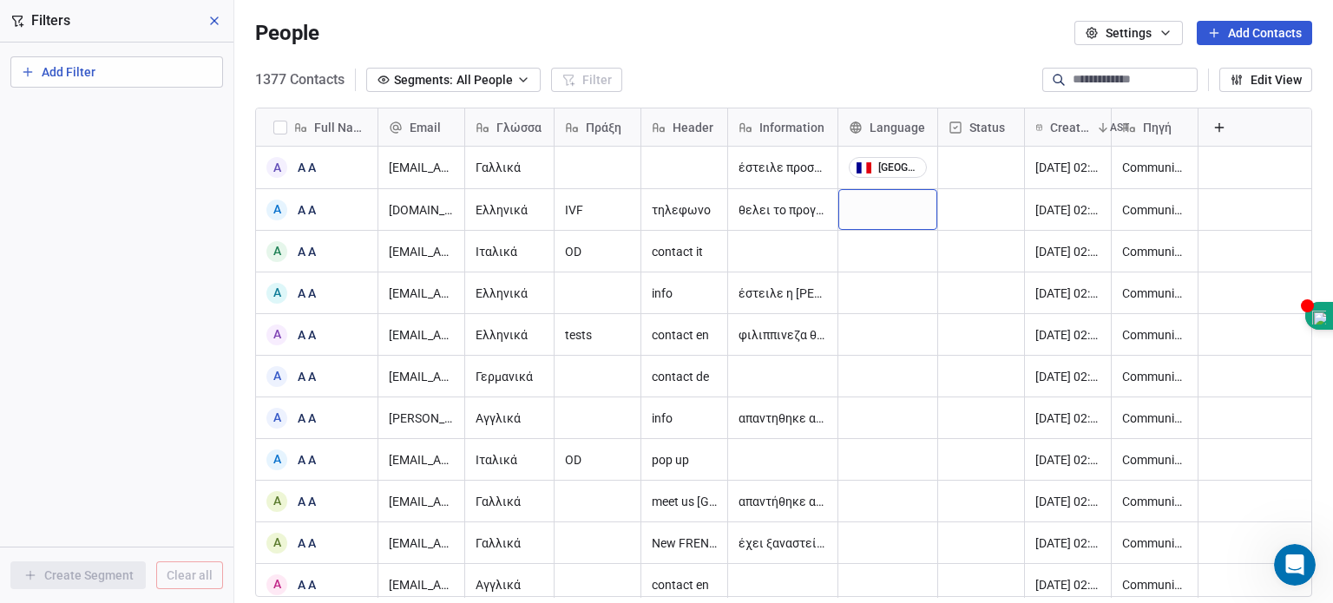
click at [997, 115] on div "Status" at bounding box center [981, 127] width 86 height 37
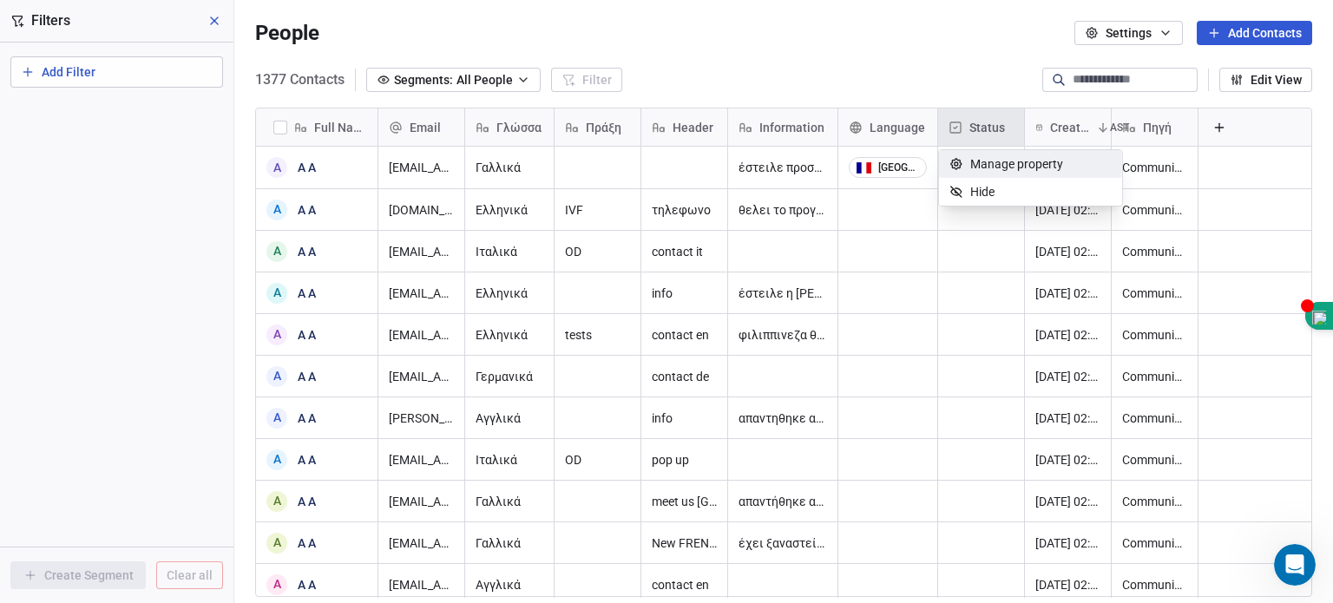
click at [988, 159] on span "Manage property" at bounding box center [1016, 163] width 93 height 17
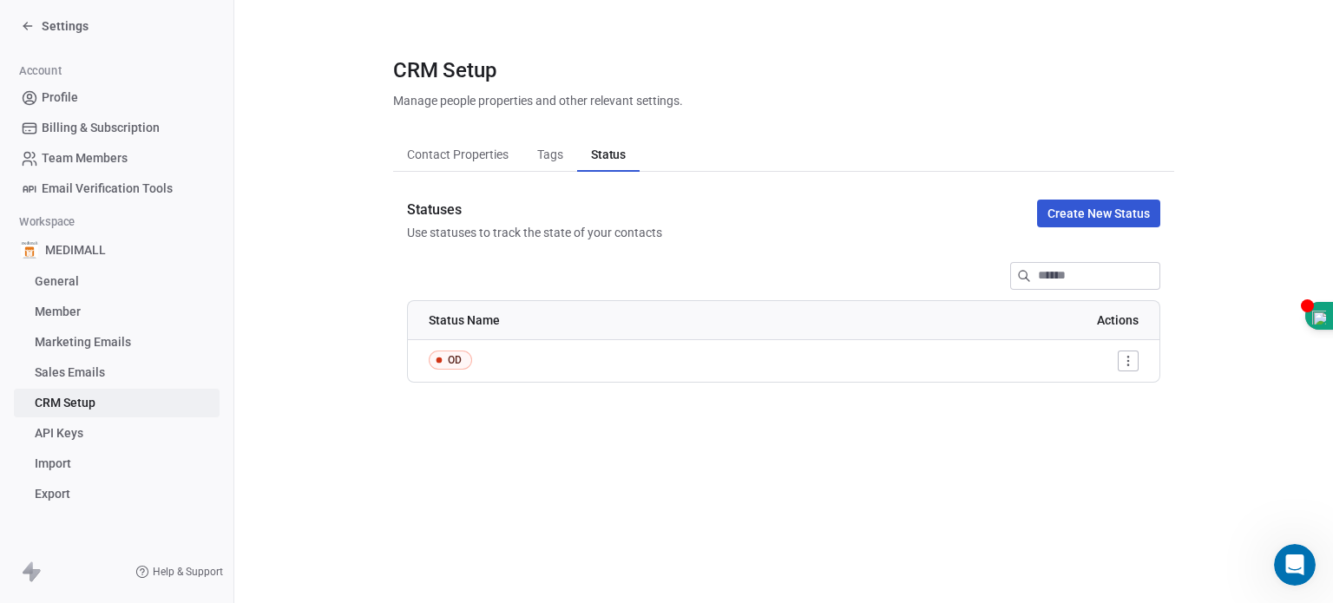
click at [1103, 214] on button "Create New Status" at bounding box center [1098, 214] width 123 height 28
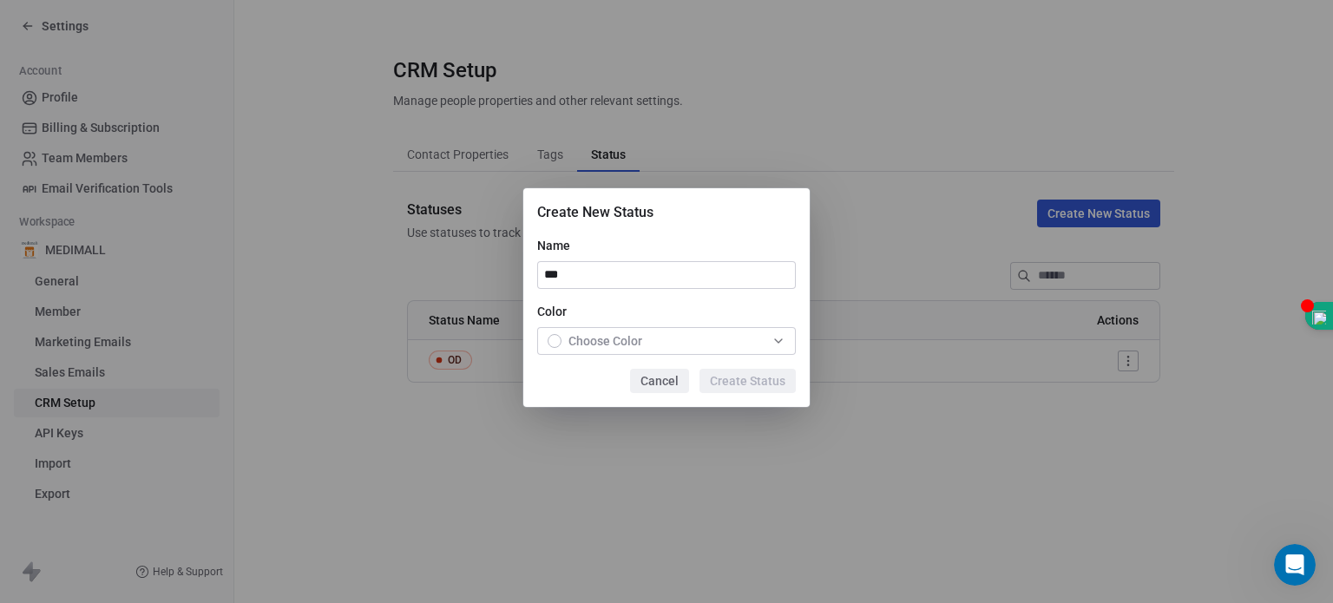
type input "***"
click at [556, 348] on div "Choose Color" at bounding box center [595, 340] width 95 height 17
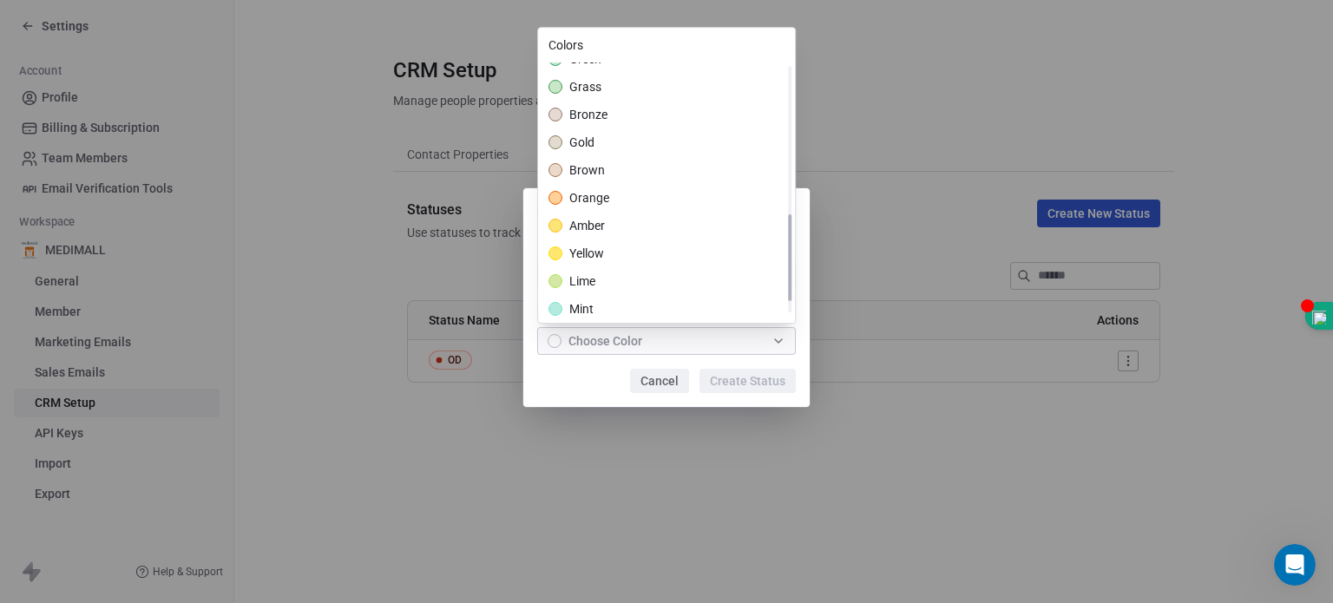
scroll to position [289, 0]
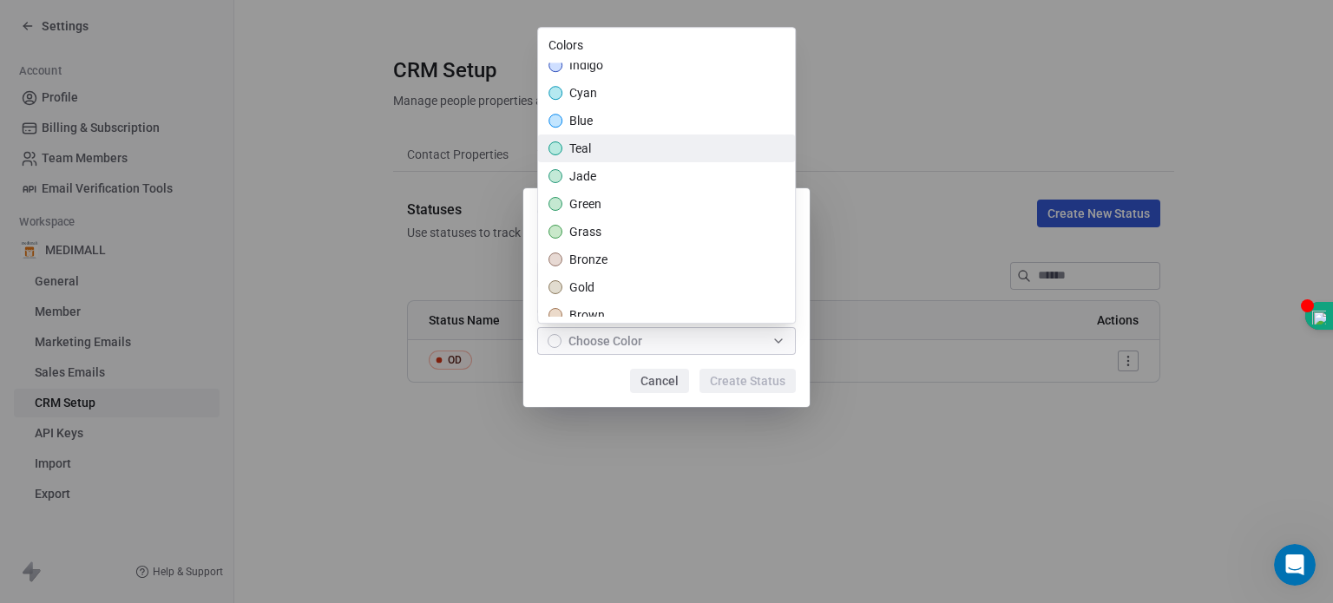
click at [604, 149] on div "teal" at bounding box center [666, 149] width 257 height 28
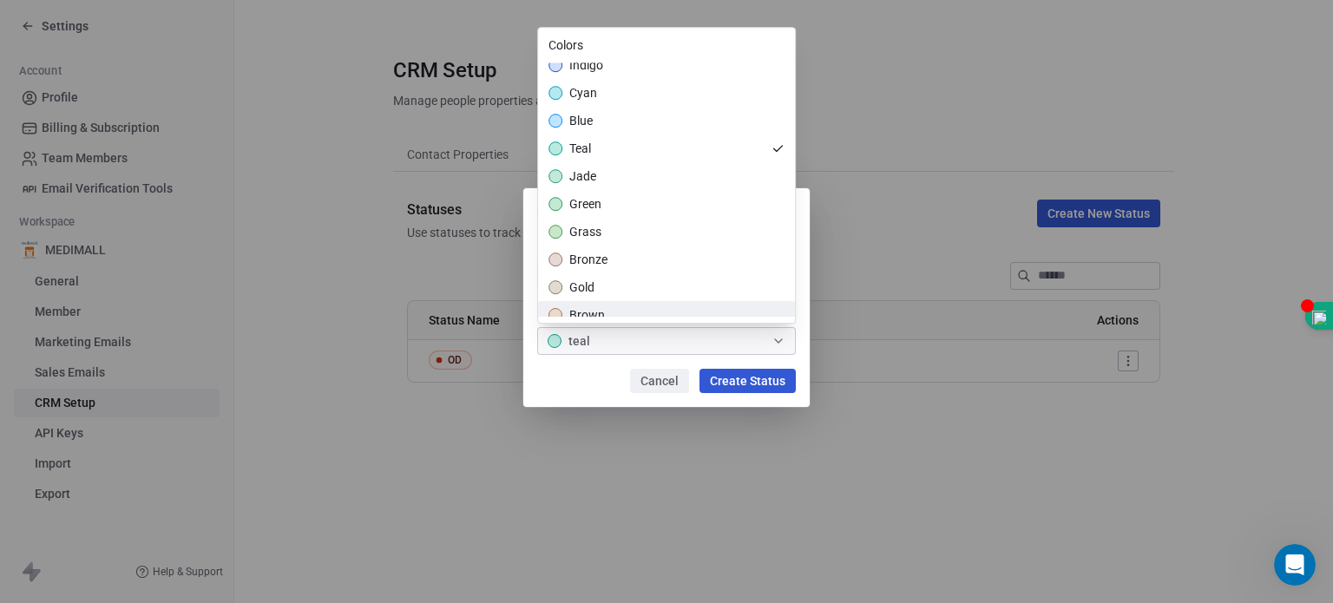
click at [715, 378] on div "Create New Status Name *** Color teal Cancel Create Status" at bounding box center [666, 302] width 1333 height 283
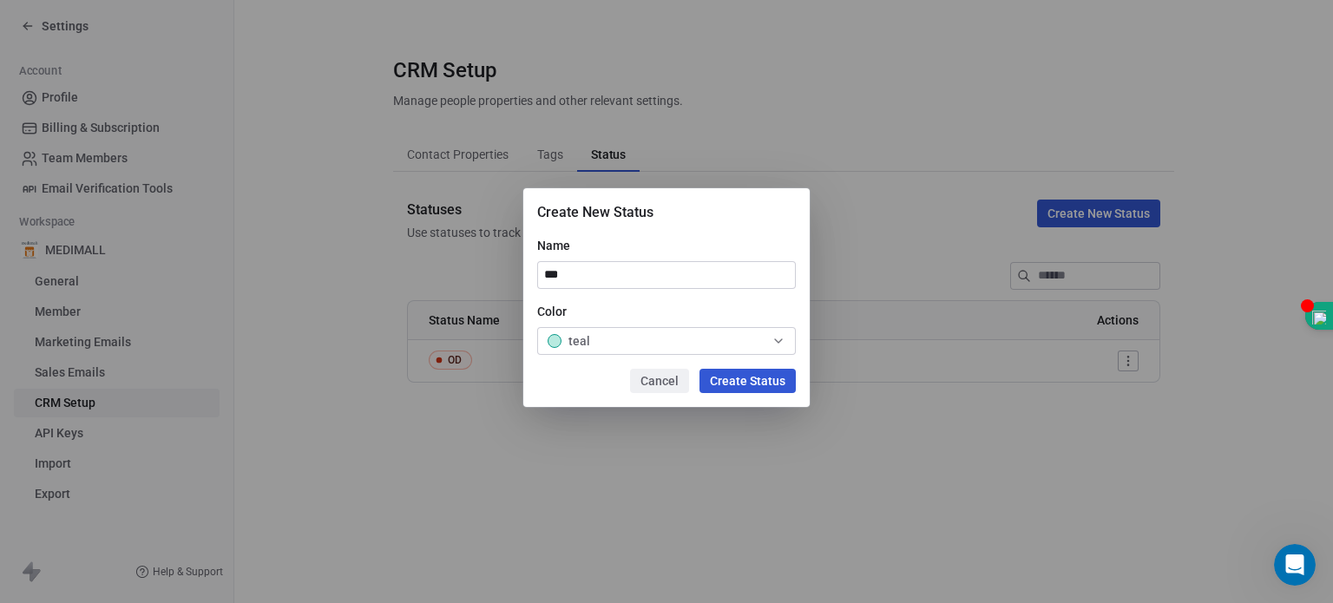
click at [726, 386] on button "Create Status" at bounding box center [748, 381] width 96 height 24
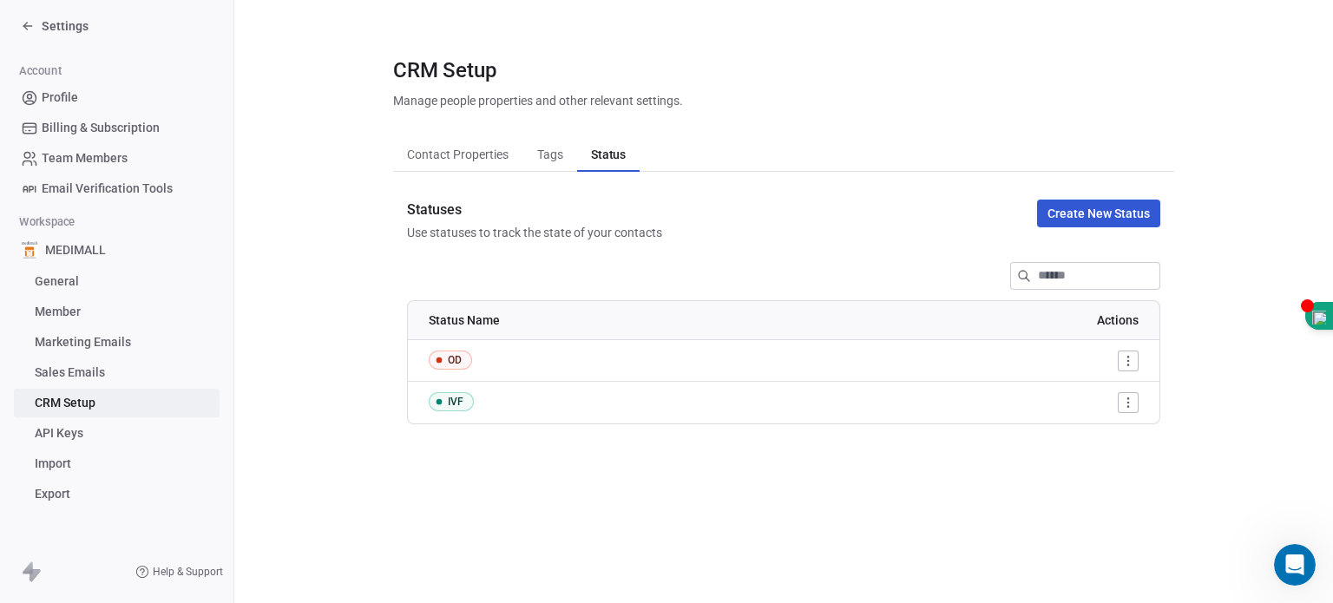
click at [1086, 212] on button "Create New Status" at bounding box center [1098, 214] width 123 height 28
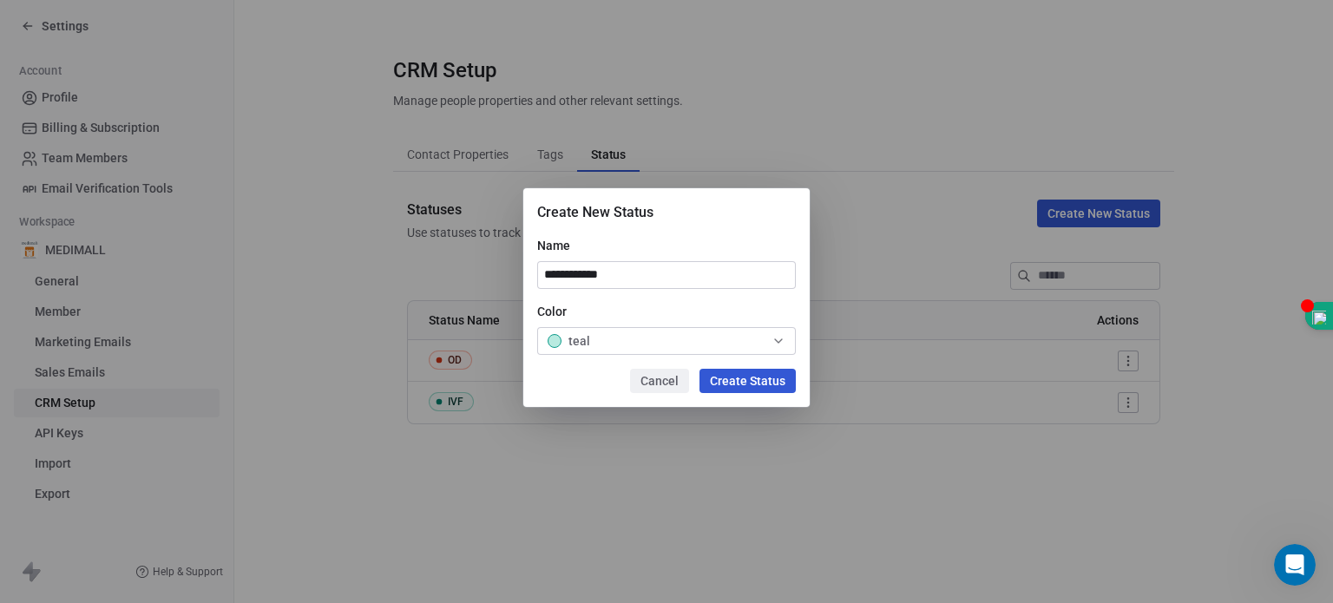
type input "**********"
click at [576, 348] on span "teal" at bounding box center [580, 340] width 22 height 17
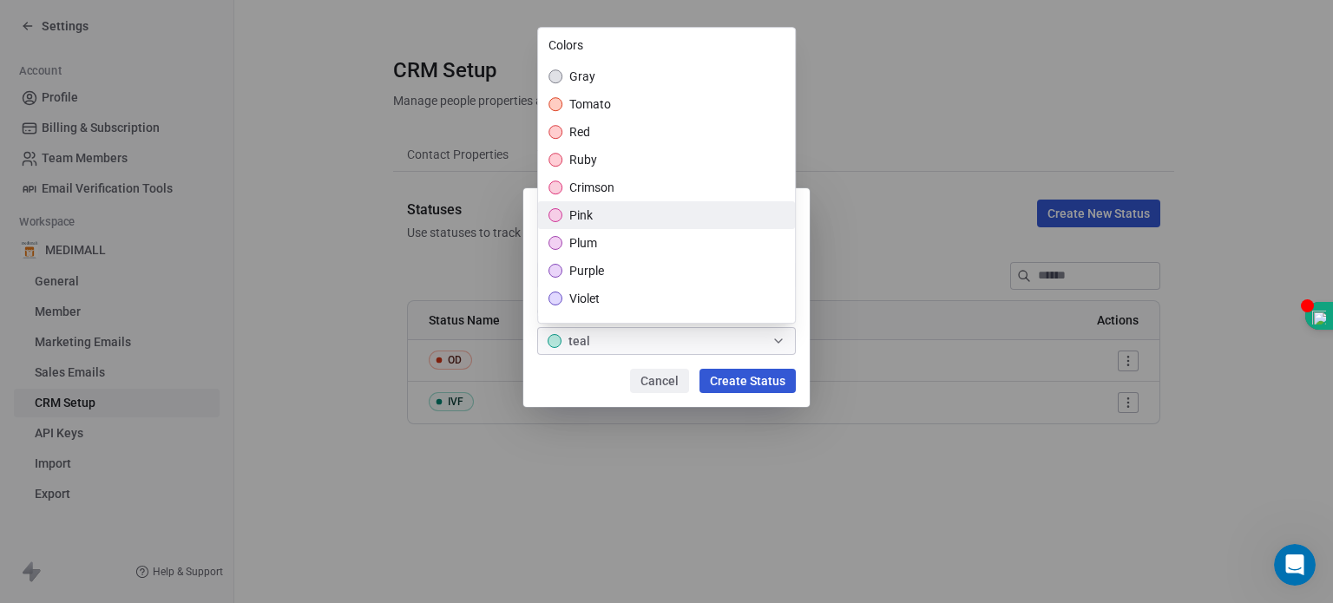
click at [603, 220] on div "pink" at bounding box center [666, 215] width 257 height 28
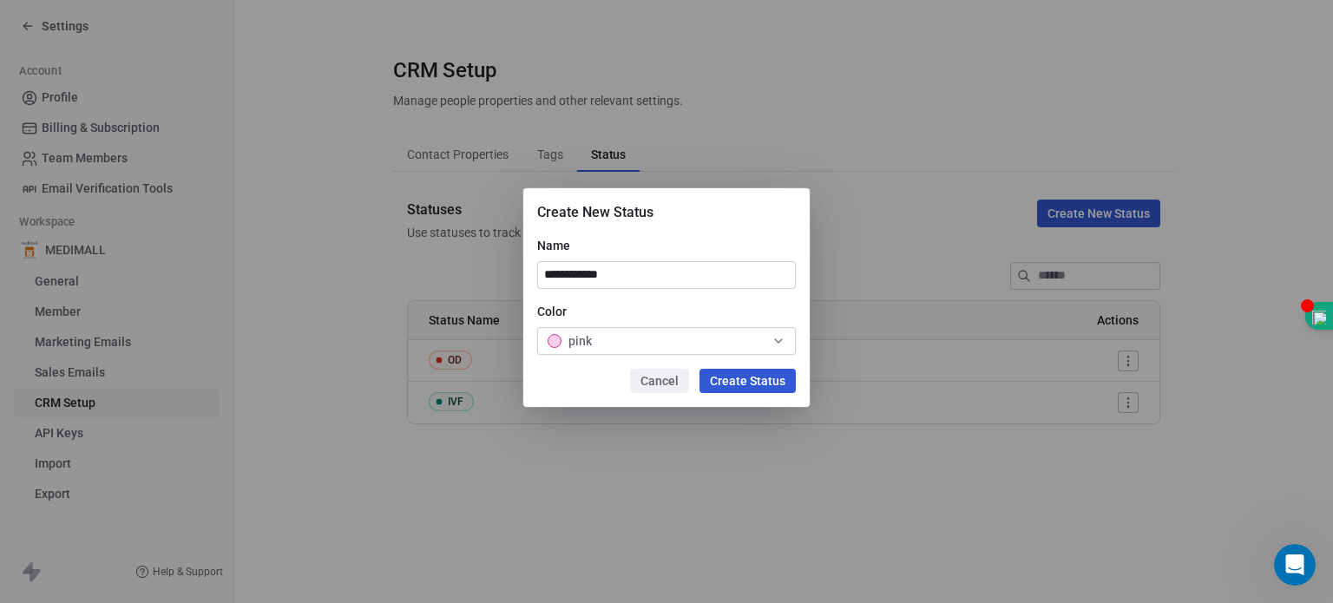
click at [748, 380] on div "**********" at bounding box center [666, 302] width 1333 height 283
click at [748, 380] on button "Create Status" at bounding box center [748, 381] width 96 height 24
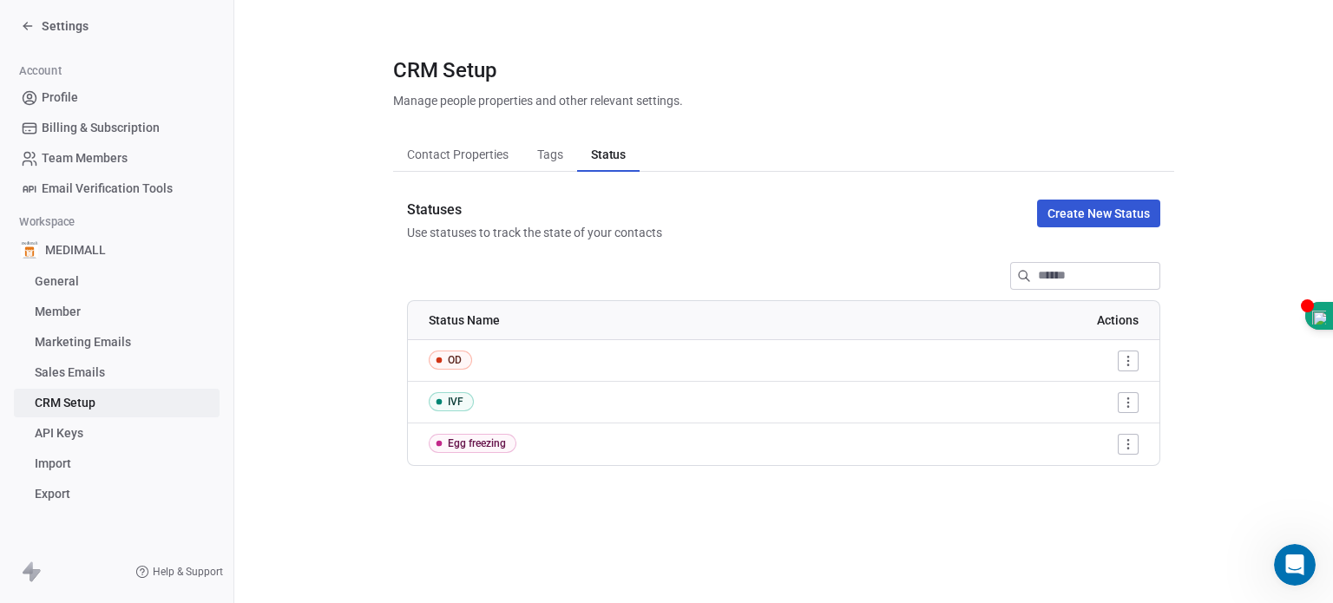
scroll to position [457, 0]
